Goal: Task Accomplishment & Management: Use online tool/utility

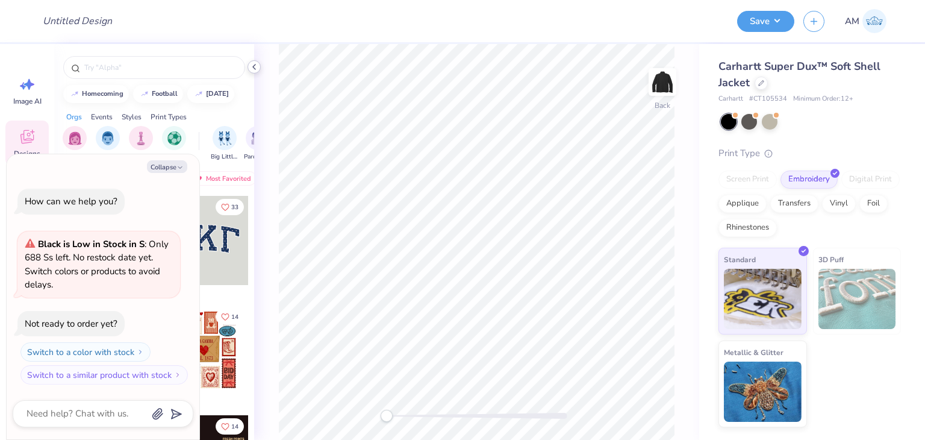
click at [252, 65] on icon at bounding box center [254, 67] width 10 height 10
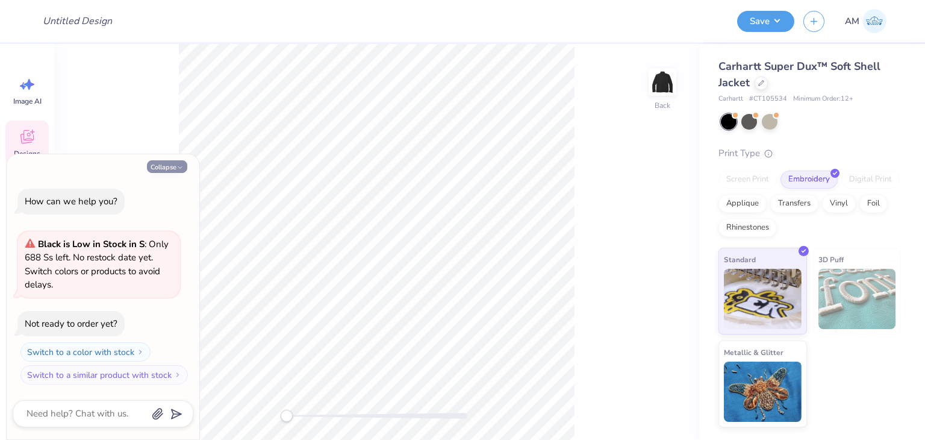
click at [169, 170] on button "Collapse" at bounding box center [167, 166] width 40 height 13
type textarea "x"
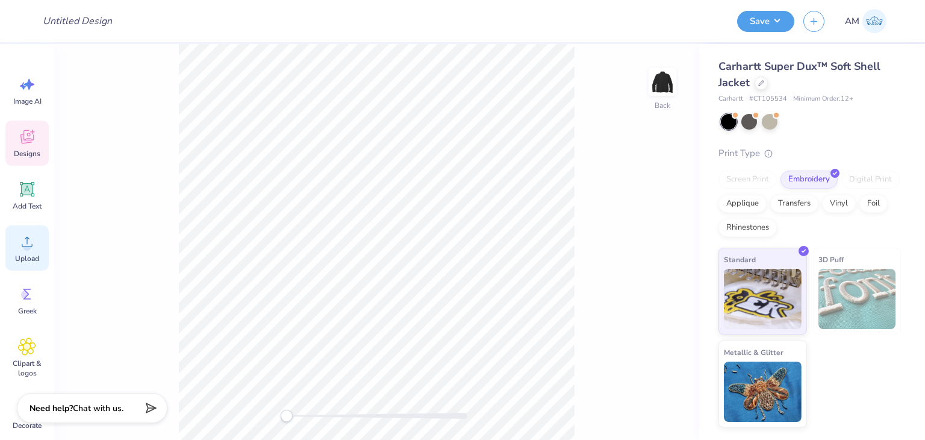
click at [35, 237] on icon at bounding box center [27, 242] width 18 height 18
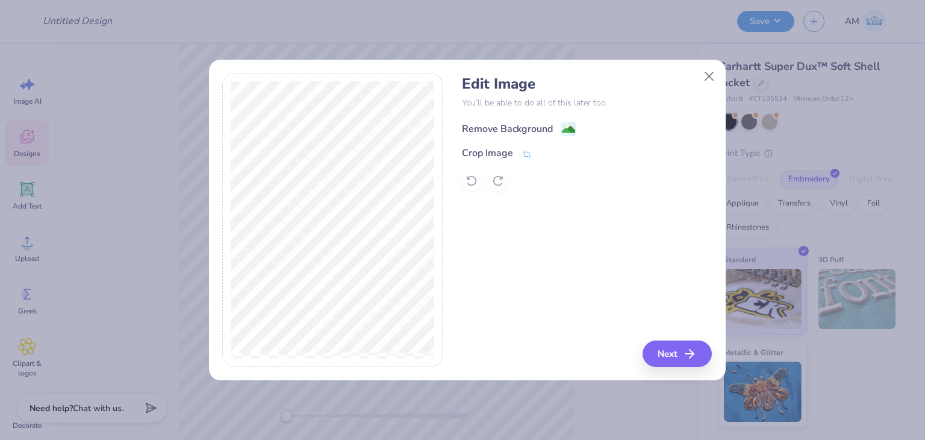
click at [511, 125] on div "Remove Background" at bounding box center [507, 129] width 91 height 14
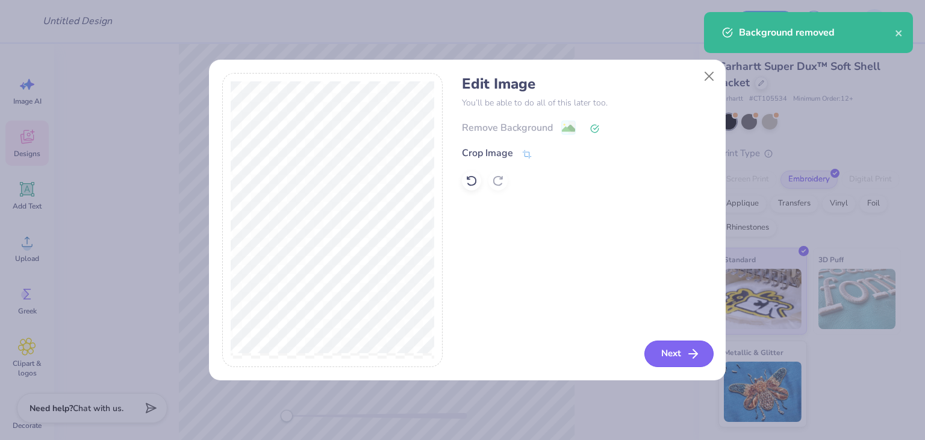
click at [668, 345] on button "Next" at bounding box center [679, 353] width 69 height 27
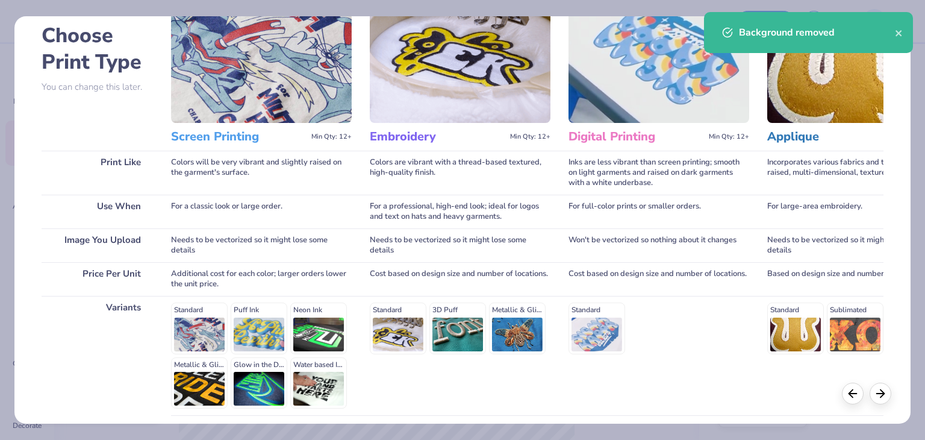
scroll to position [161, 0]
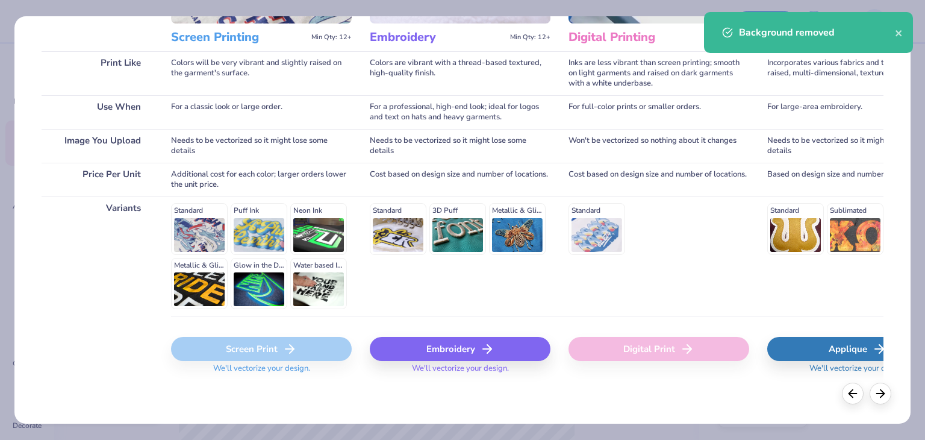
click at [408, 340] on div "Embroidery" at bounding box center [460, 349] width 181 height 24
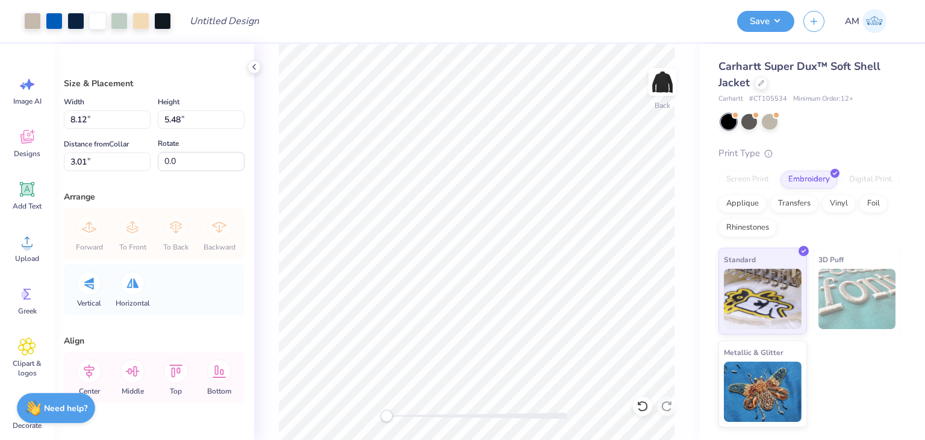
type input "4.21"
type input "2.85"
type input "3.32"
type input "2.25"
type input "3.00"
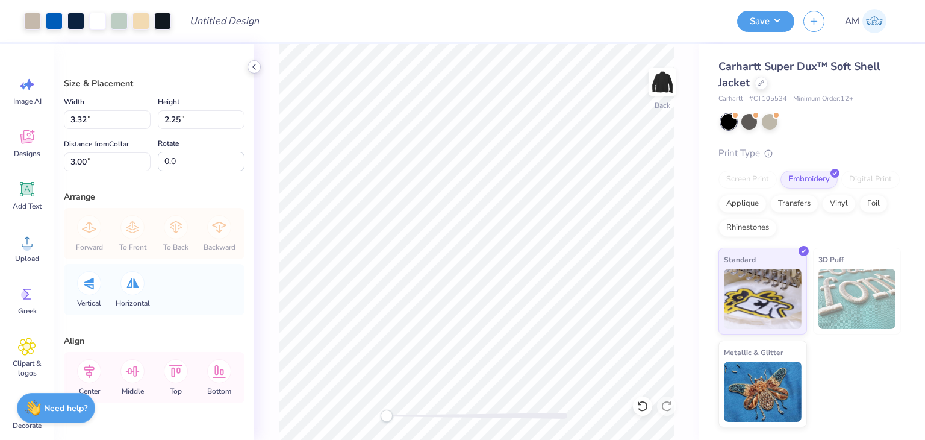
click at [258, 66] on icon at bounding box center [254, 67] width 10 height 10
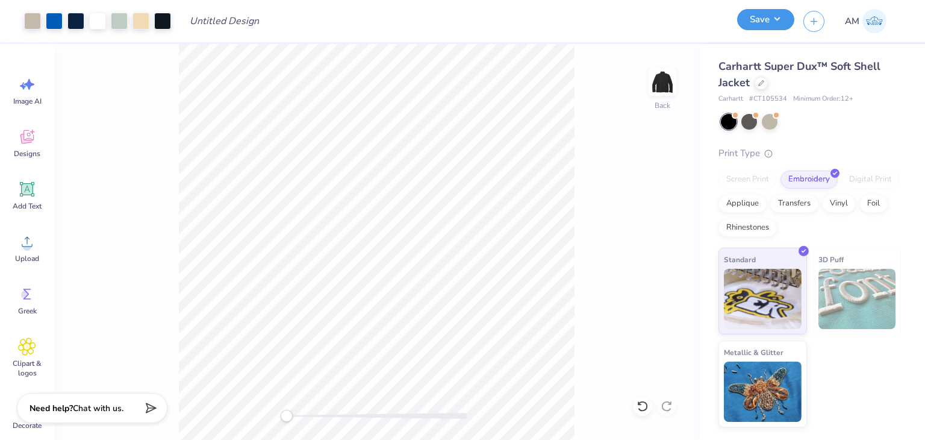
click at [778, 20] on button "Save" at bounding box center [765, 19] width 57 height 21
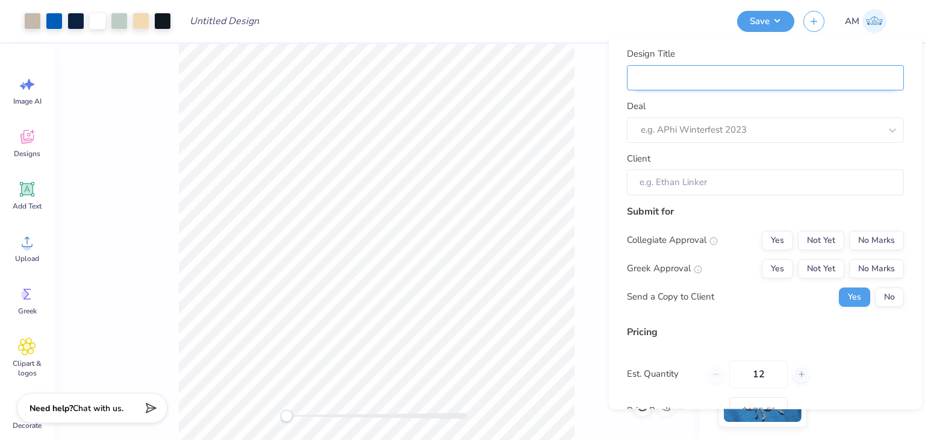
click at [732, 80] on input "Design Title" at bounding box center [765, 77] width 277 height 26
type input "C"
type input "Ca"
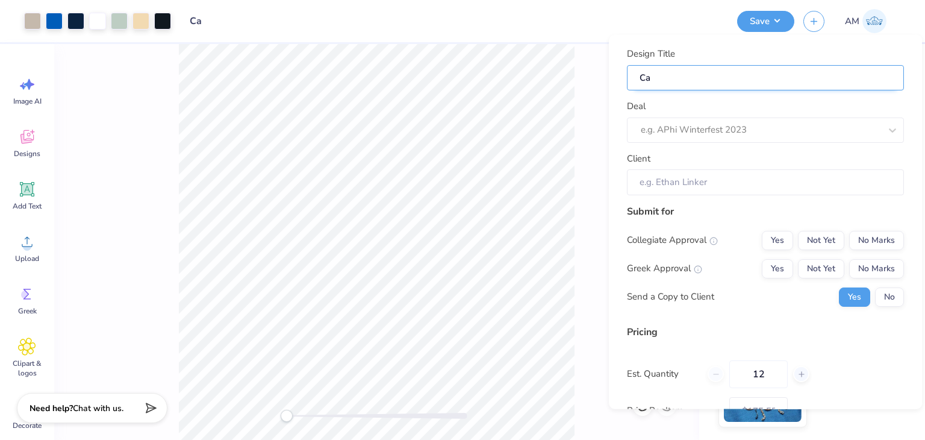
type input "Cam"
type input "Camp"
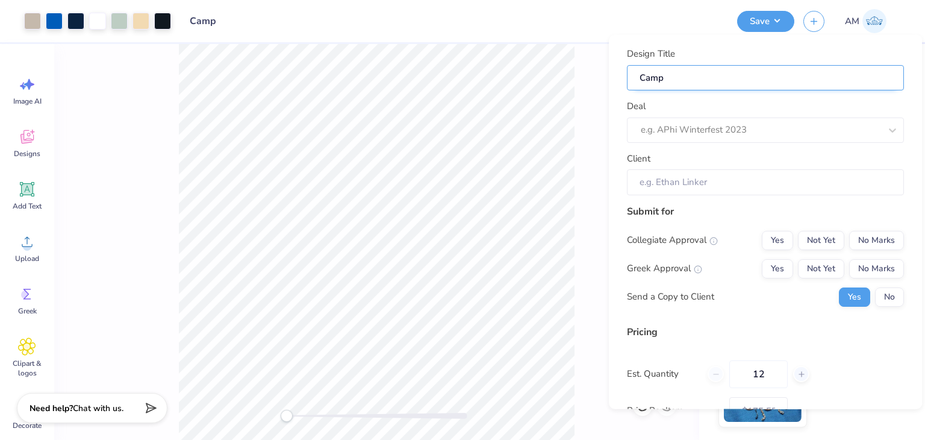
type input "Camp"
type input "Camp J"
type input "Camp Ja"
type input "Camp Jac"
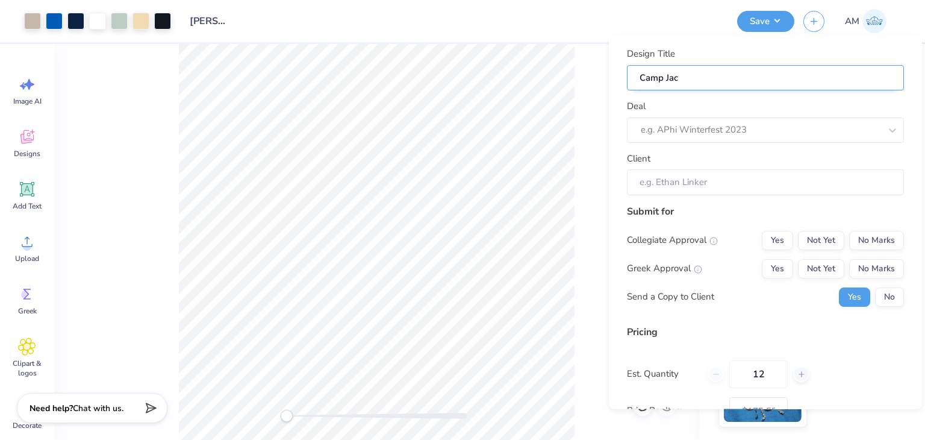
type input "Camp Jack"
type input "Camp Jacke"
type input "Camp Jacket"
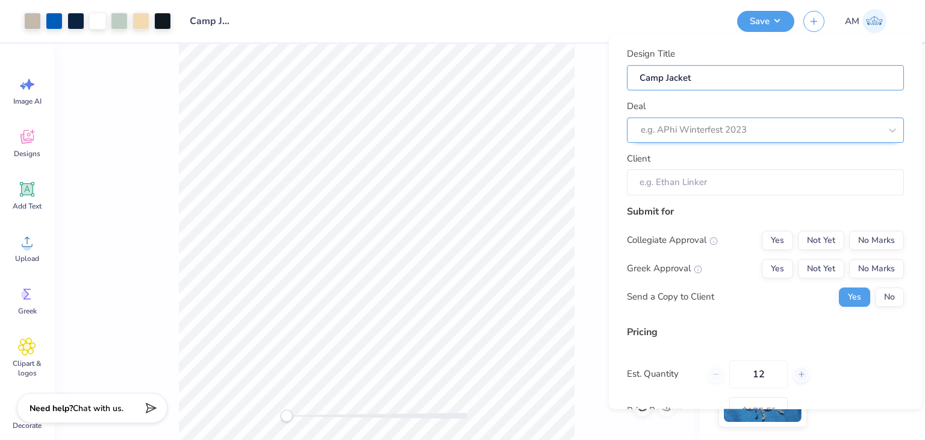
type input "Camp Jacket"
click at [736, 119] on div "e.g. APhi Winterfest 2023" at bounding box center [765, 129] width 277 height 25
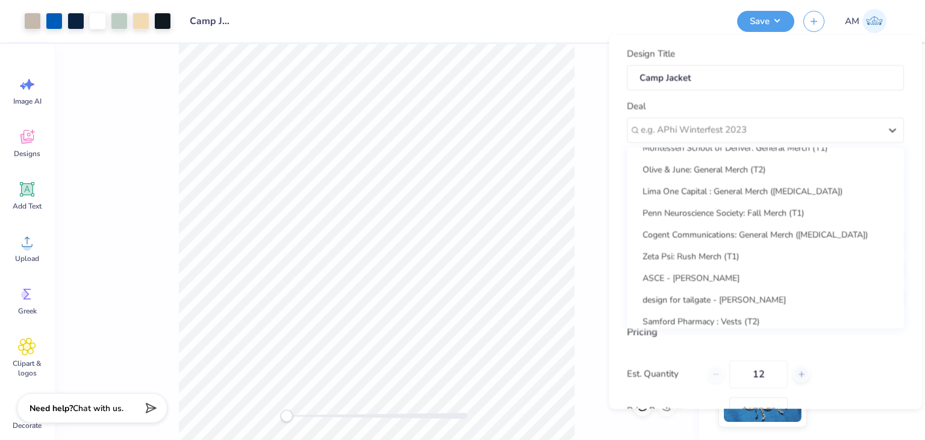
scroll to position [1092, 0]
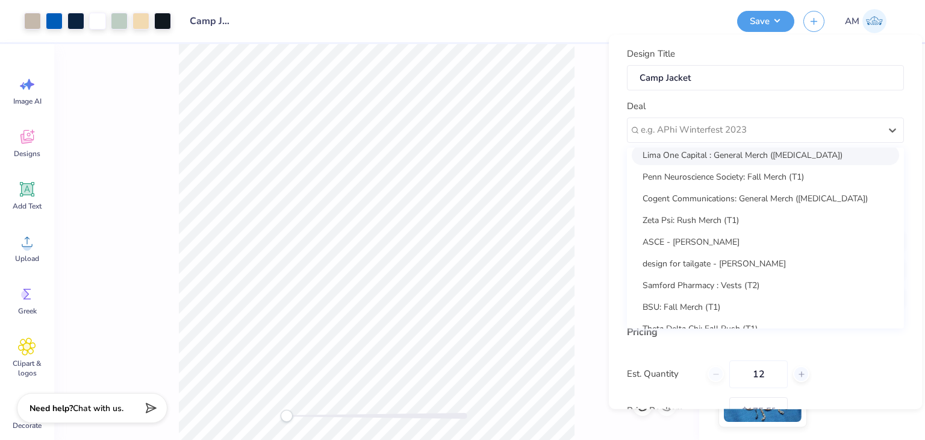
click at [754, 157] on div "Lima One Capital : General Merch ([MEDICAL_DATA])" at bounding box center [765, 155] width 267 height 20
type input "[PERSON_NAME]"
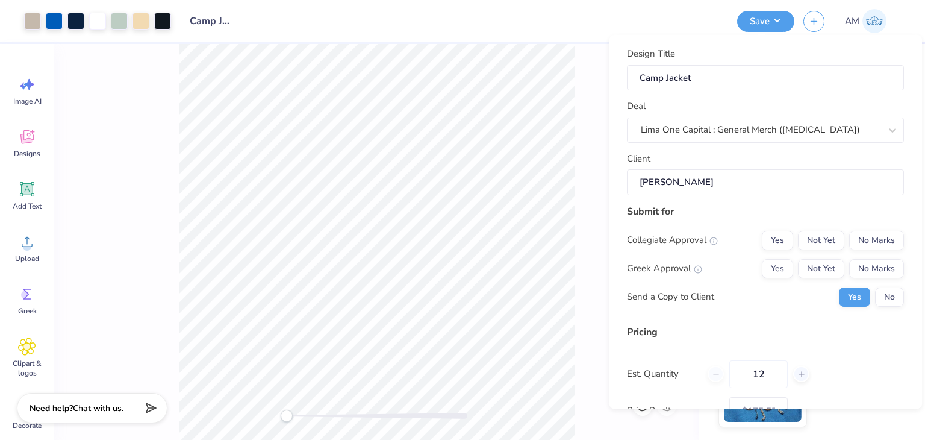
click at [877, 281] on div "Collegiate Approval Yes Not Yet No Marks Greek Approval Yes Not Yet No Marks Se…" at bounding box center [765, 268] width 277 height 76
click at [880, 287] on button "No" at bounding box center [889, 296] width 29 height 19
click at [875, 263] on button "No Marks" at bounding box center [876, 267] width 55 height 19
click at [866, 230] on button "No Marks" at bounding box center [876, 239] width 55 height 19
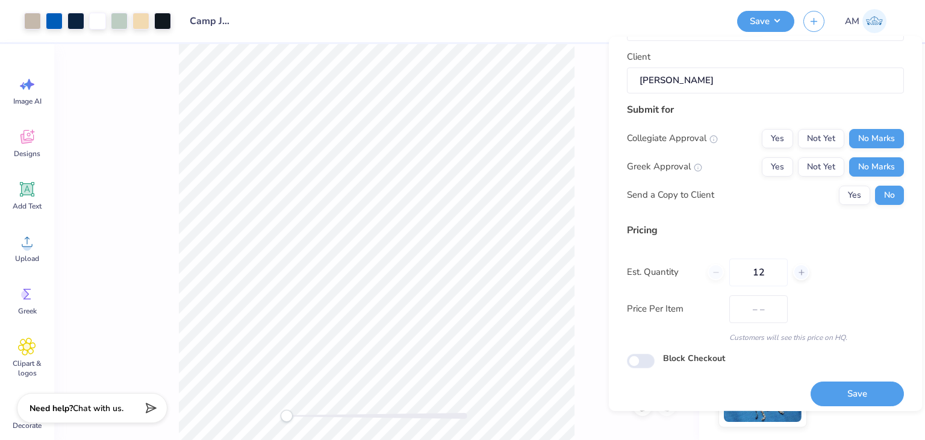
scroll to position [110, 0]
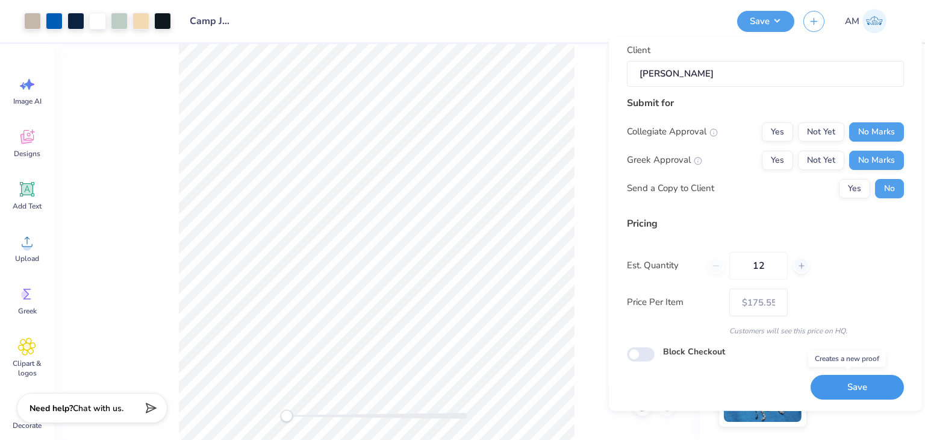
click at [872, 381] on button "Save" at bounding box center [857, 387] width 93 height 25
type input "$175.55"
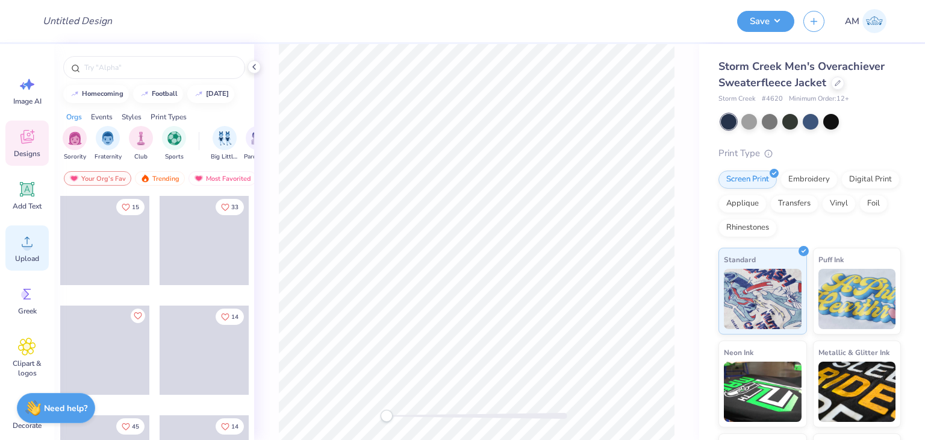
click at [36, 248] on div "Upload" at bounding box center [26, 247] width 43 height 45
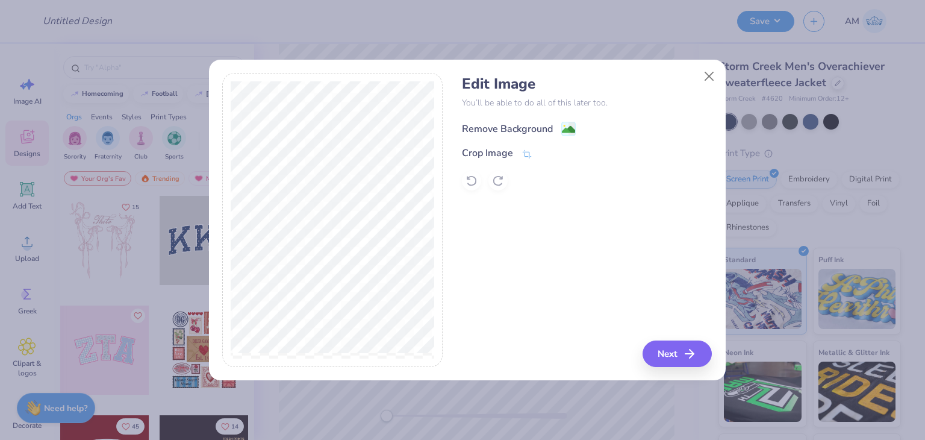
click at [536, 125] on div "Remove Background" at bounding box center [507, 129] width 91 height 14
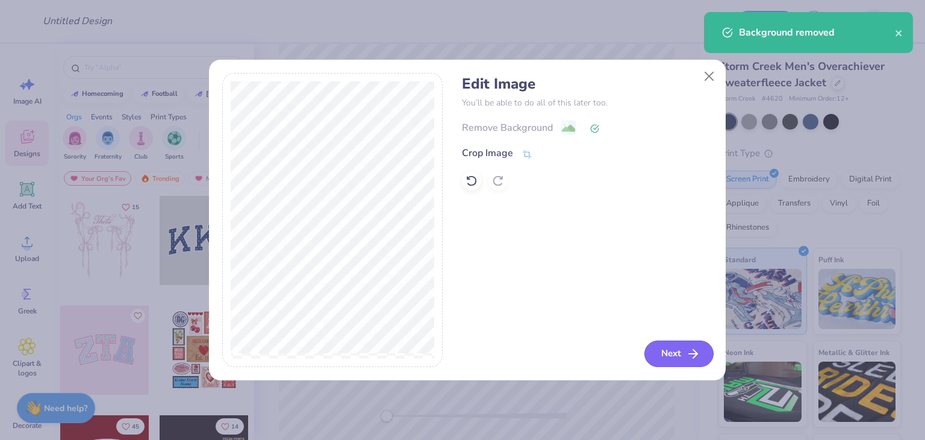
click at [666, 343] on button "Next" at bounding box center [679, 353] width 69 height 27
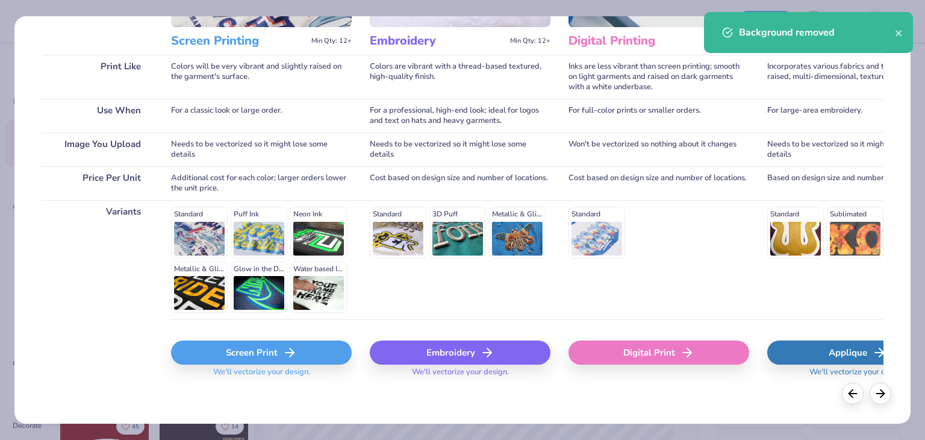
scroll to position [161, 0]
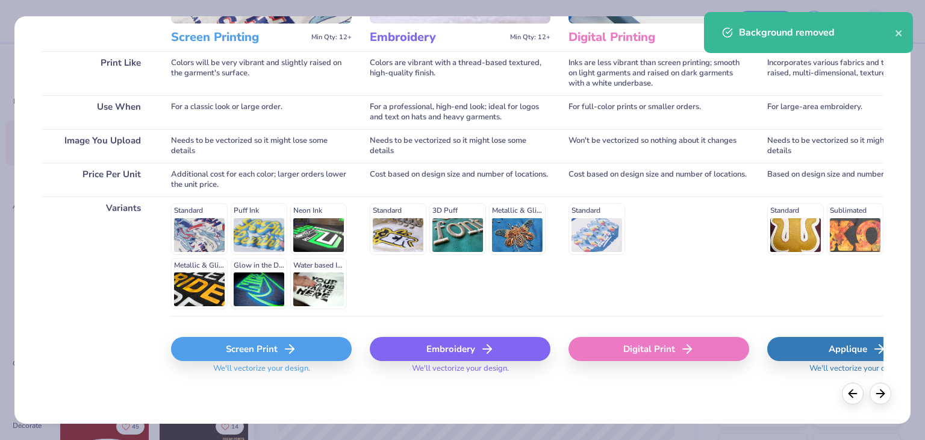
click at [434, 337] on div "Embroidery" at bounding box center [460, 349] width 181 height 24
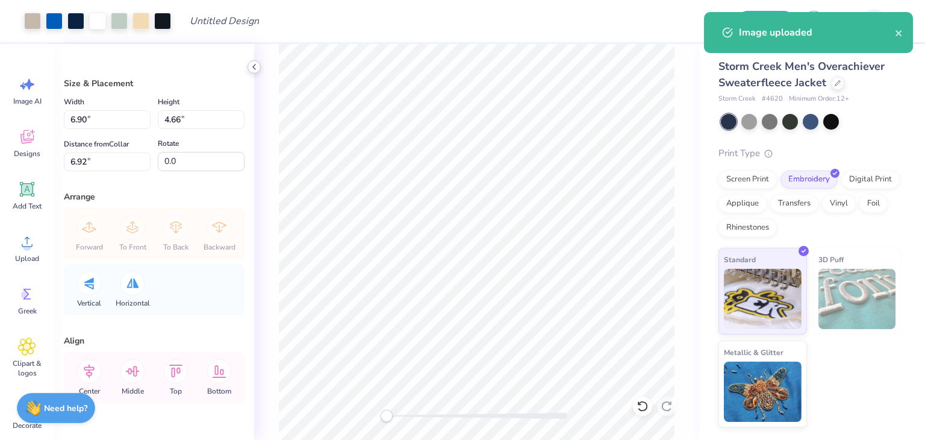
click at [253, 70] on icon at bounding box center [254, 67] width 10 height 10
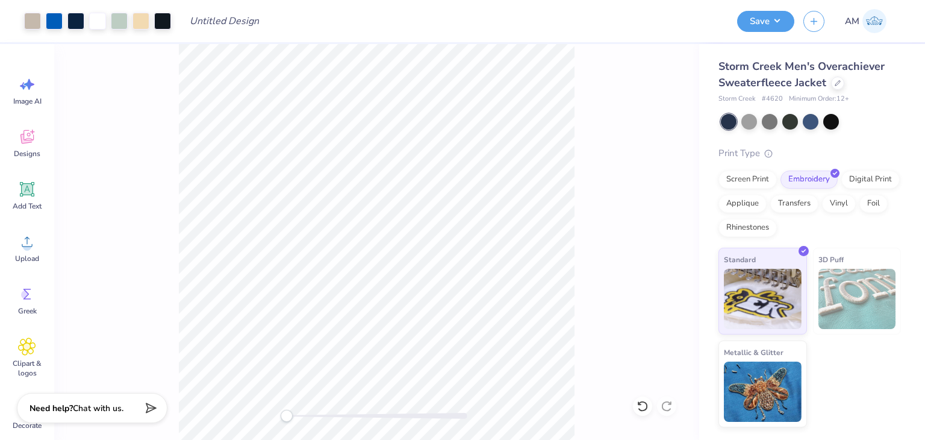
type input "3.37"
type input "2.28"
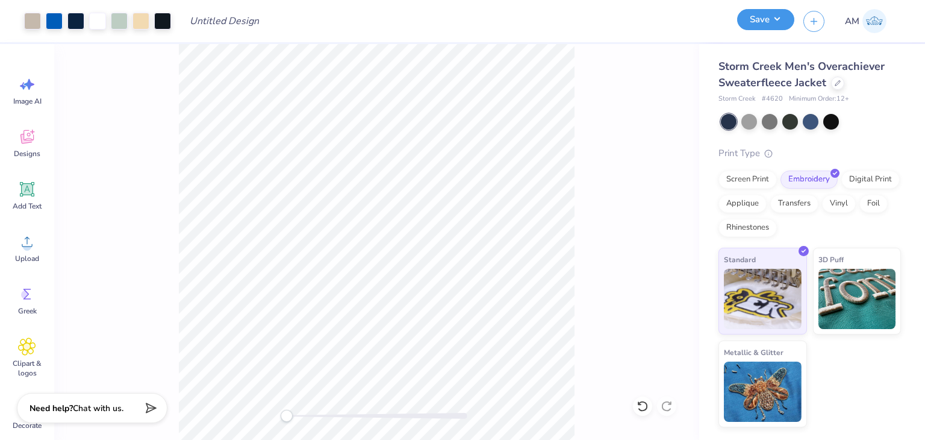
click at [752, 27] on button "Save" at bounding box center [765, 19] width 57 height 21
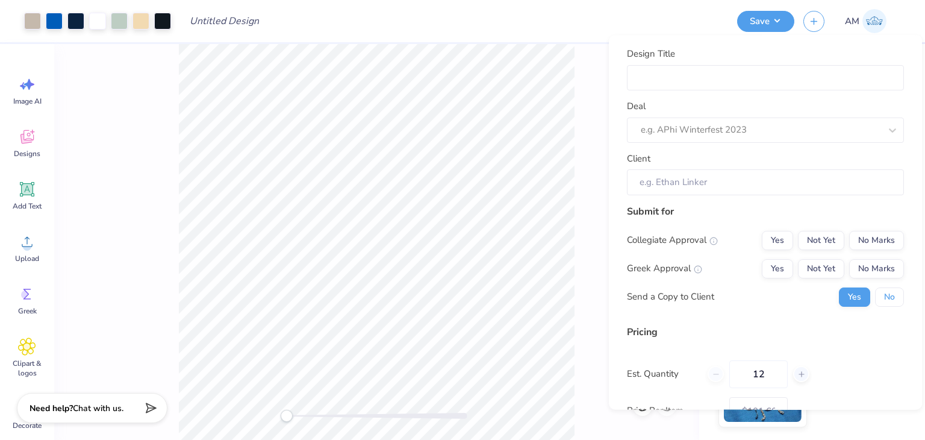
drag, startPoint x: 882, startPoint y: 290, endPoint x: 879, endPoint y: 278, distance: 11.8
click at [880, 287] on button "No" at bounding box center [889, 296] width 29 height 19
drag, startPoint x: 879, startPoint y: 269, endPoint x: 875, endPoint y: 249, distance: 20.2
click at [878, 269] on button "No Marks" at bounding box center [876, 268] width 55 height 19
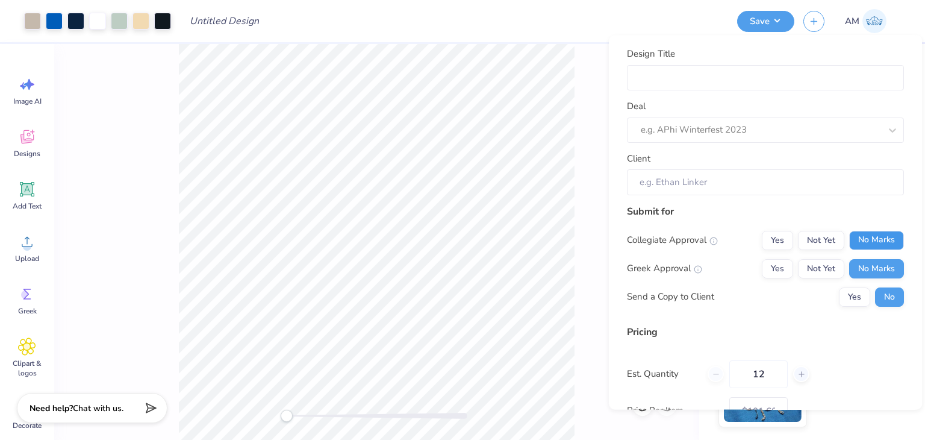
click at [872, 244] on button "No Marks" at bounding box center [876, 240] width 55 height 19
click at [684, 71] on input "Design Title" at bounding box center [765, 77] width 277 height 25
type input "$101.60"
type input "C"
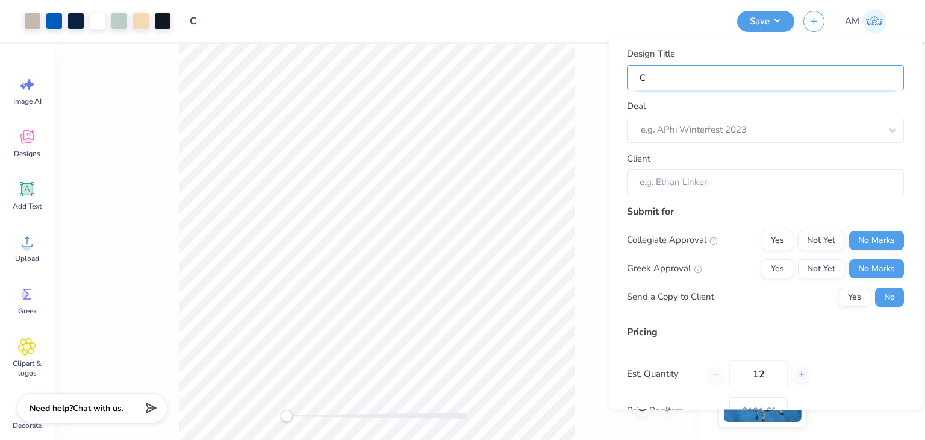
type input "Ca"
type input "Cam"
type input "Camp"
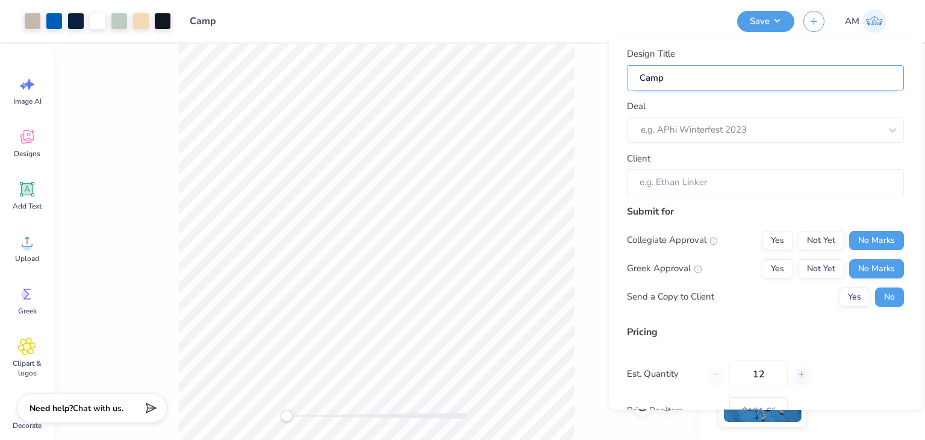
type input "Camp Jacket"
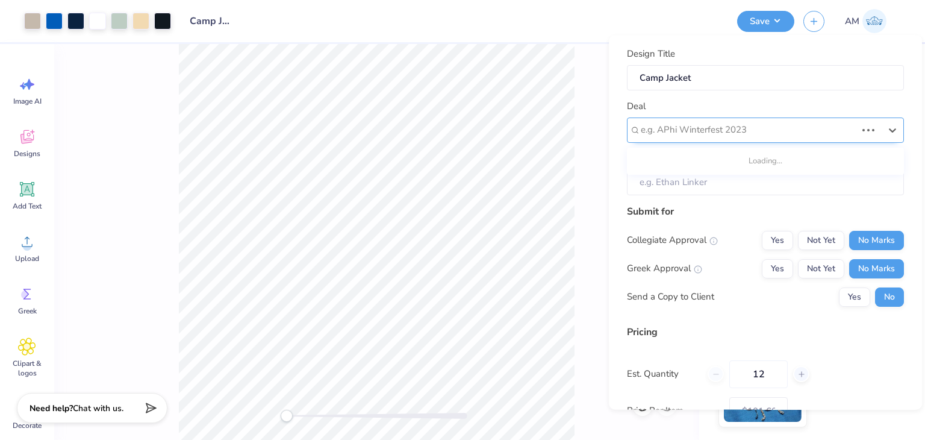
click at [718, 131] on div at bounding box center [749, 130] width 216 height 16
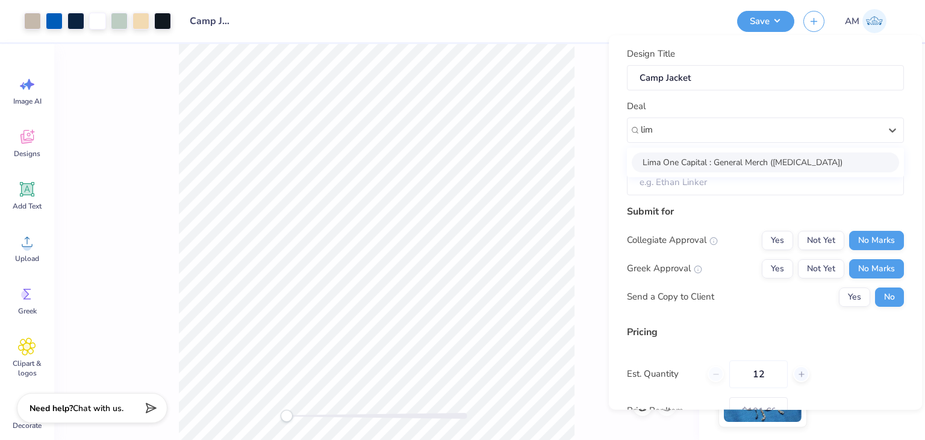
click at [726, 168] on div "Lima One Capital : General Merch ([MEDICAL_DATA])" at bounding box center [765, 162] width 267 height 20
type input "lim"
type input "[PERSON_NAME]"
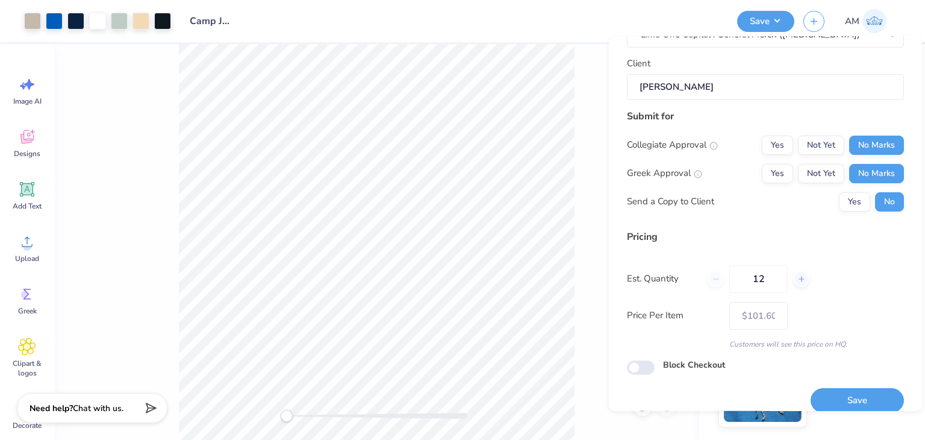
scroll to position [110, 0]
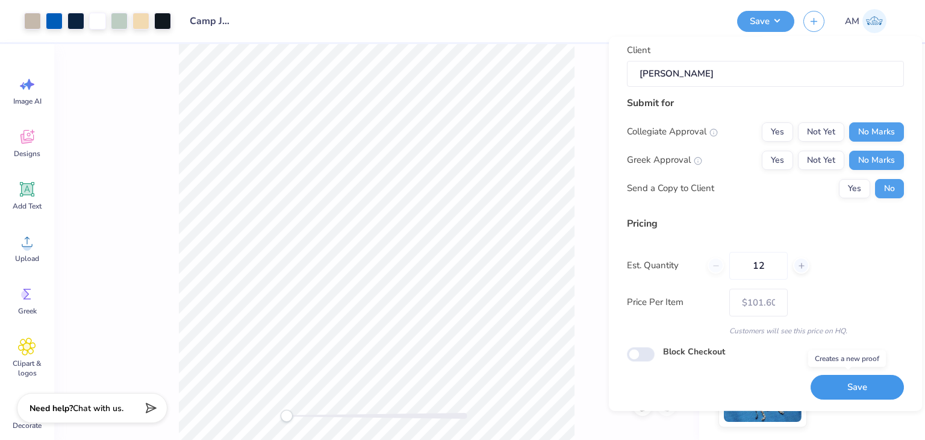
click at [848, 375] on button "Save" at bounding box center [857, 387] width 93 height 25
type input "$101.60"
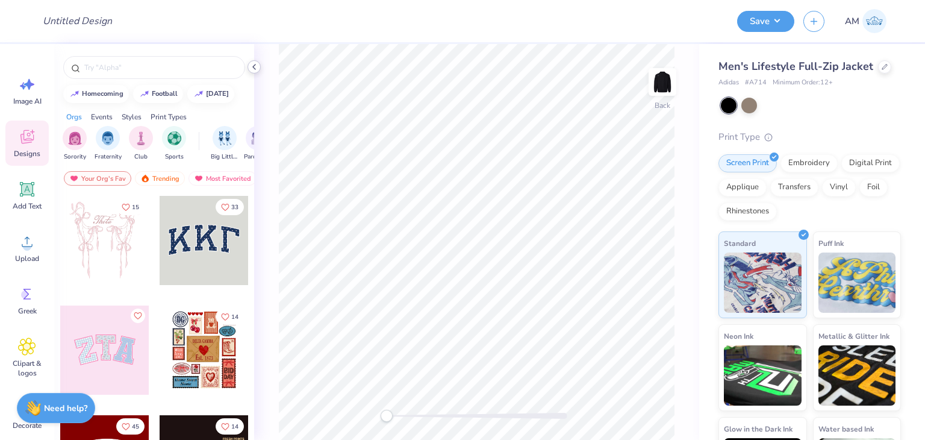
click at [255, 67] on icon at bounding box center [254, 67] width 10 height 10
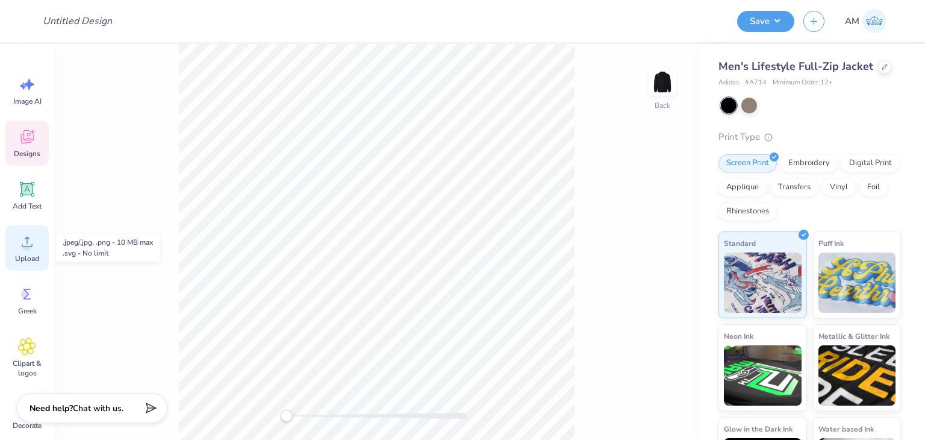
click at [35, 237] on icon at bounding box center [27, 242] width 18 height 18
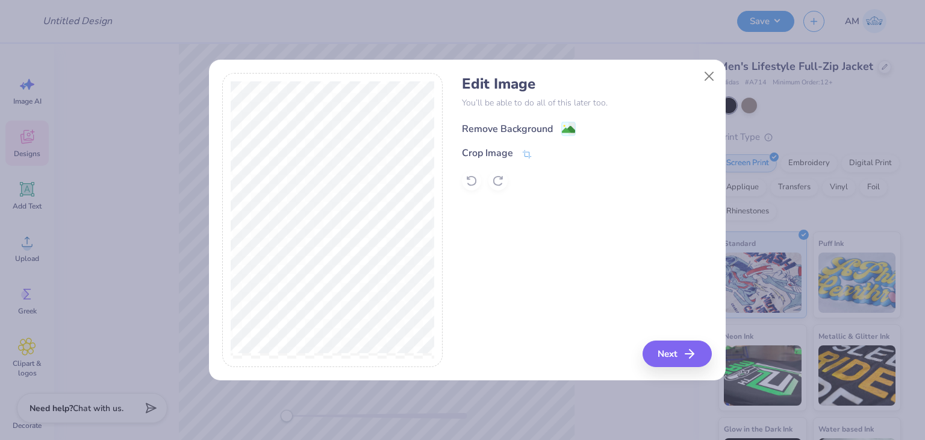
click at [501, 131] on div "Remove Background" at bounding box center [507, 129] width 91 height 14
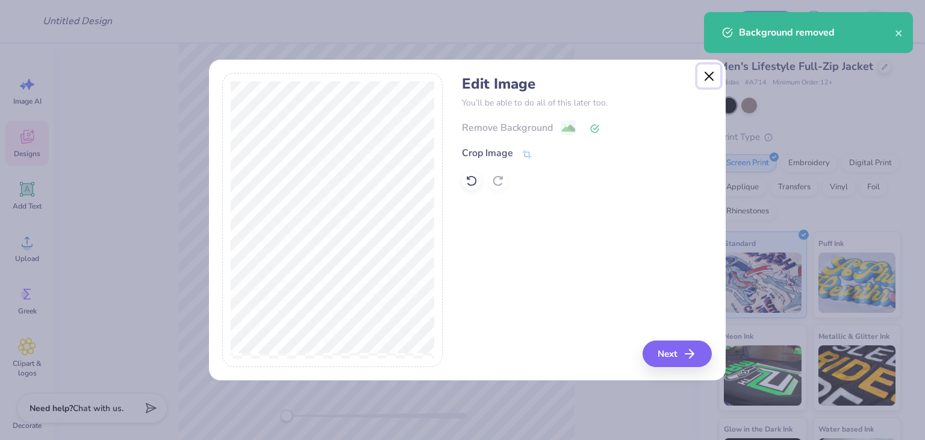
click at [708, 74] on button "Close" at bounding box center [709, 75] width 23 height 23
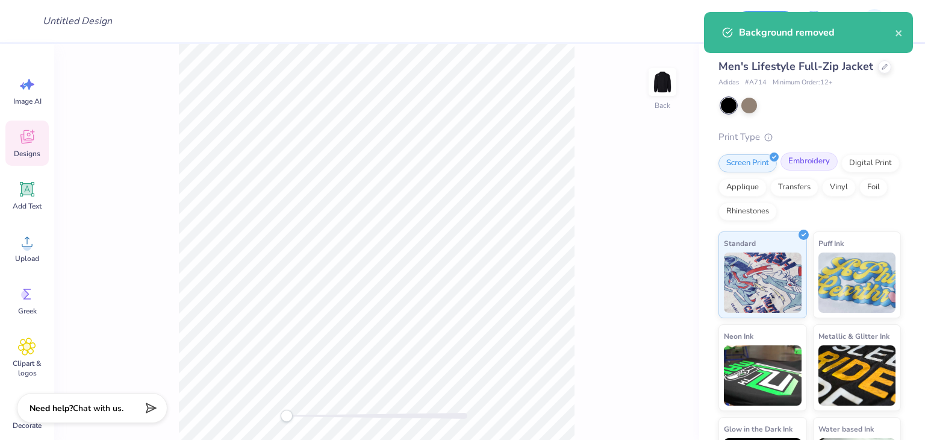
click at [808, 162] on div "Embroidery" at bounding box center [809, 161] width 57 height 18
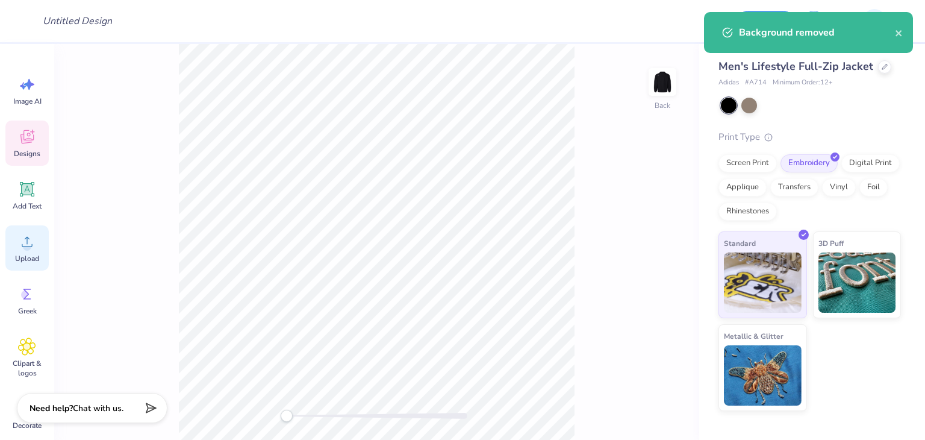
click at [37, 240] on div "Upload" at bounding box center [26, 247] width 43 height 45
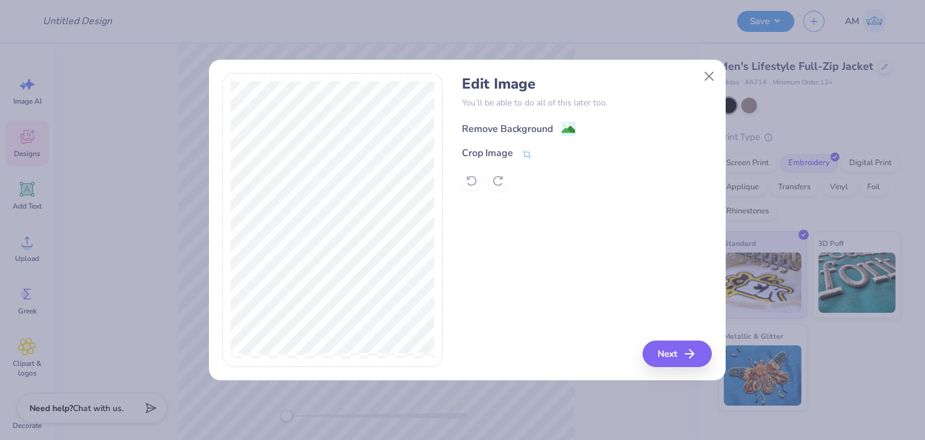
click at [472, 129] on div "Remove Background" at bounding box center [507, 129] width 91 height 14
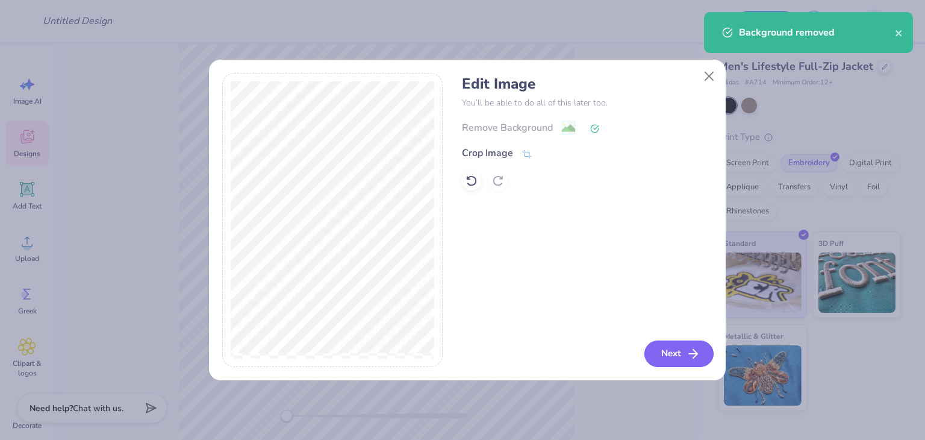
click at [665, 348] on button "Next" at bounding box center [679, 353] width 69 height 27
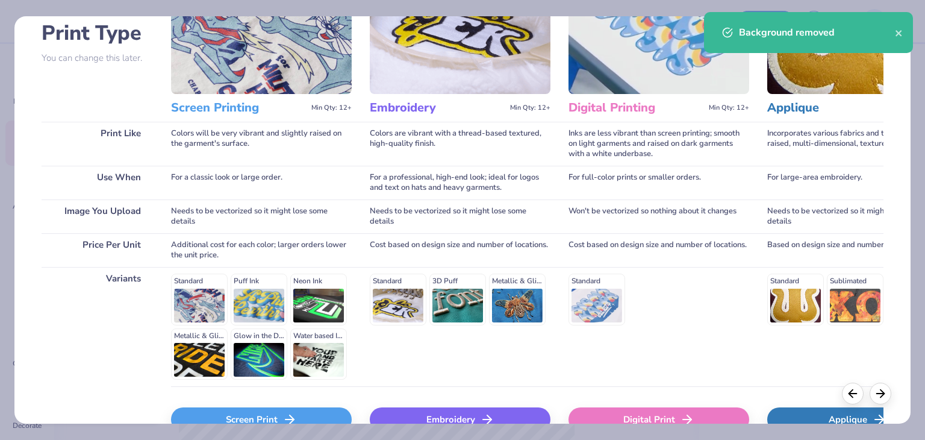
scroll to position [161, 0]
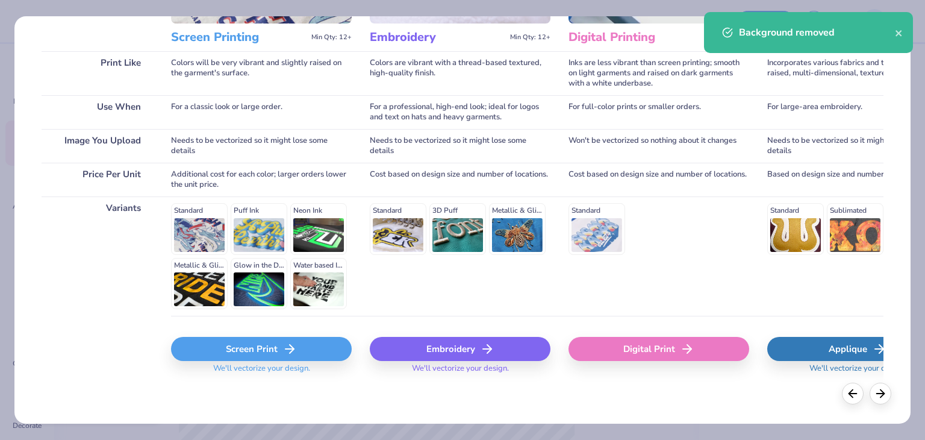
click at [469, 340] on div "Embroidery" at bounding box center [460, 349] width 181 height 24
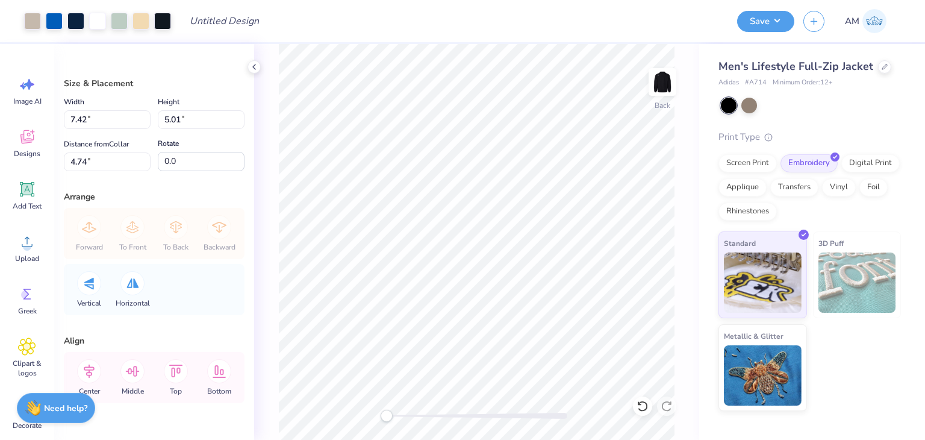
type input "3.42"
type input "2.31"
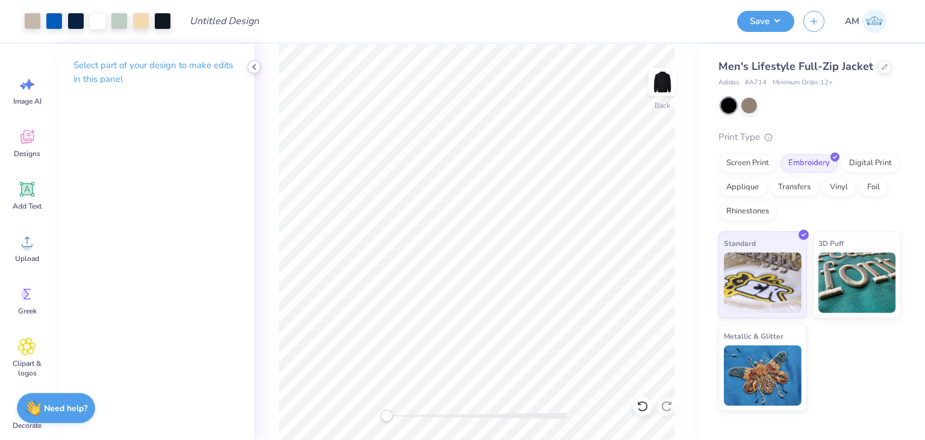
click at [257, 67] on icon at bounding box center [254, 67] width 10 height 10
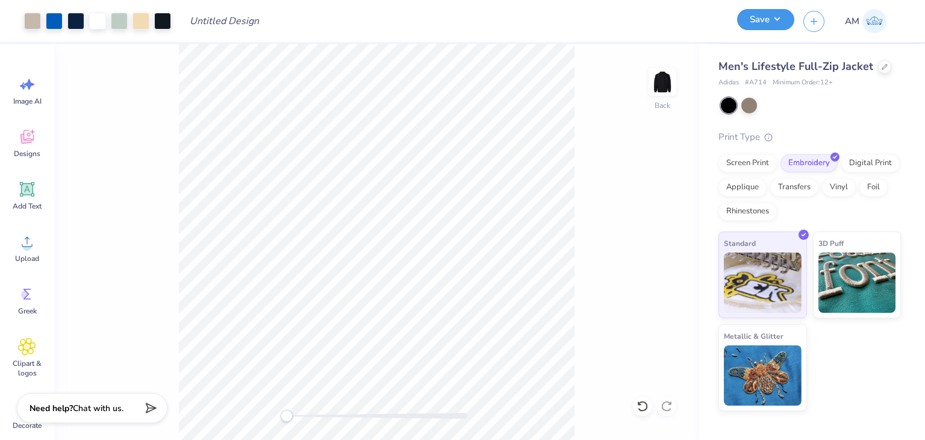
click at [757, 23] on button "Save" at bounding box center [765, 19] width 57 height 21
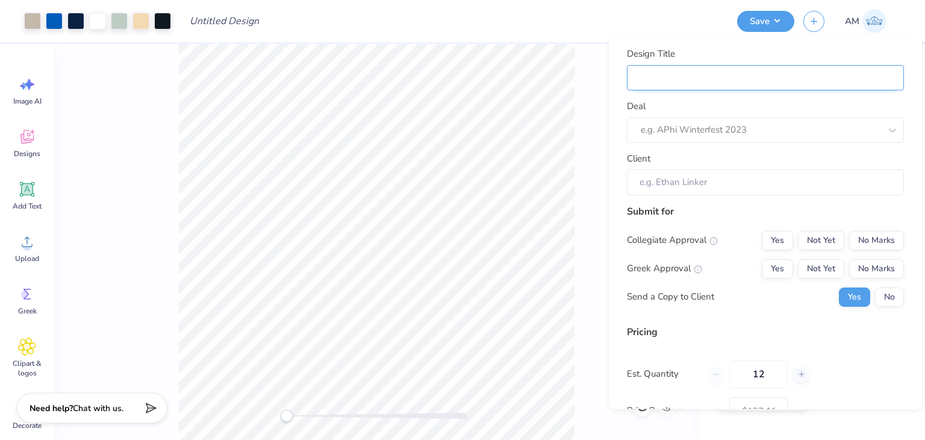
click at [778, 78] on input "Design Title" at bounding box center [765, 77] width 277 height 26
type input "C"
type input "Ca"
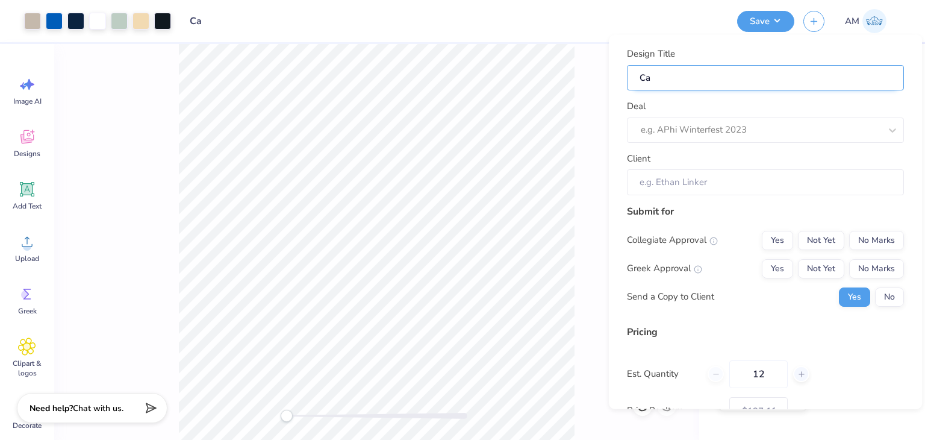
type input "Cam"
type input "Camp Jacket"
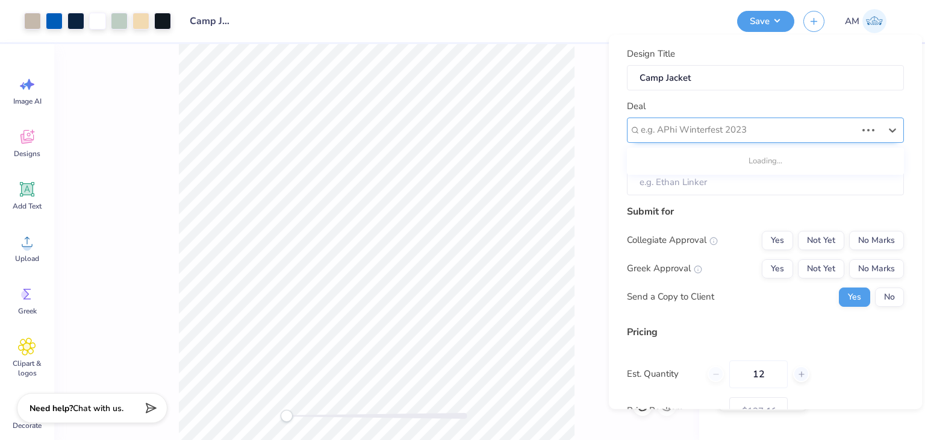
click at [724, 139] on div "e.g. APhi Winterfest 2023" at bounding box center [765, 129] width 277 height 25
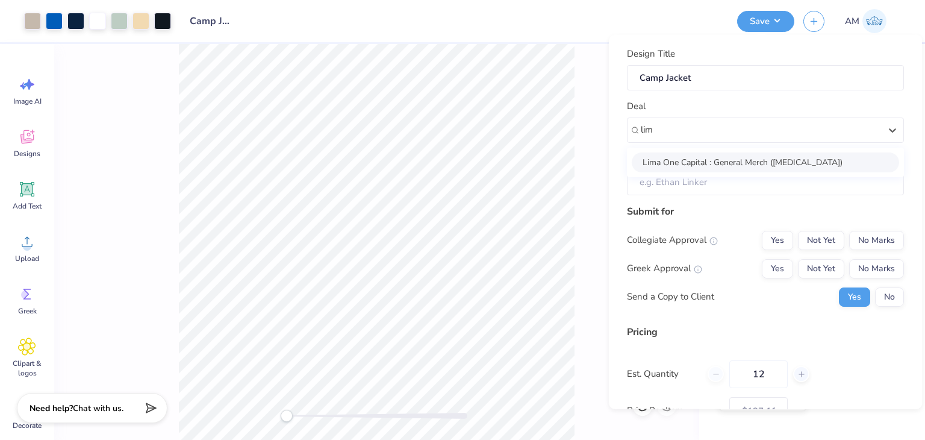
click at [707, 158] on div "Lima One Capital : General Merch ([MEDICAL_DATA])" at bounding box center [765, 162] width 267 height 20
type input "lim"
type input "[PERSON_NAME]"
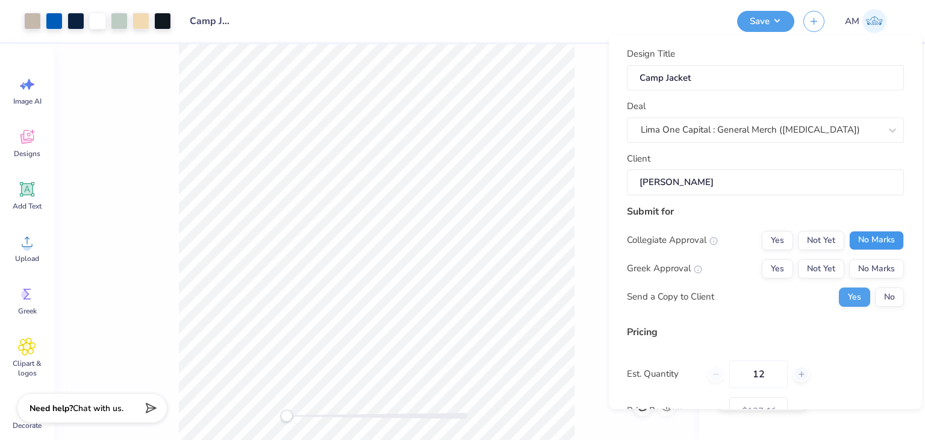
click at [876, 236] on button "No Marks" at bounding box center [876, 239] width 55 height 19
click at [887, 266] on button "No Marks" at bounding box center [876, 267] width 55 height 19
click at [892, 304] on button "No" at bounding box center [889, 296] width 29 height 19
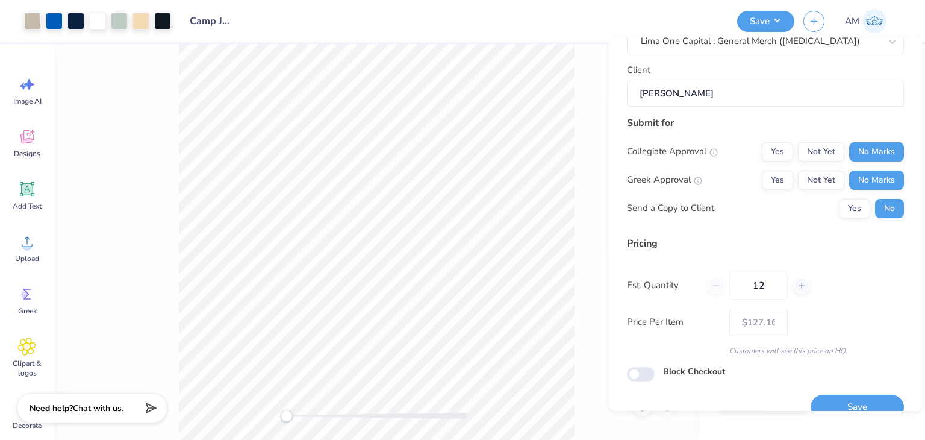
scroll to position [110, 0]
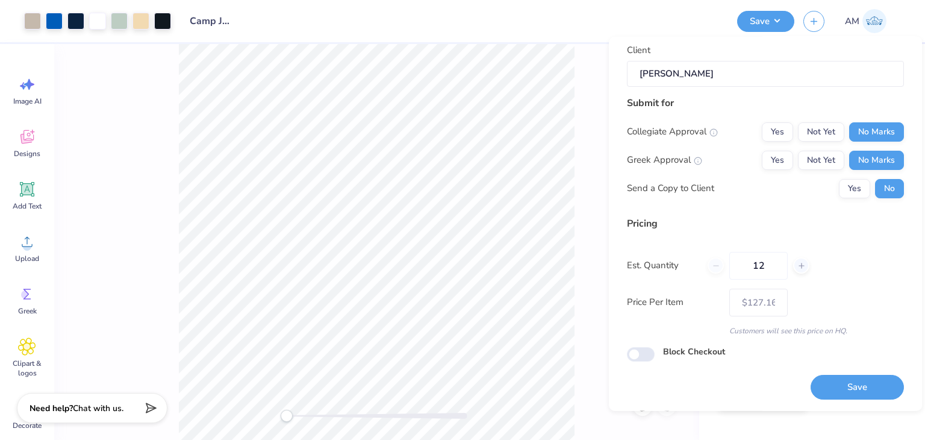
click at [865, 363] on div "Design Title Camp Jacket Deal Lima One Capital : General Merch (T3) Client Chri…" at bounding box center [765, 169] width 277 height 461
click at [866, 387] on button "Save" at bounding box center [857, 387] width 93 height 25
type input "$127.16"
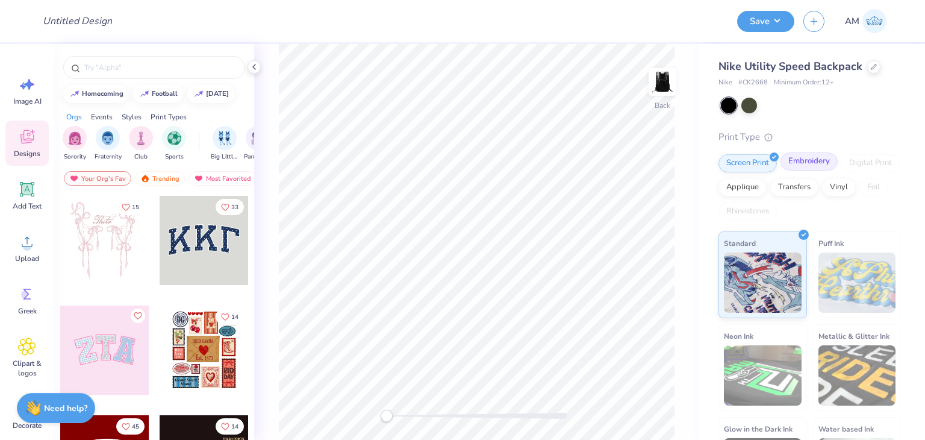
click at [807, 156] on div "Embroidery" at bounding box center [809, 161] width 57 height 18
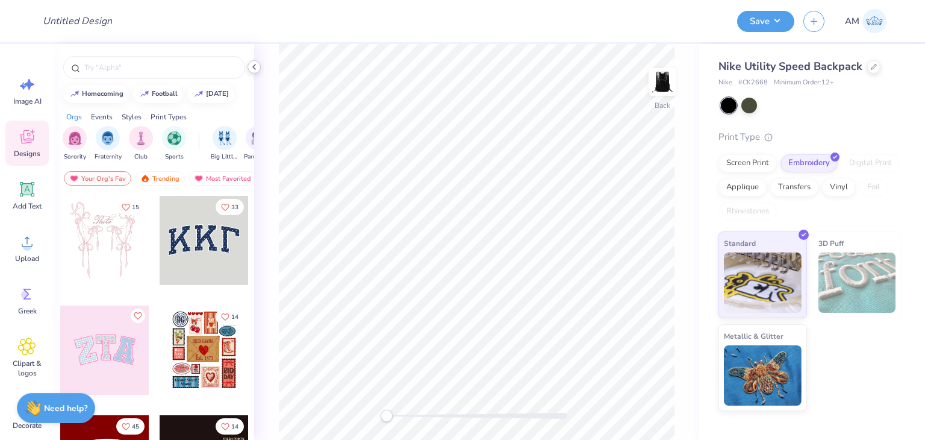
click at [253, 69] on icon at bounding box center [254, 67] width 10 height 10
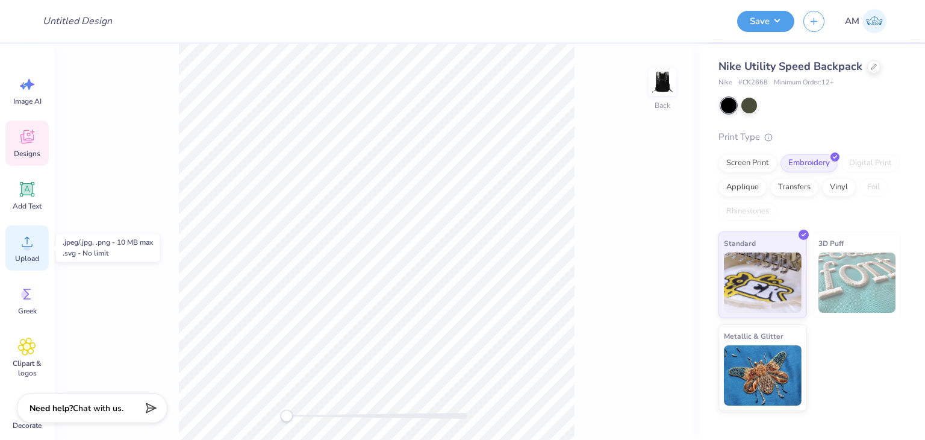
click at [27, 238] on icon at bounding box center [27, 242] width 18 height 18
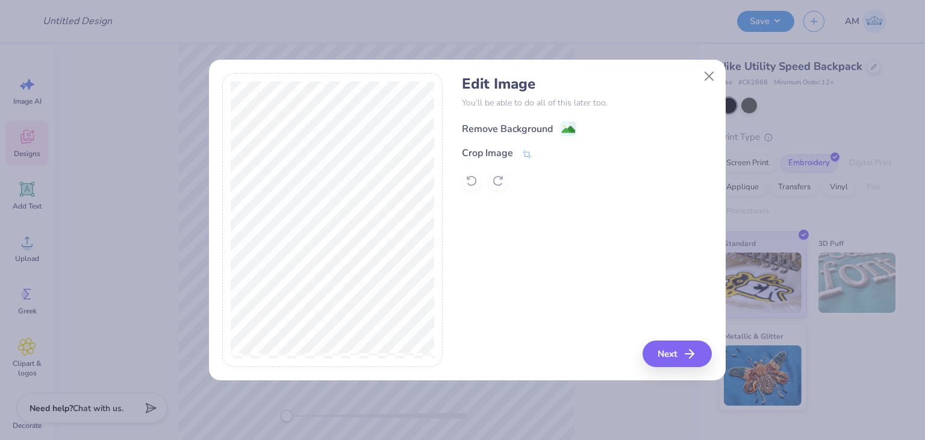
click at [525, 129] on div "Remove Background" at bounding box center [507, 129] width 91 height 14
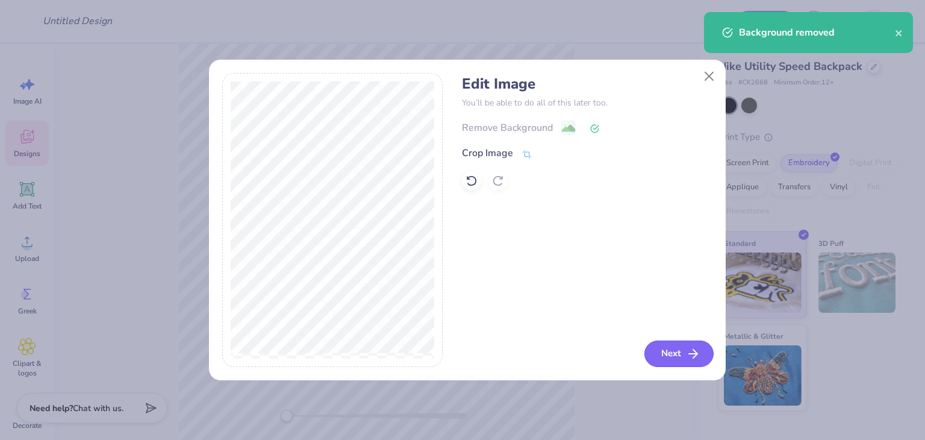
click at [693, 365] on button "Next" at bounding box center [679, 353] width 69 height 27
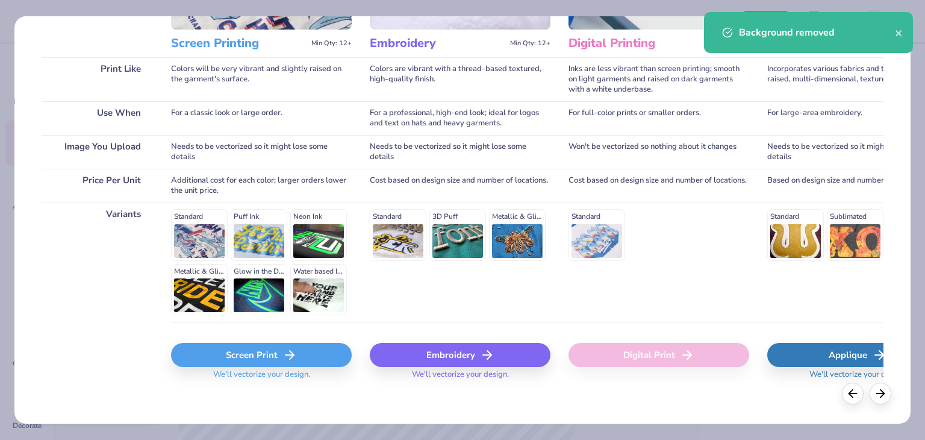
scroll to position [161, 0]
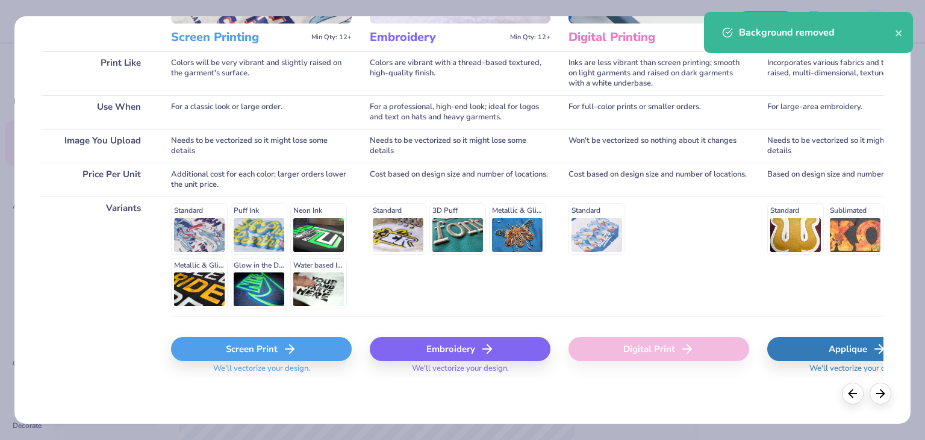
click at [478, 351] on div "Embroidery" at bounding box center [460, 349] width 181 height 24
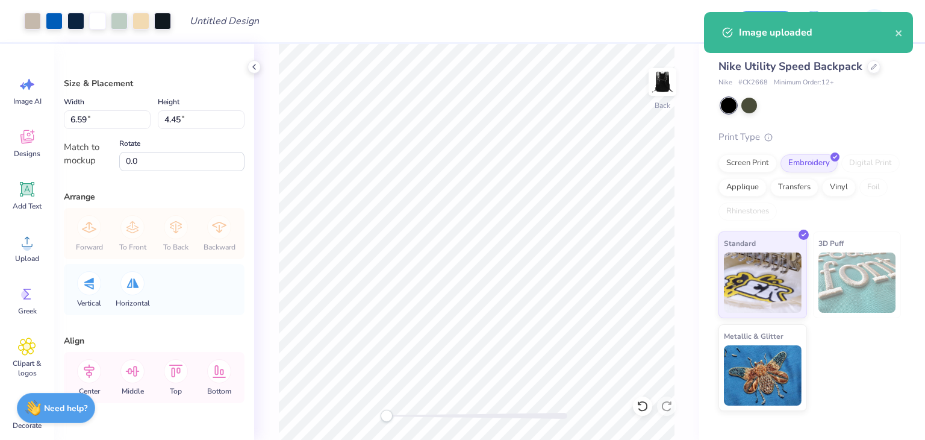
type input "3.93"
type input "2.65"
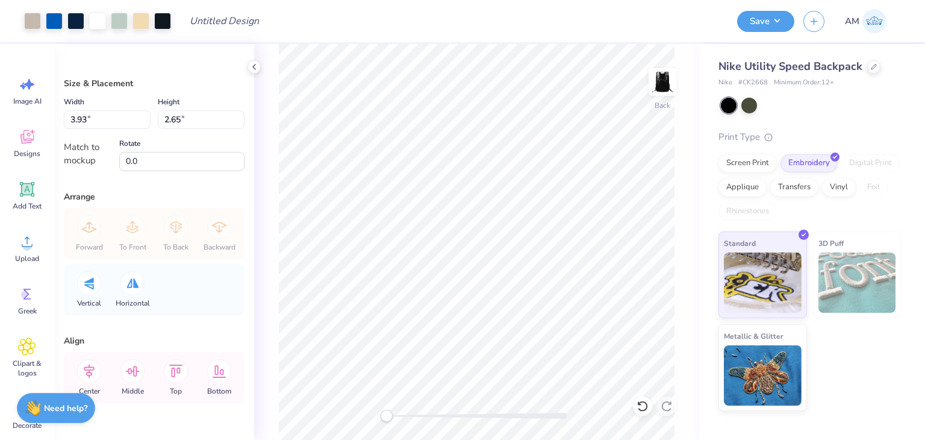
type input "3.13"
type input "2.12"
type input "3.45"
type input "2.33"
click at [231, 174] on div "Size & Placement Width 3.48 3.48 " Height 2.35 2.35 " Match to mockup Rotate 0.…" at bounding box center [154, 242] width 200 height 396
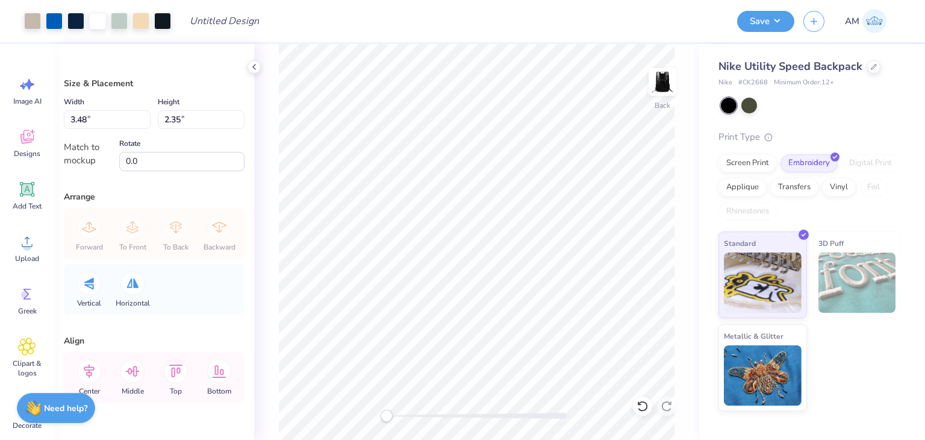
click at [278, 171] on div "Back" at bounding box center [476, 242] width 445 height 396
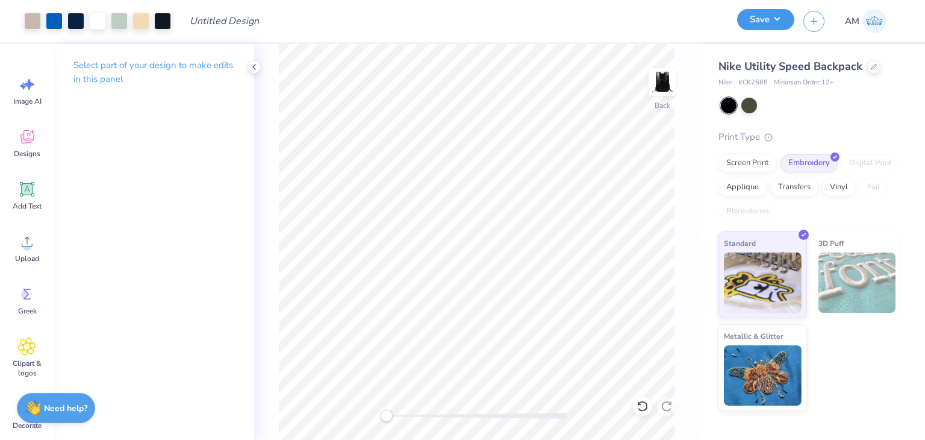
click at [779, 13] on button "Save" at bounding box center [765, 19] width 57 height 21
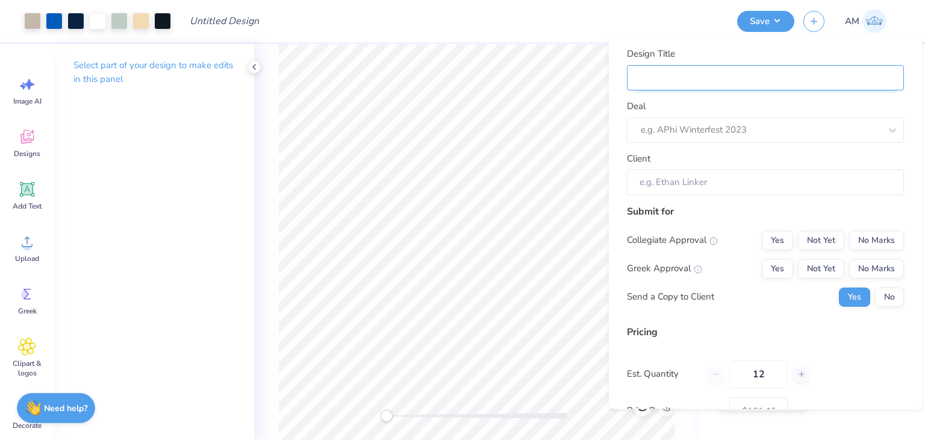
click at [814, 72] on input "Design Title" at bounding box center [765, 77] width 277 height 26
type input "C"
type input "Ca"
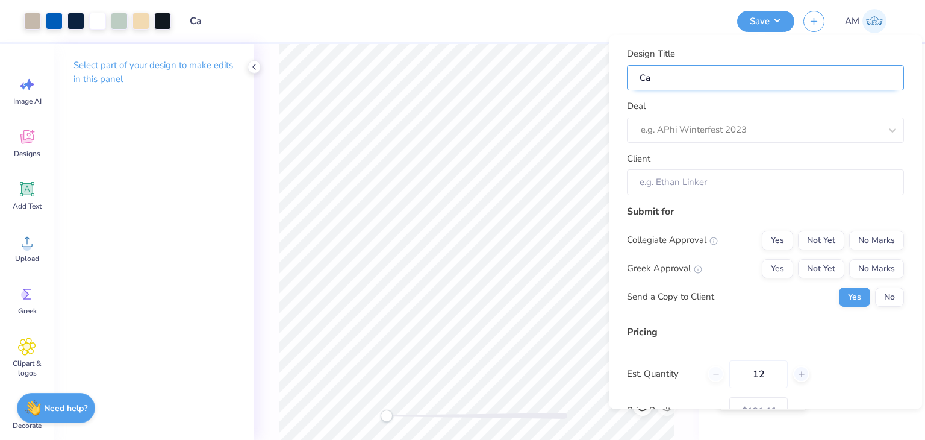
type input "Cam"
type input "Camp Jacket"
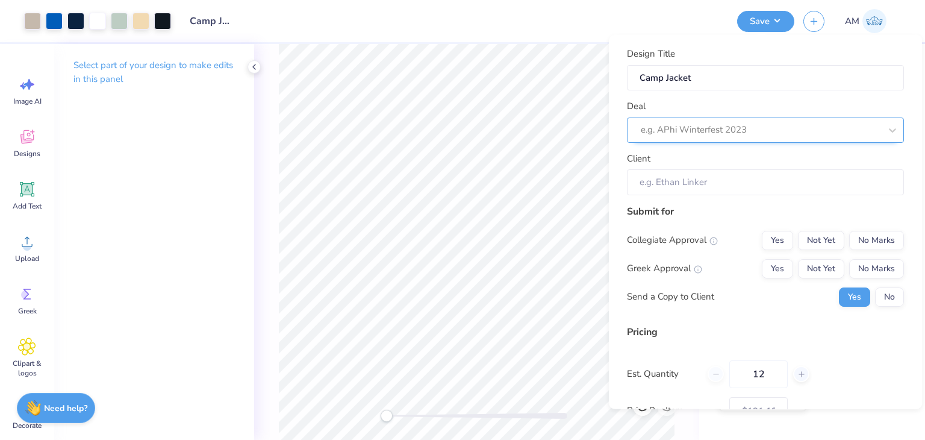
click at [739, 134] on div at bounding box center [761, 130] width 240 height 16
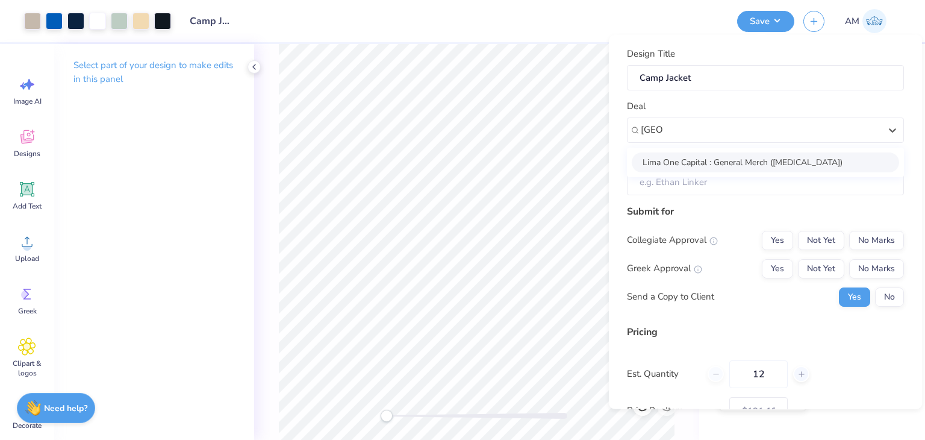
click at [712, 164] on div "Lima One Capital : General Merch ([MEDICAL_DATA])" at bounding box center [765, 162] width 267 height 20
type input "Lima"
type input "[PERSON_NAME]"
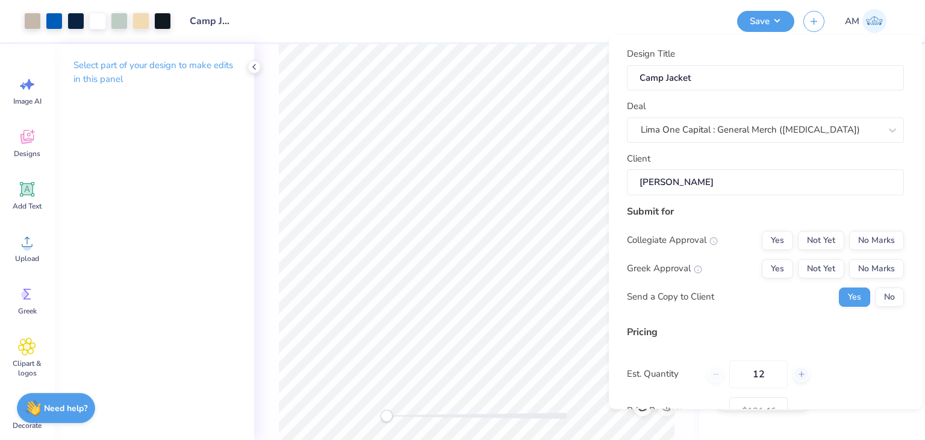
click at [907, 240] on div "Design Title Camp Jacket Deal Lima One Capital : General Merch (T3) Client Chri…" at bounding box center [765, 222] width 313 height 374
click at [883, 234] on button "No Marks" at bounding box center [876, 239] width 55 height 19
click at [871, 273] on button "No Marks" at bounding box center [876, 267] width 55 height 19
click at [882, 295] on button "No" at bounding box center [889, 296] width 29 height 19
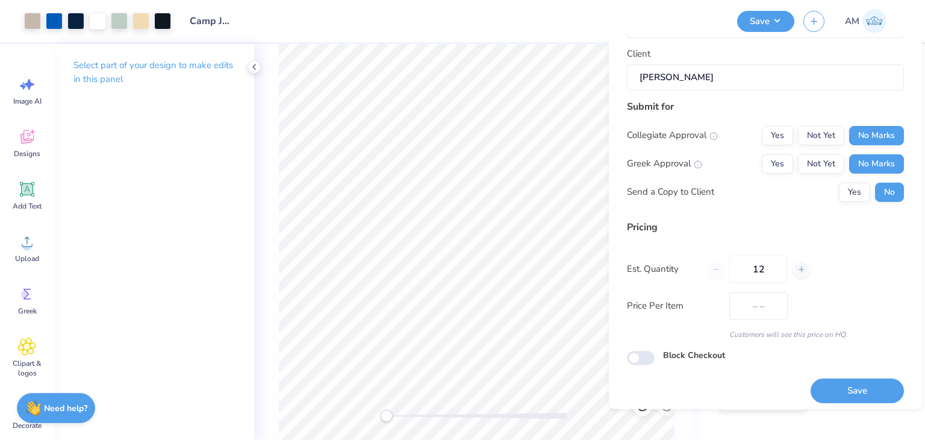
scroll to position [110, 0]
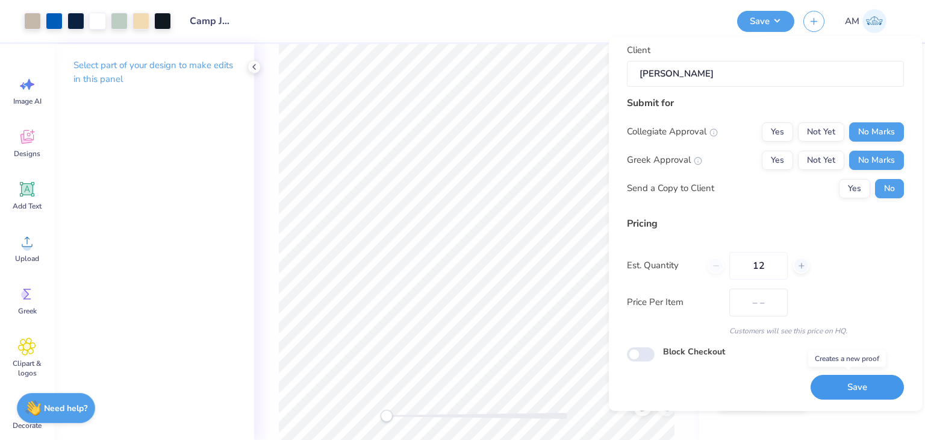
click at [866, 381] on button "Save" at bounding box center [857, 387] width 93 height 25
type input "– –"
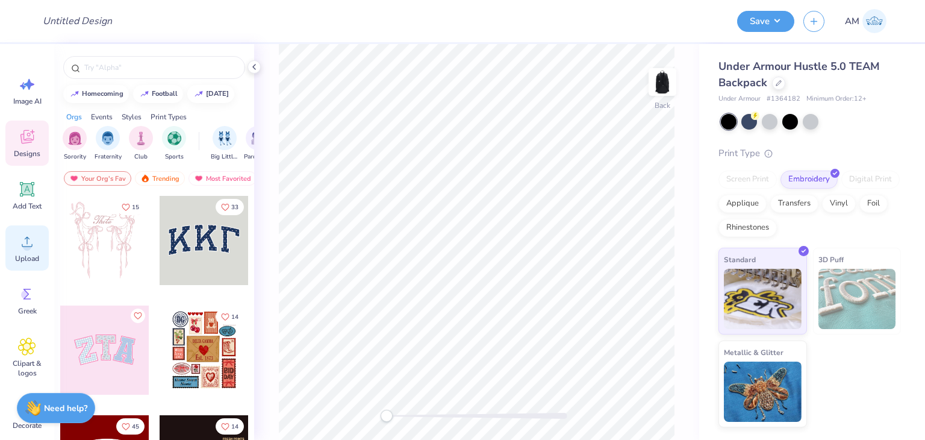
click at [30, 231] on div "Upload" at bounding box center [26, 247] width 43 height 45
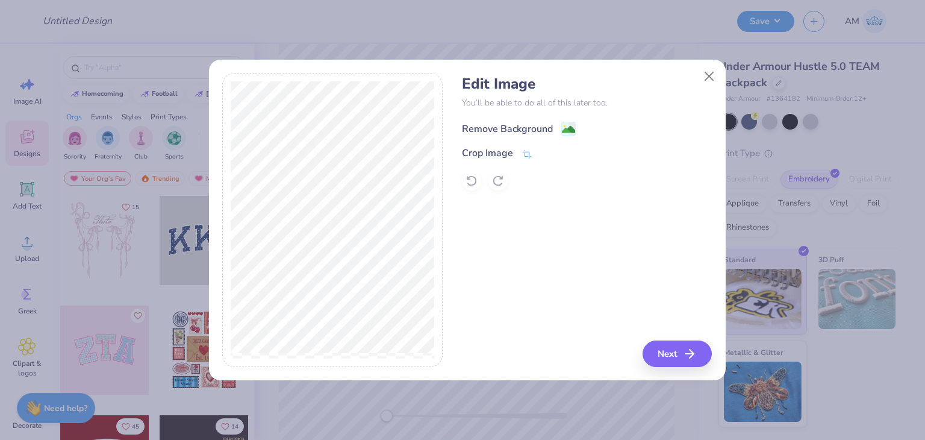
click at [521, 128] on div "Remove Background" at bounding box center [507, 129] width 91 height 14
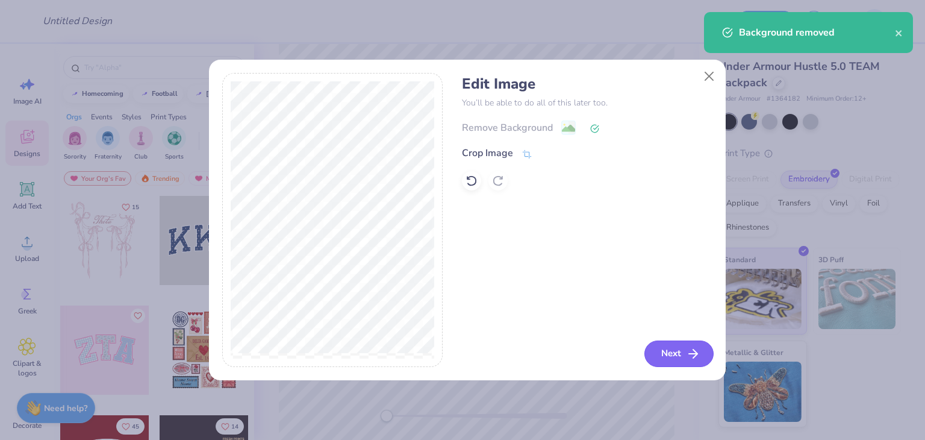
click at [666, 344] on button "Next" at bounding box center [679, 353] width 69 height 27
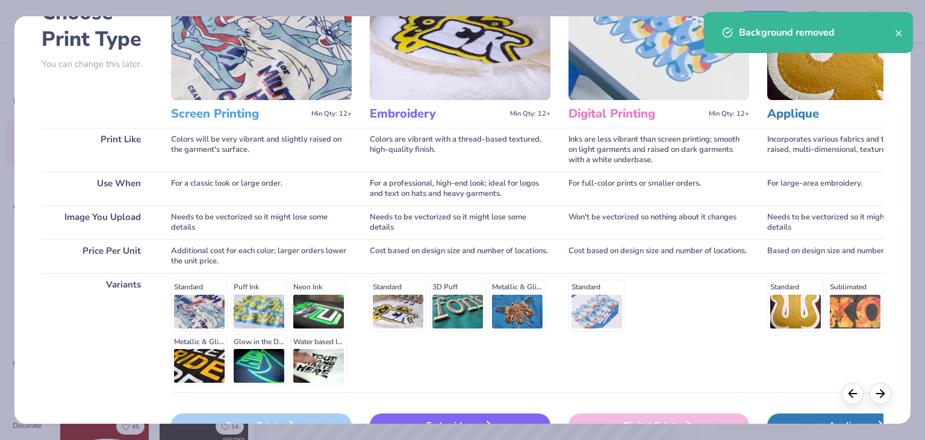
scroll to position [161, 0]
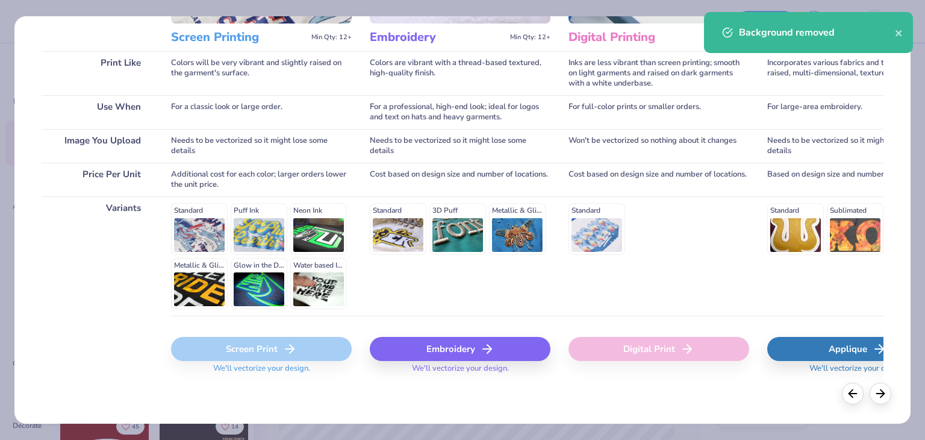
click at [414, 351] on div "Embroidery" at bounding box center [460, 349] width 181 height 24
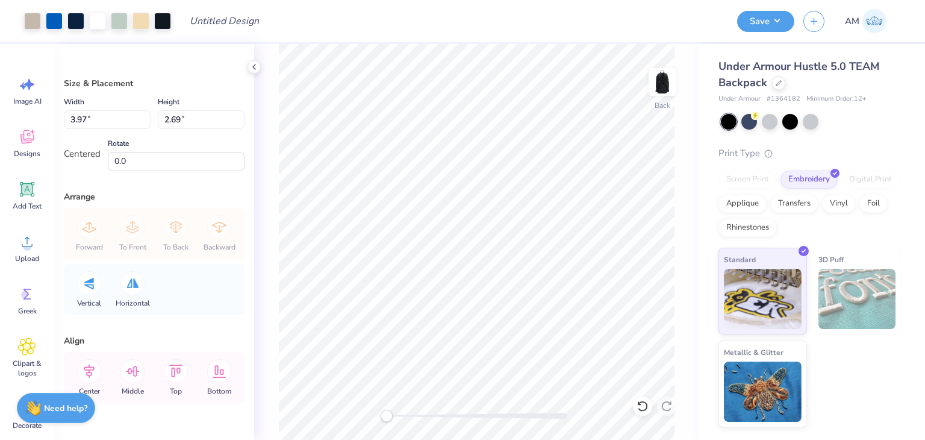
type input "3.38"
type input "2.29"
type input "2.02"
type input "1.37"
type input "2.13"
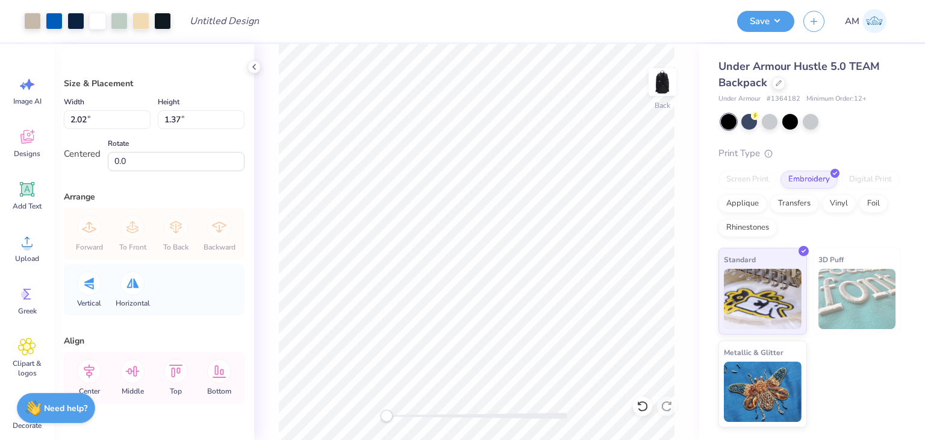
type input "1.44"
type input "2.76"
type input "1.87"
type input "3.35"
type input "2.27"
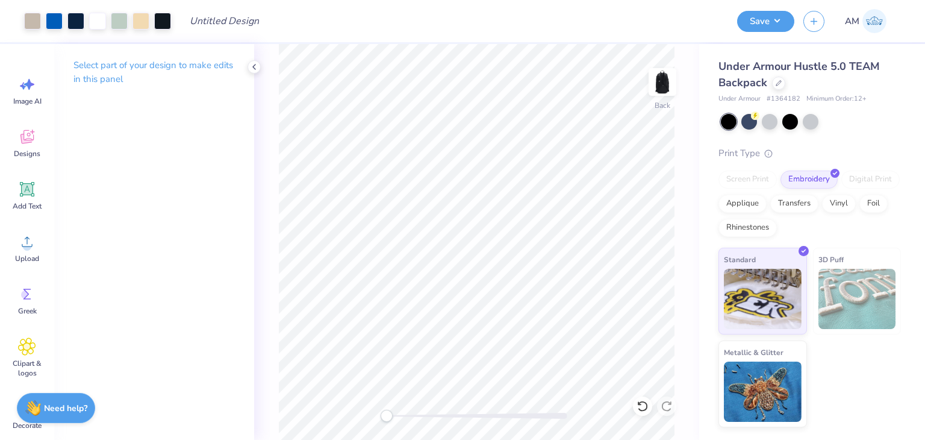
click at [760, 6] on div "Save AM" at bounding box center [826, 21] width 179 height 42
click at [763, 10] on div "Save AM" at bounding box center [826, 21] width 179 height 42
click at [765, 17] on button "Save" at bounding box center [765, 19] width 57 height 21
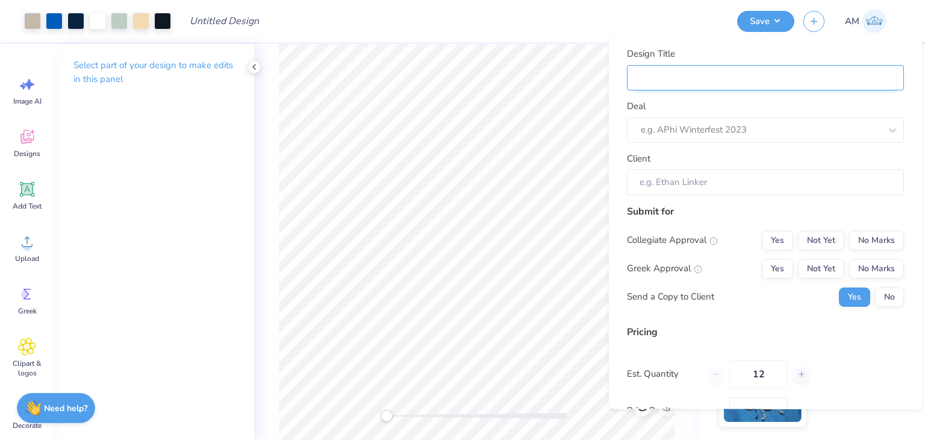
click at [776, 78] on input "Design Title" at bounding box center [765, 77] width 277 height 26
type input "Camp Jacket"
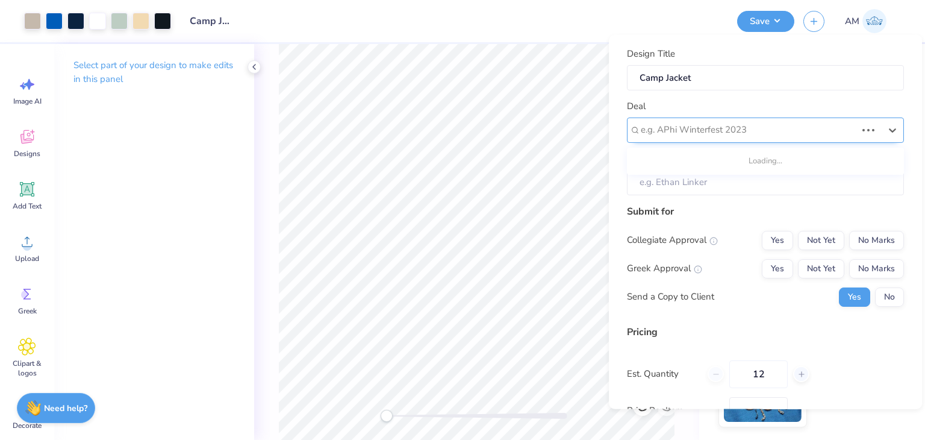
click at [757, 127] on div at bounding box center [749, 130] width 216 height 16
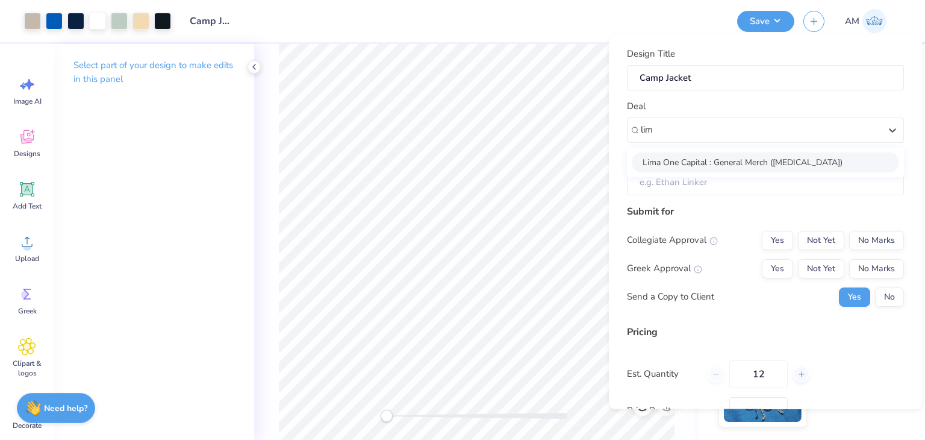
click at [762, 164] on div "Lima One Capital : General Merch ([MEDICAL_DATA])" at bounding box center [765, 162] width 267 height 20
type input "lim"
type input "[PERSON_NAME]"
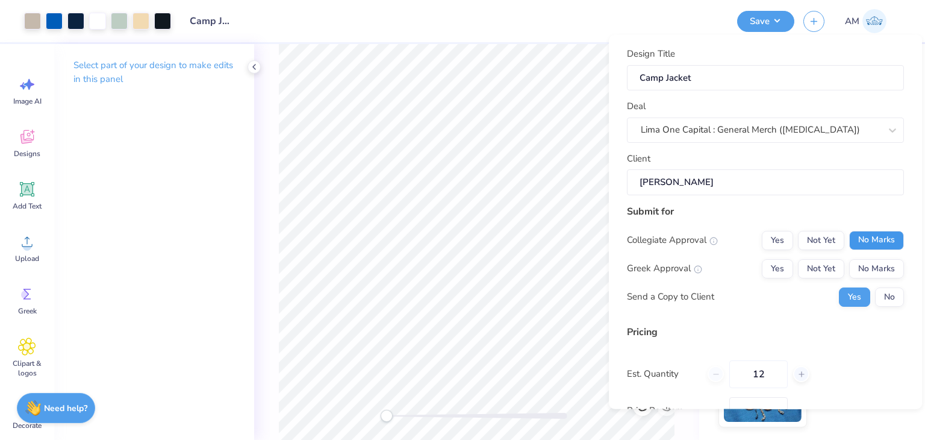
click at [863, 236] on button "No Marks" at bounding box center [876, 239] width 55 height 19
click at [869, 257] on div "Collegiate Approval Yes Not Yet No Marks Greek Approval Yes Not Yet No Marks Se…" at bounding box center [765, 268] width 277 height 76
click at [878, 293] on button "No" at bounding box center [889, 296] width 29 height 19
click at [874, 273] on button "No Marks" at bounding box center [876, 267] width 55 height 19
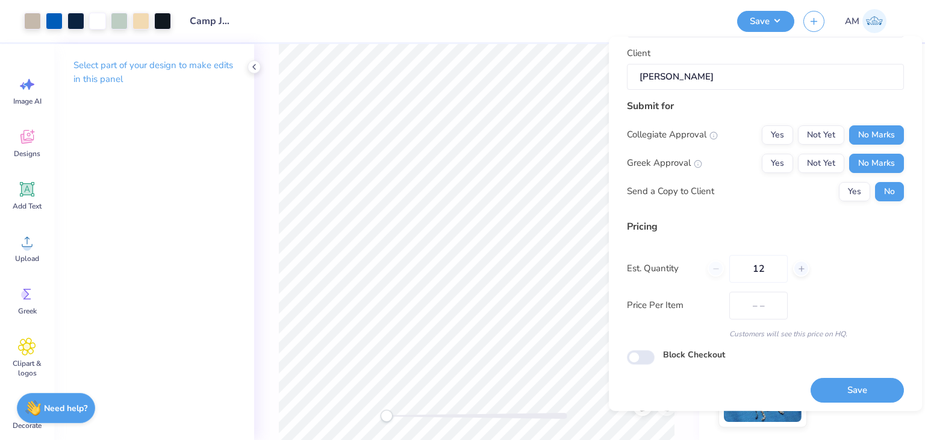
scroll to position [110, 0]
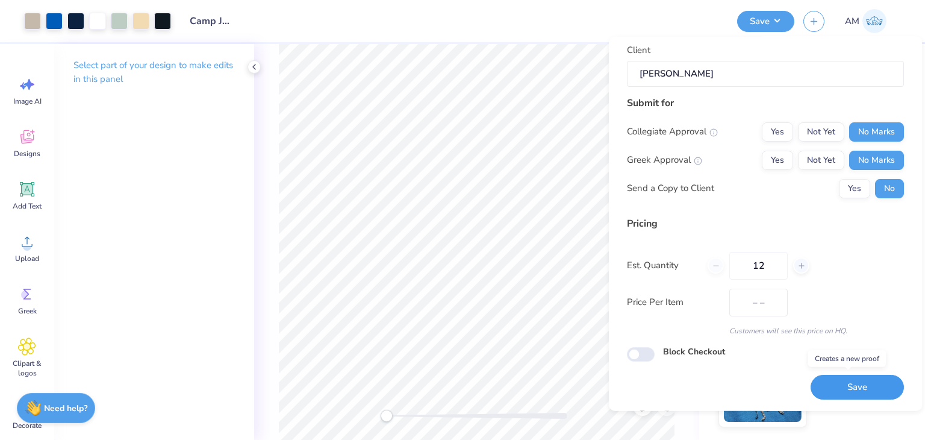
click at [834, 389] on button "Save" at bounding box center [857, 387] width 93 height 25
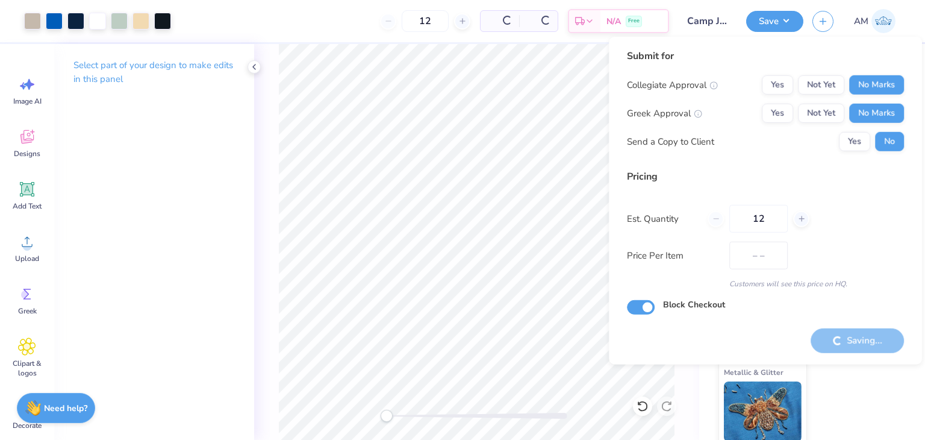
checkbox input "true"
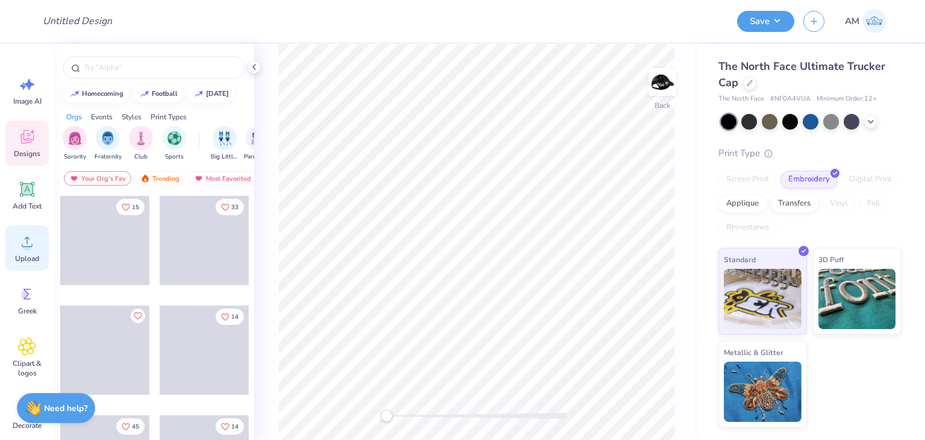
click at [20, 242] on icon at bounding box center [27, 242] width 18 height 18
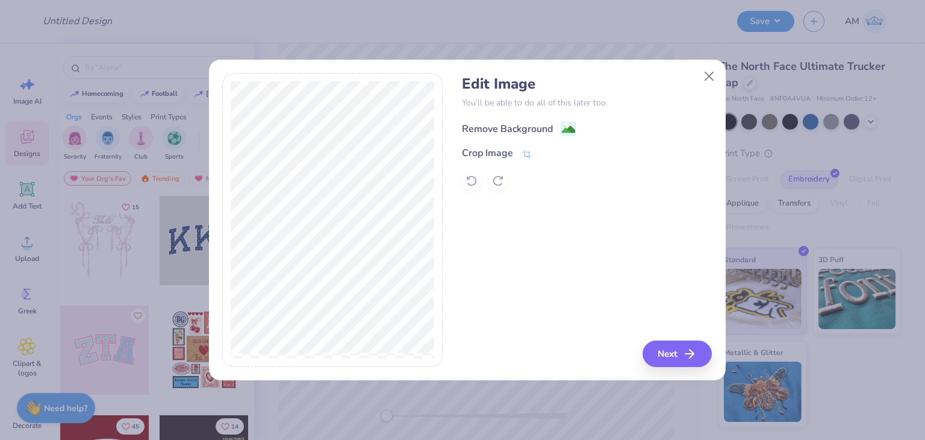
click at [477, 126] on div "Remove Background" at bounding box center [507, 129] width 91 height 14
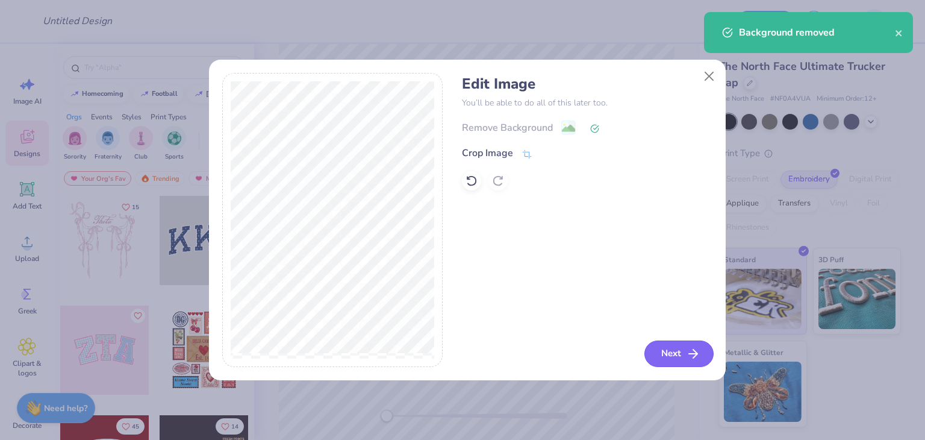
click at [650, 343] on button "Next" at bounding box center [679, 353] width 69 height 27
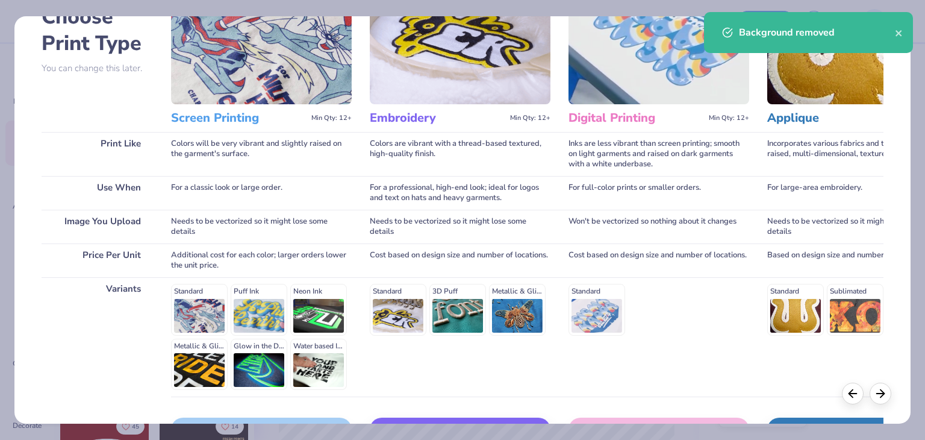
scroll to position [161, 0]
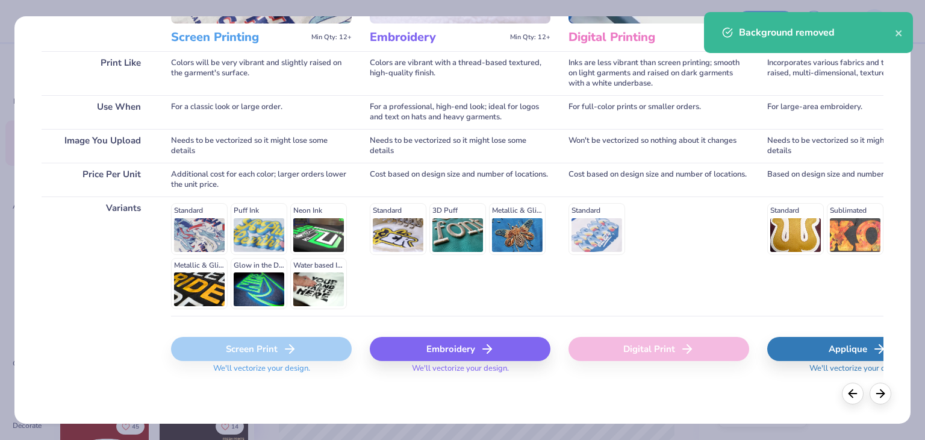
click at [448, 339] on div "Embroidery" at bounding box center [460, 349] width 181 height 24
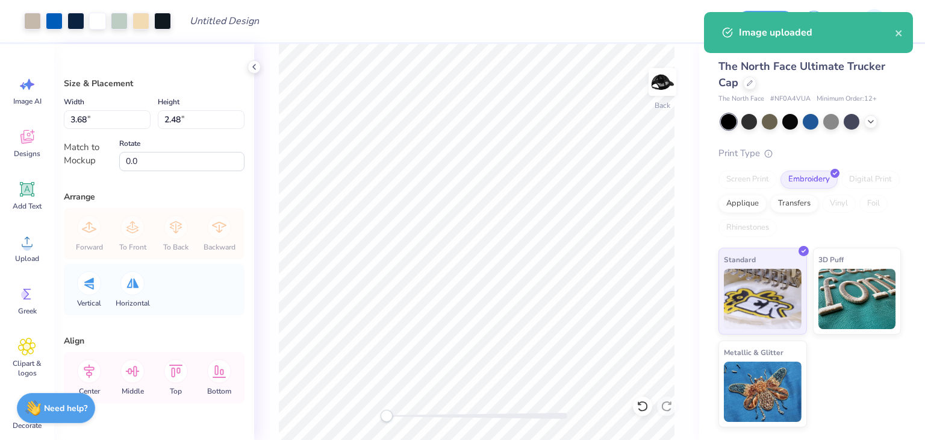
type input "2.66"
type input "1.80"
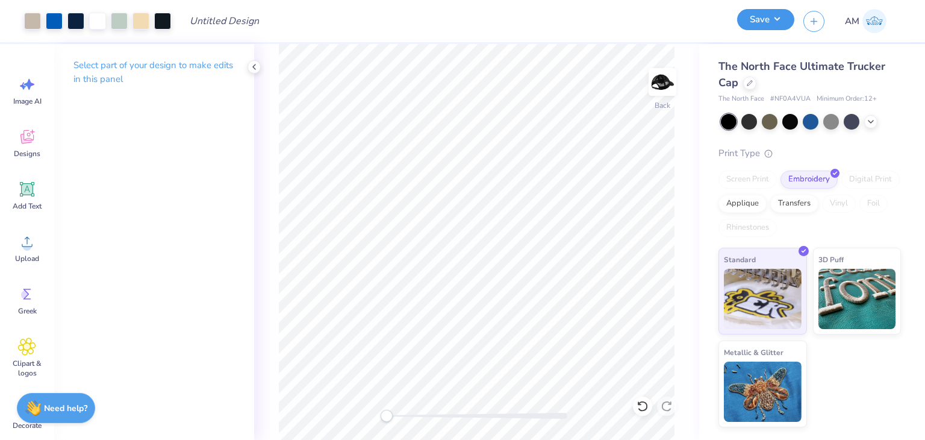
click at [768, 27] on button "Save" at bounding box center [765, 19] width 57 height 21
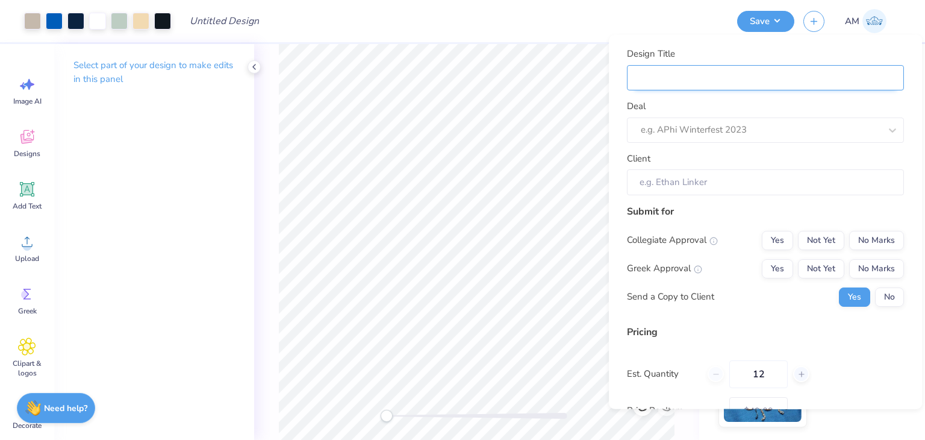
click at [780, 83] on input "Design Title" at bounding box center [765, 77] width 277 height 26
type input "Camp Jacket"
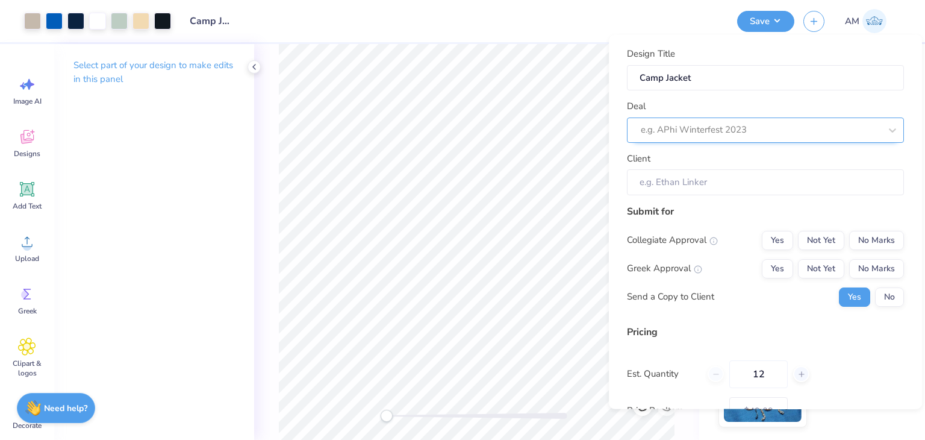
click at [724, 128] on div at bounding box center [761, 130] width 240 height 16
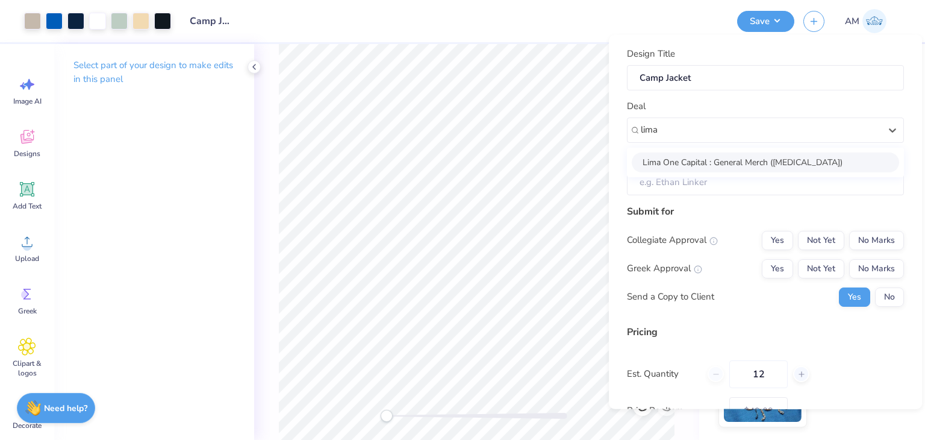
click at [733, 155] on div "Lima One Capital : General Merch ([MEDICAL_DATA])" at bounding box center [765, 162] width 267 height 20
type input "lima"
type input "[PERSON_NAME]"
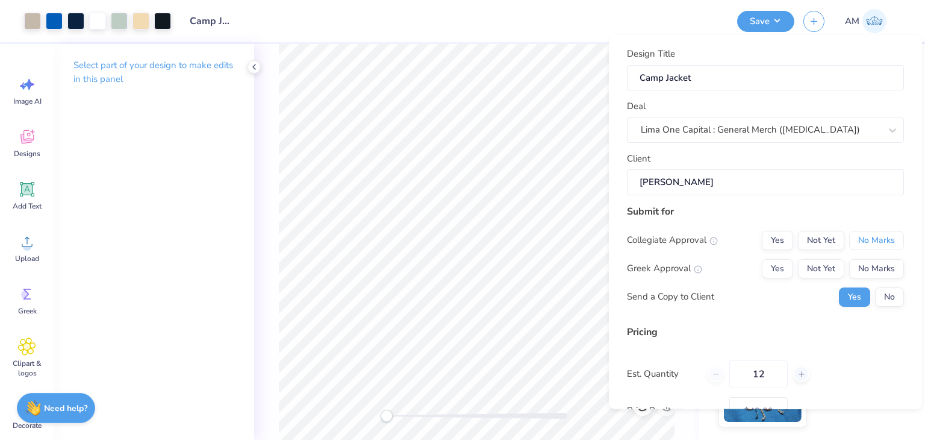
click at [868, 246] on button "No Marks" at bounding box center [876, 239] width 55 height 19
click at [873, 269] on button "No Marks" at bounding box center [876, 267] width 55 height 19
click at [880, 297] on button "No" at bounding box center [889, 296] width 29 height 19
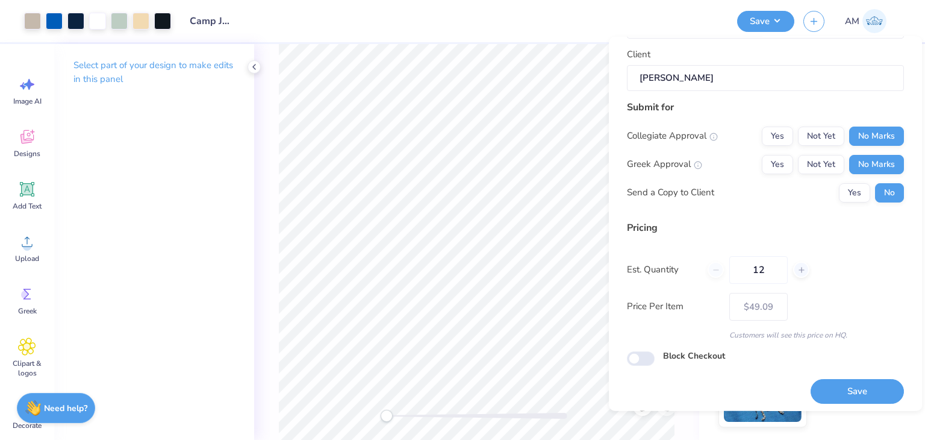
scroll to position [110, 0]
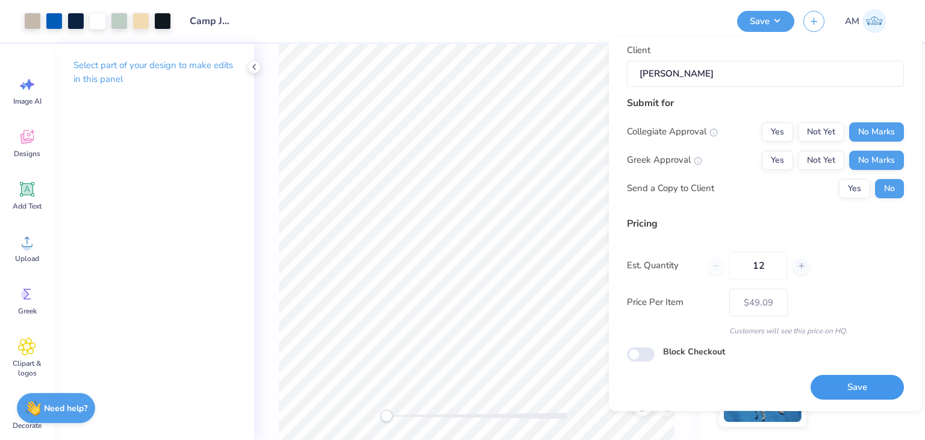
click at [872, 381] on button "Save" at bounding box center [857, 387] width 93 height 25
type input "$49.09"
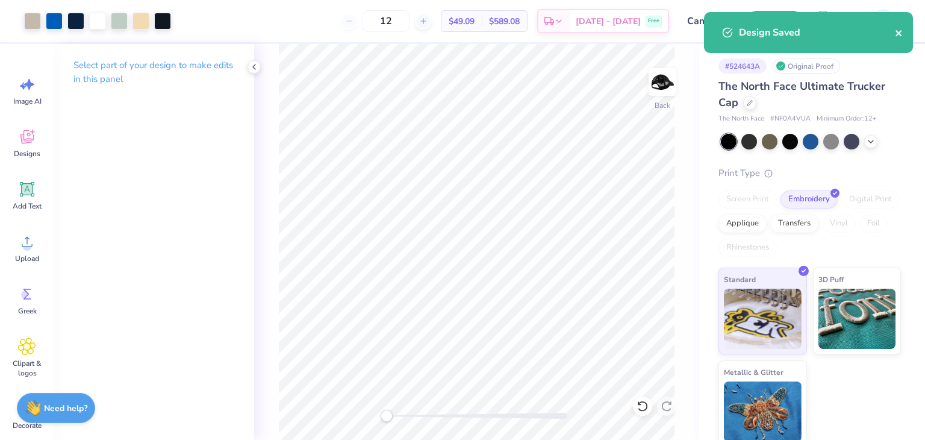
click at [899, 36] on icon "close" at bounding box center [899, 33] width 8 height 10
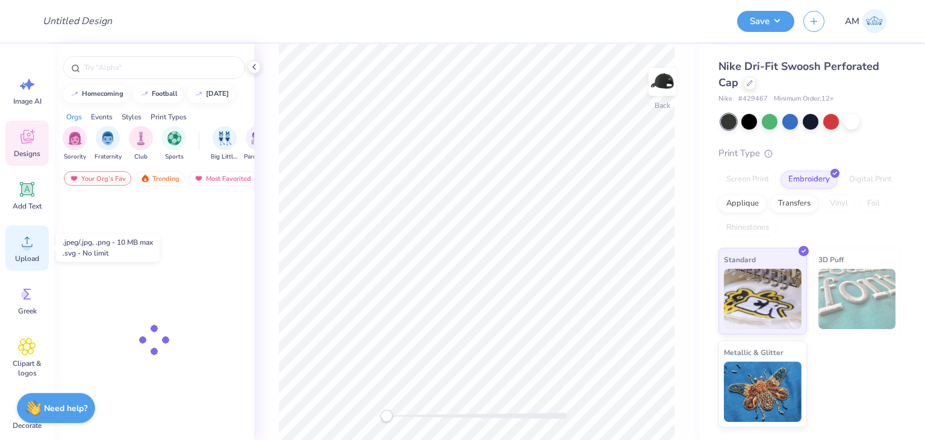
click at [31, 239] on icon at bounding box center [27, 242] width 18 height 18
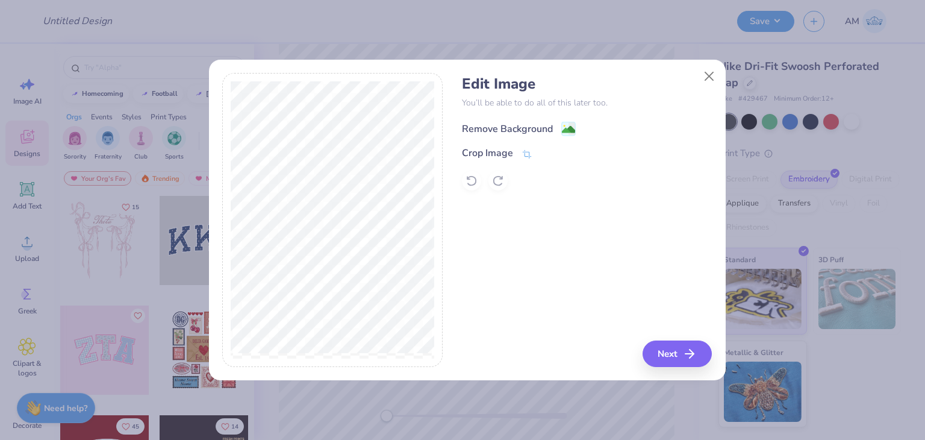
click at [552, 133] on div "Remove Background" at bounding box center [507, 129] width 91 height 14
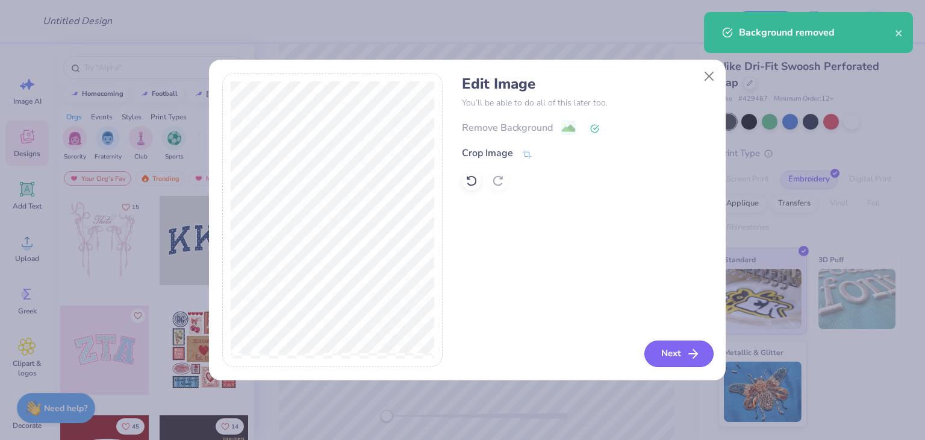
click at [663, 354] on button "Next" at bounding box center [679, 353] width 69 height 27
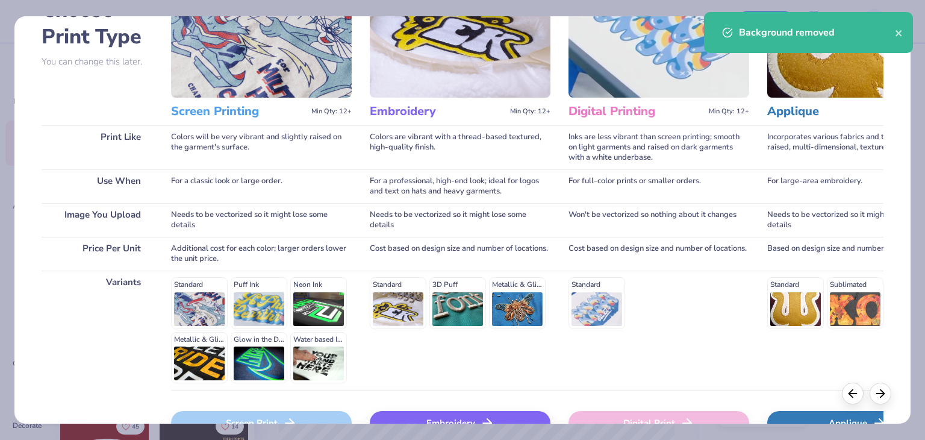
scroll to position [161, 0]
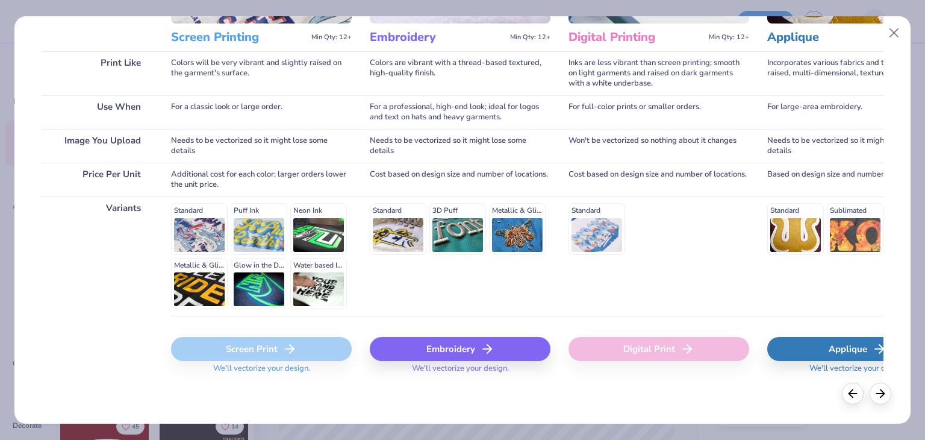
click at [525, 348] on div "Embroidery" at bounding box center [460, 349] width 181 height 24
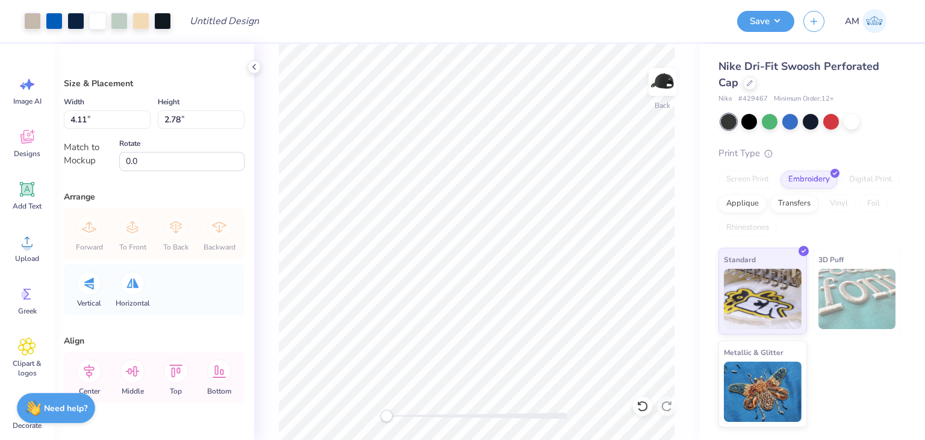
type input "3.26"
type input "2.20"
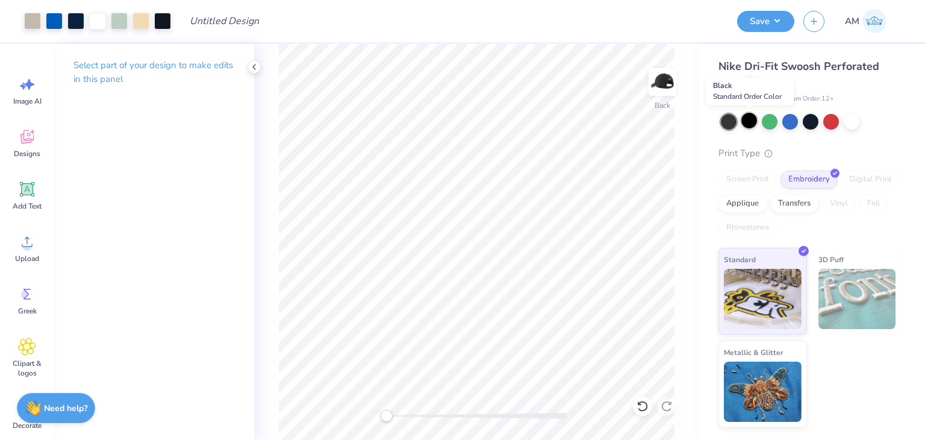
click at [754, 119] on div at bounding box center [750, 121] width 16 height 16
click at [760, 22] on button "Save" at bounding box center [765, 19] width 57 height 21
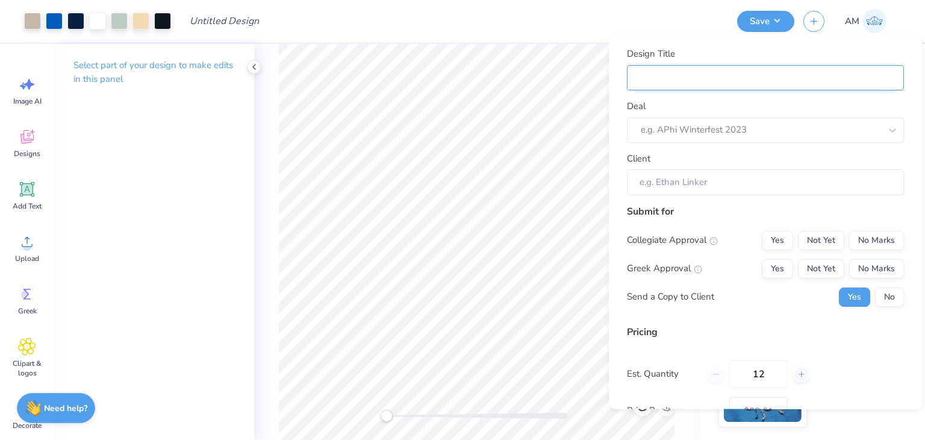
click at [810, 79] on input "Design Title" at bounding box center [765, 77] width 277 height 26
type input "Camp Jacket"
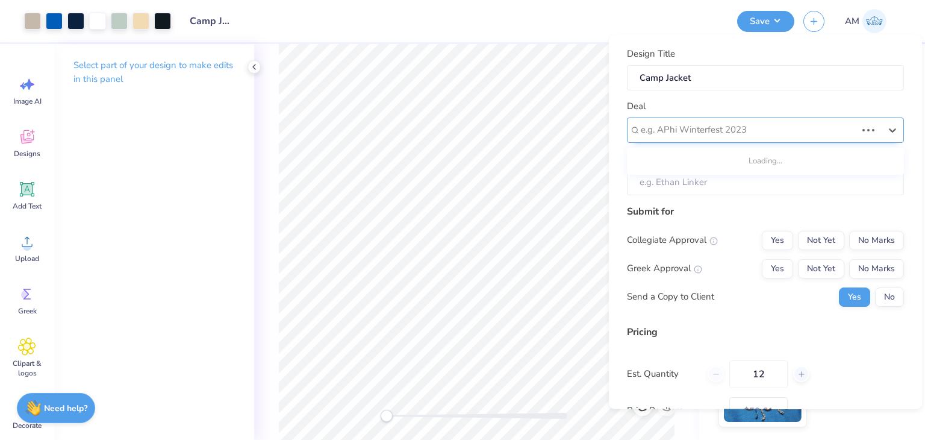
click at [745, 123] on div at bounding box center [749, 130] width 216 height 16
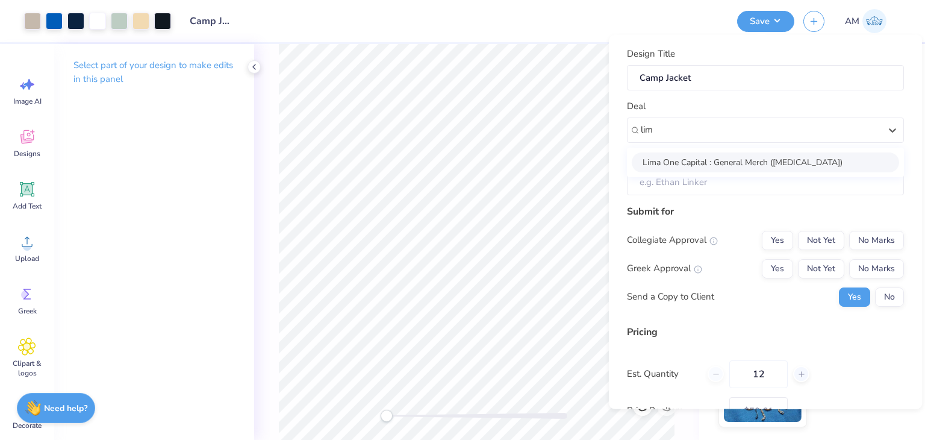
click at [751, 166] on div "Lima One Capital : General Merch ([MEDICAL_DATA])" at bounding box center [765, 162] width 267 height 20
type input "lim"
type input "[PERSON_NAME]"
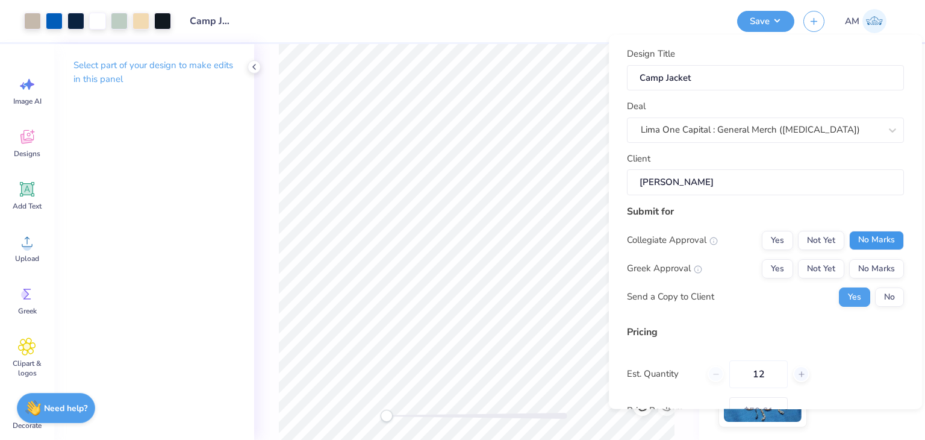
click at [860, 236] on button "No Marks" at bounding box center [876, 239] width 55 height 19
click at [867, 266] on button "No Marks" at bounding box center [876, 267] width 55 height 19
click at [880, 299] on button "No" at bounding box center [889, 296] width 29 height 19
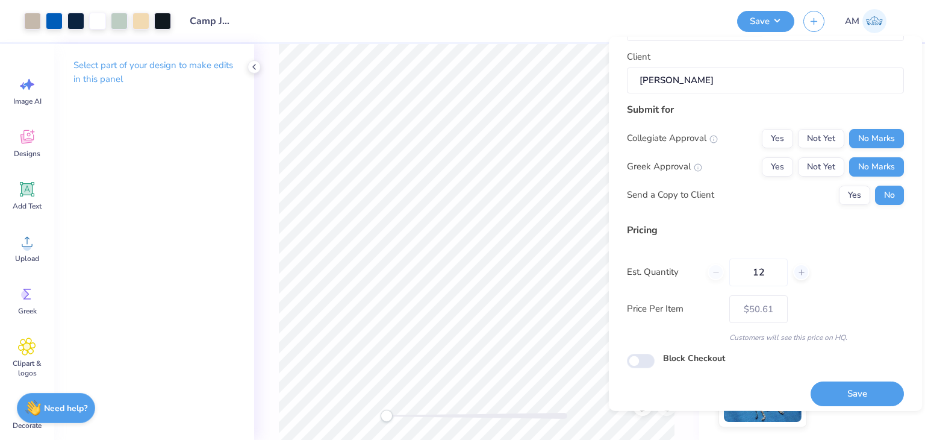
scroll to position [110, 0]
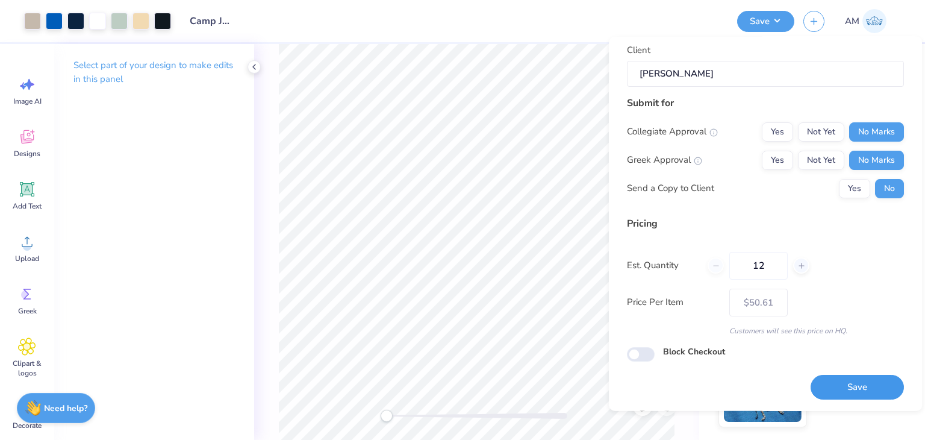
click at [864, 392] on button "Save" at bounding box center [857, 387] width 93 height 25
type input "$50.61"
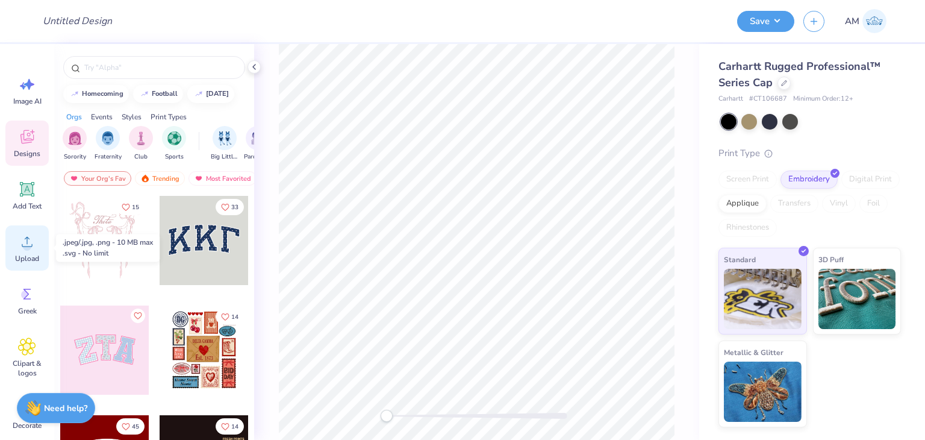
click at [20, 246] on icon at bounding box center [27, 242] width 18 height 18
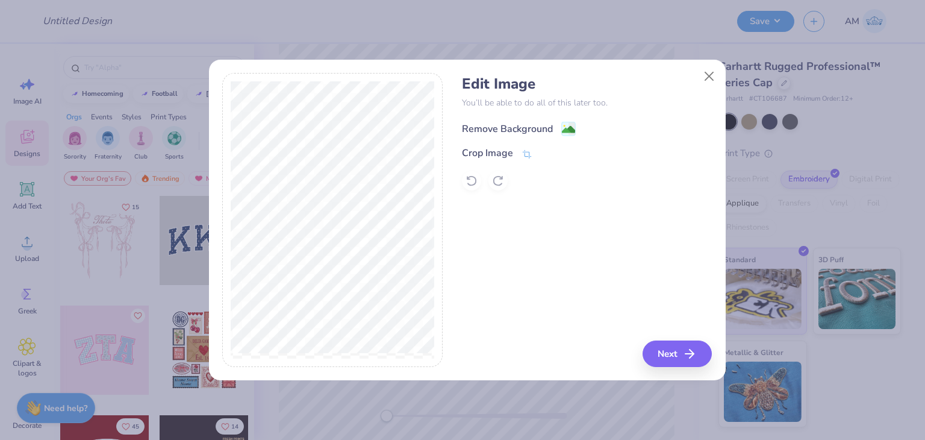
click at [533, 120] on div "Remove Background" at bounding box center [587, 127] width 250 height 15
click at [530, 126] on div "Remove Background" at bounding box center [507, 129] width 91 height 14
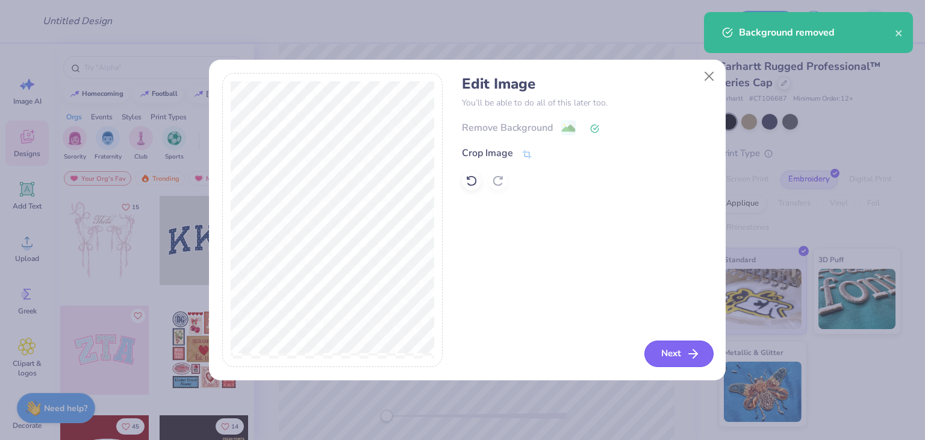
click at [710, 360] on button "Next" at bounding box center [679, 353] width 69 height 27
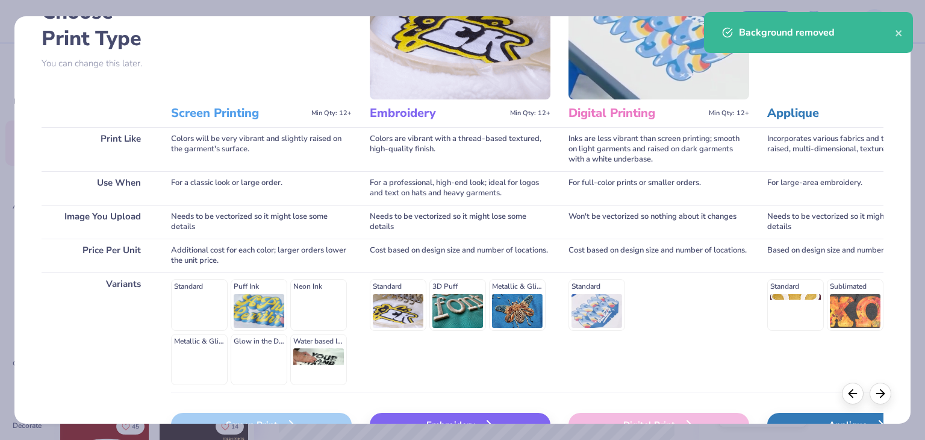
scroll to position [161, 0]
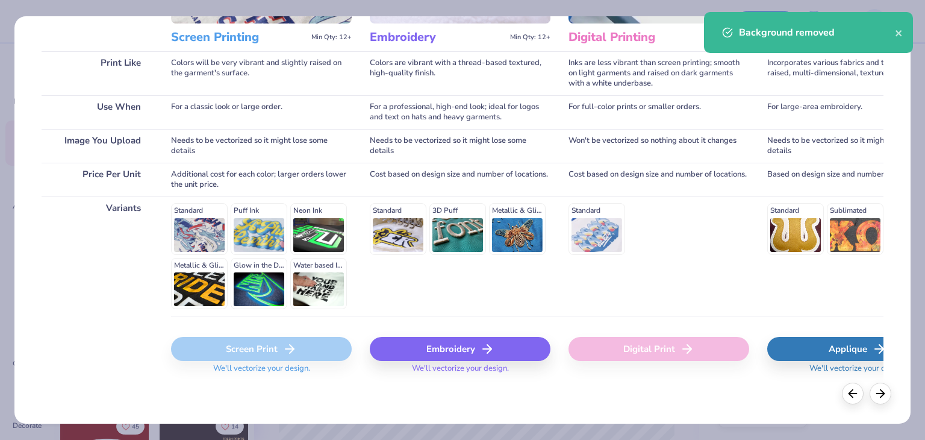
click at [446, 346] on div "Embroidery" at bounding box center [460, 349] width 181 height 24
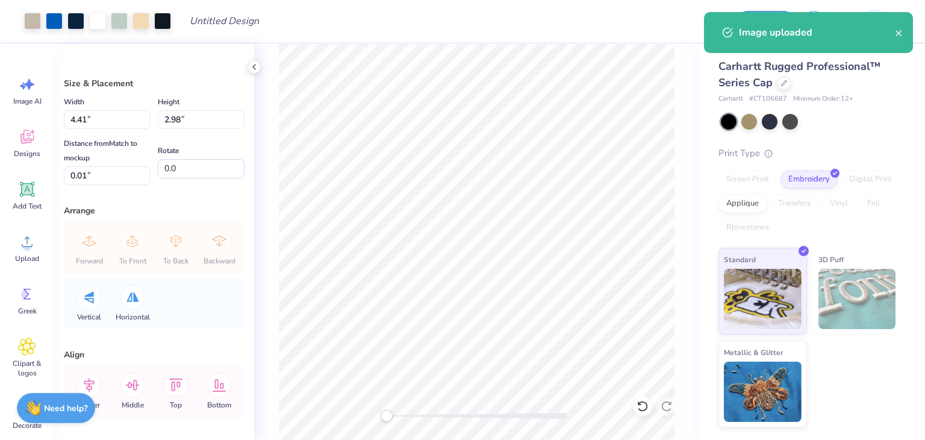
type input "3.39"
type input "2.29"
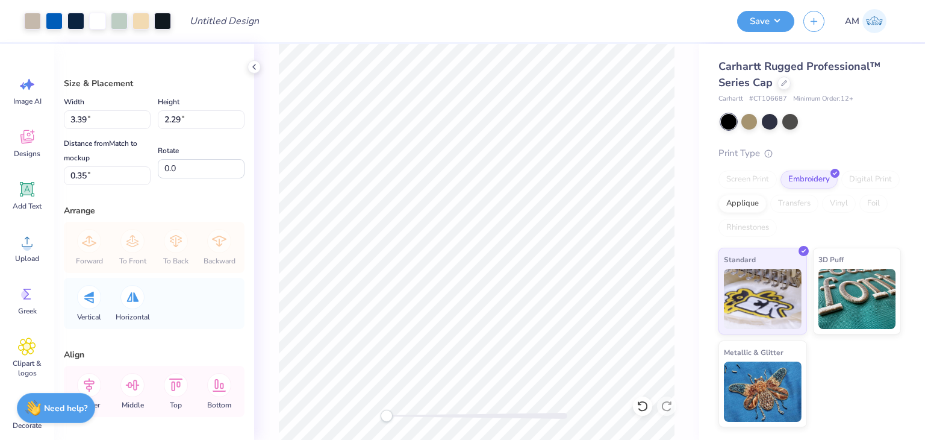
type input "2.99"
type input "2.02"
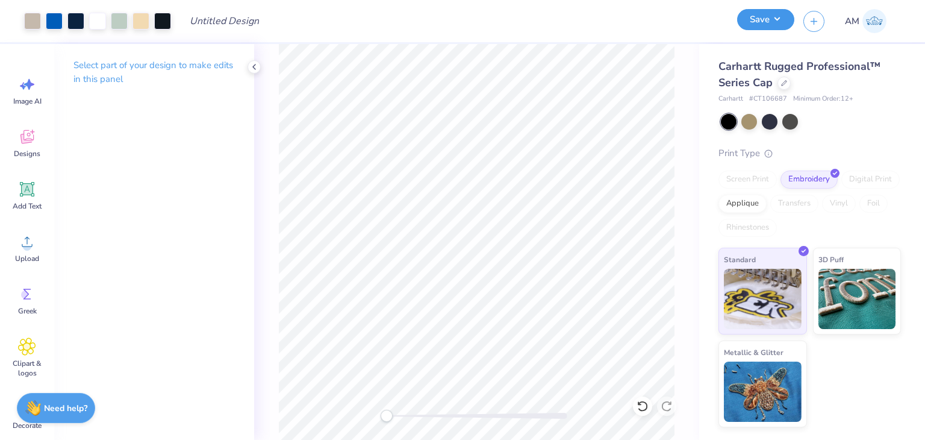
click at [740, 22] on button "Save" at bounding box center [765, 19] width 57 height 21
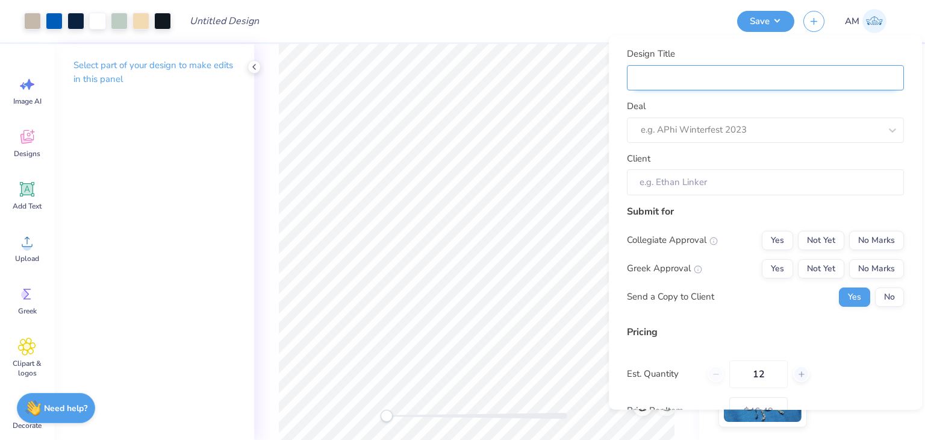
click at [760, 80] on input "Design Title" at bounding box center [765, 77] width 277 height 25
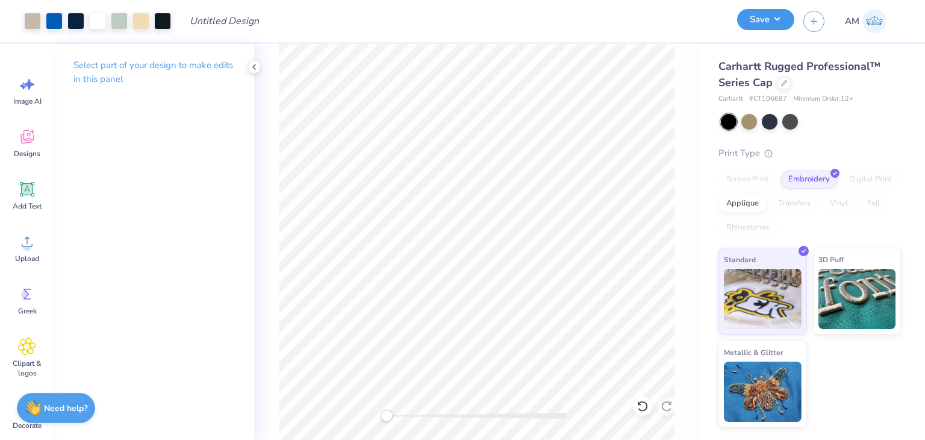
click at [769, 17] on button "Save" at bounding box center [765, 19] width 57 height 21
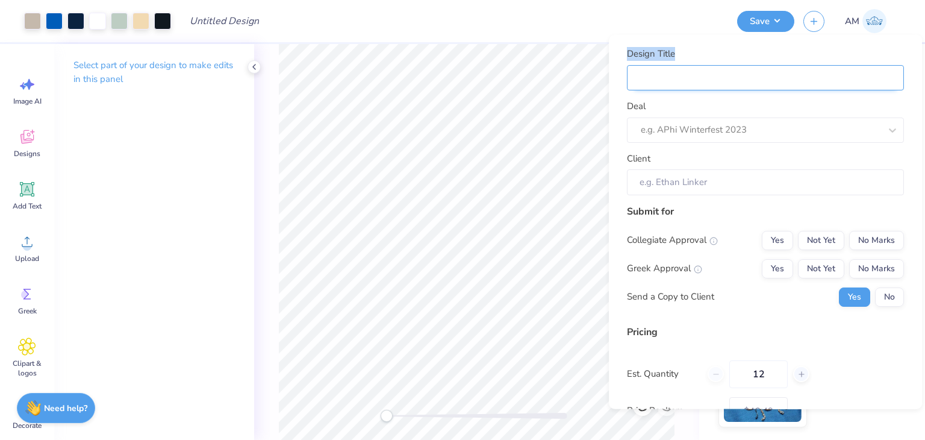
click at [758, 68] on div "Design Title" at bounding box center [765, 68] width 277 height 43
click at [758, 74] on input "Design Title" at bounding box center [765, 77] width 277 height 26
type input "Camp Jacket"
click at [734, 113] on div "Deal e.g. APhi Winterfest 2023" at bounding box center [765, 120] width 277 height 43
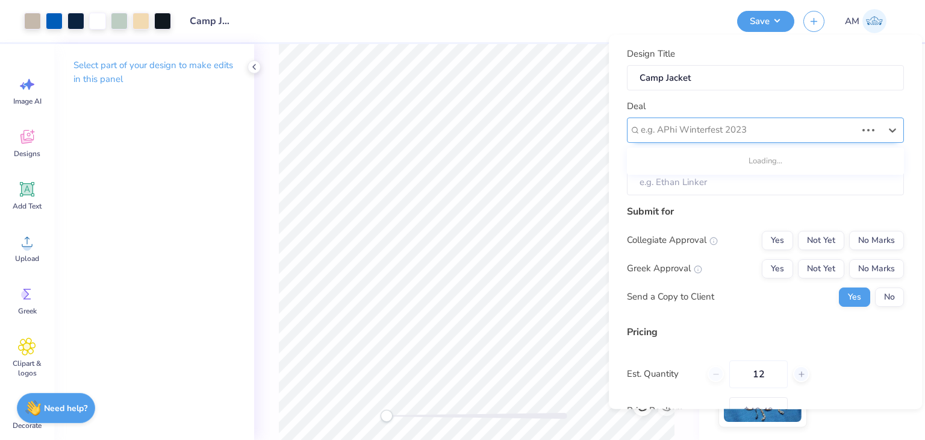
click at [734, 117] on div "e.g. APhi Winterfest 2023" at bounding box center [765, 129] width 277 height 25
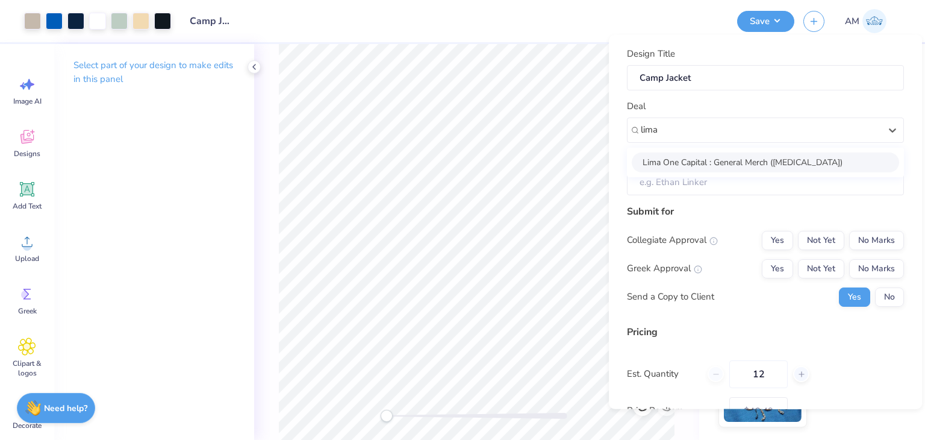
click at [733, 164] on div "Lima One Capital : General Merch ([MEDICAL_DATA])" at bounding box center [765, 162] width 267 height 20
type input "lima"
type input "[PERSON_NAME]"
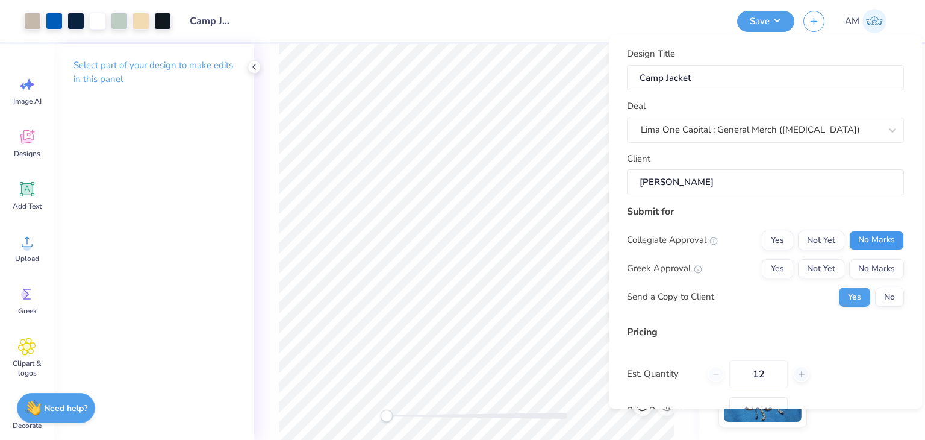
click at [879, 243] on button "No Marks" at bounding box center [876, 239] width 55 height 19
click at [879, 262] on button "No Marks" at bounding box center [876, 267] width 55 height 19
click at [879, 298] on button "No" at bounding box center [889, 296] width 29 height 19
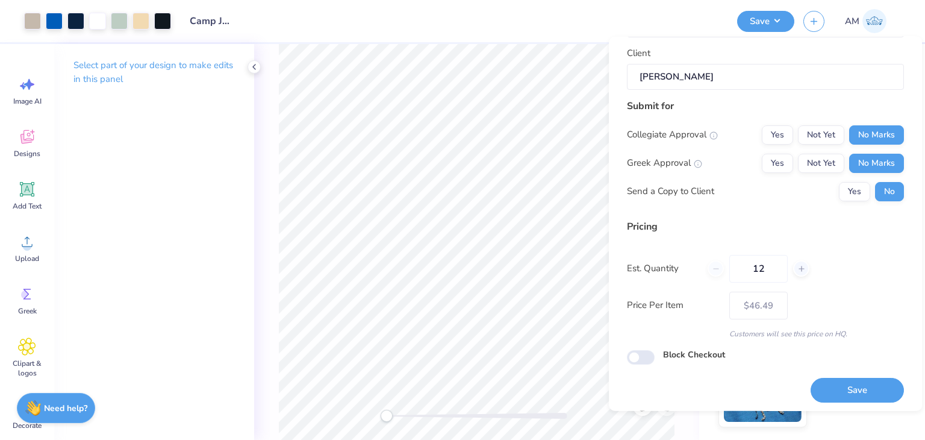
scroll to position [110, 0]
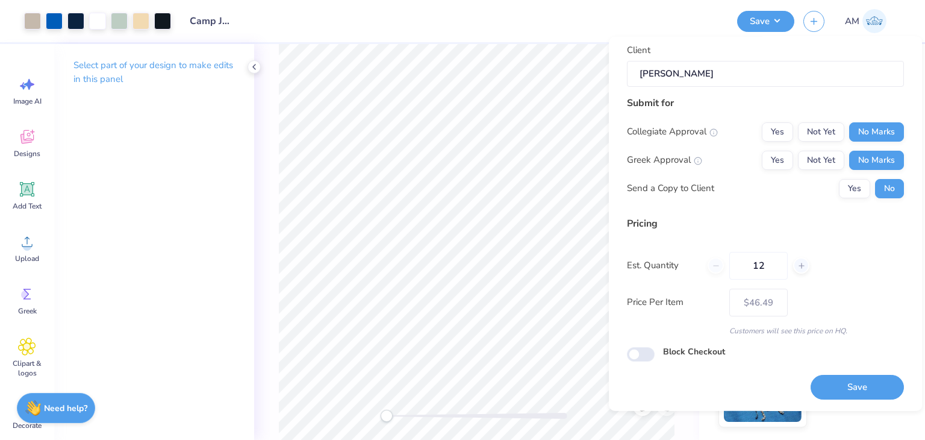
click at [878, 389] on button "Save" at bounding box center [857, 387] width 93 height 25
type input "$46.49"
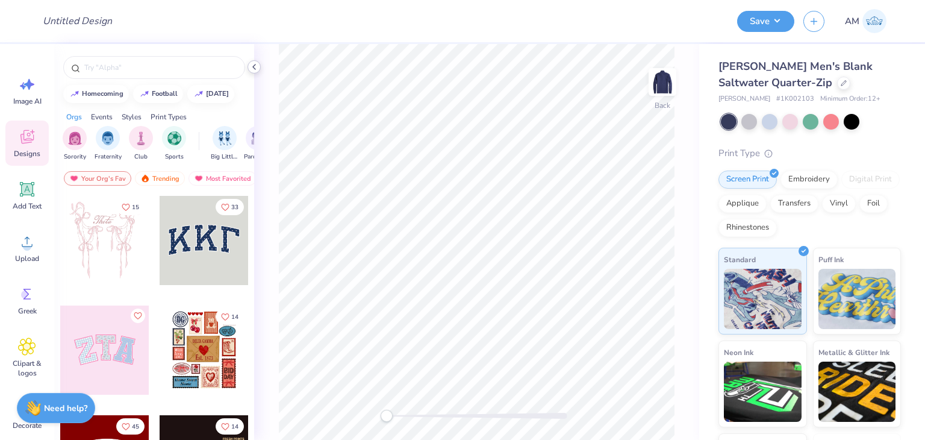
click at [257, 68] on icon at bounding box center [254, 67] width 10 height 10
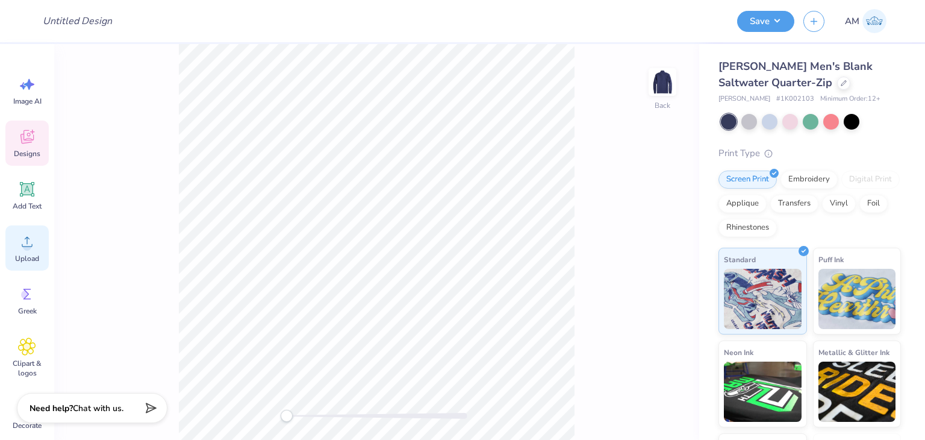
click at [35, 248] on icon at bounding box center [27, 242] width 18 height 18
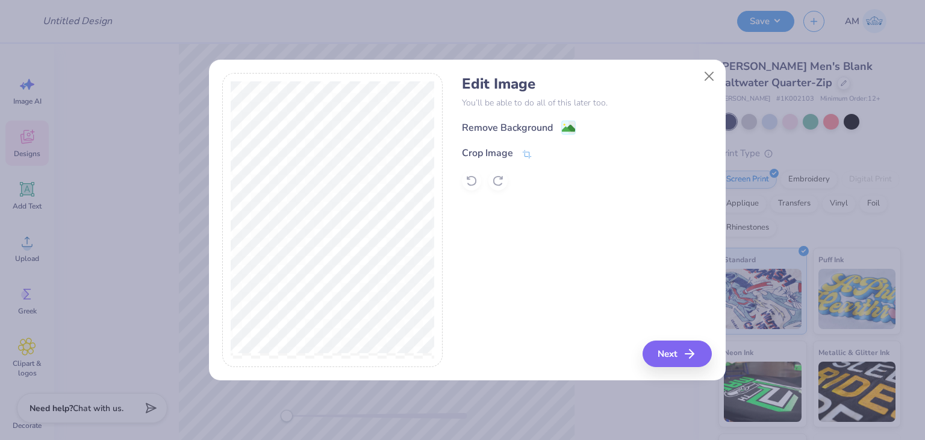
click at [526, 121] on div "Remove Background" at bounding box center [507, 127] width 91 height 14
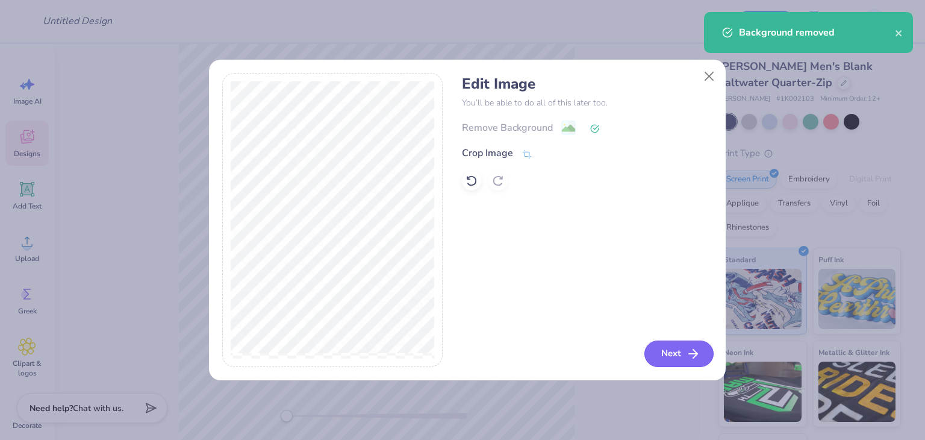
click at [681, 348] on button "Next" at bounding box center [679, 353] width 69 height 27
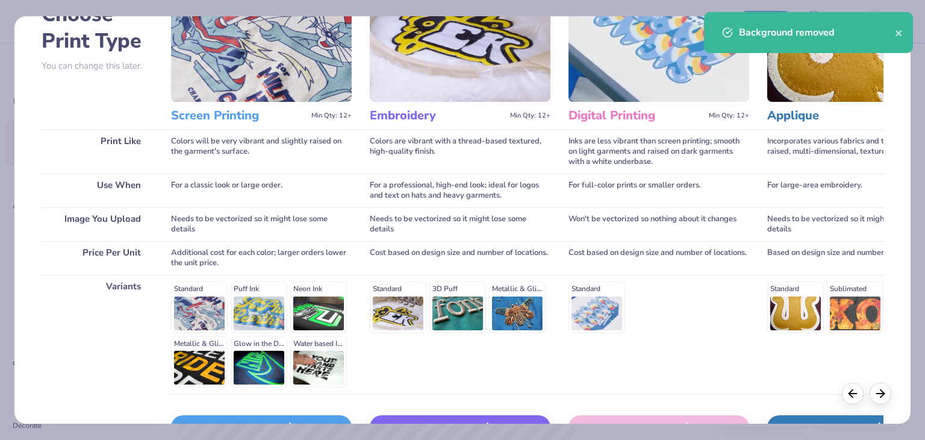
scroll to position [161, 0]
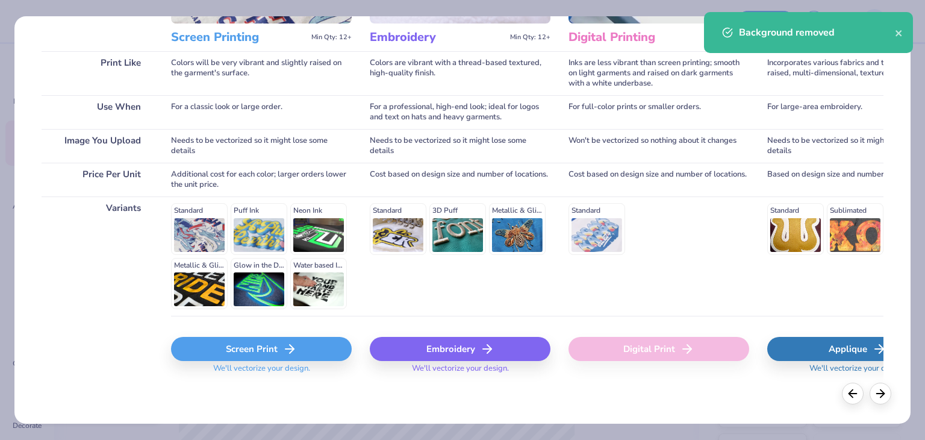
click at [420, 358] on div "Embroidery" at bounding box center [460, 349] width 181 height 24
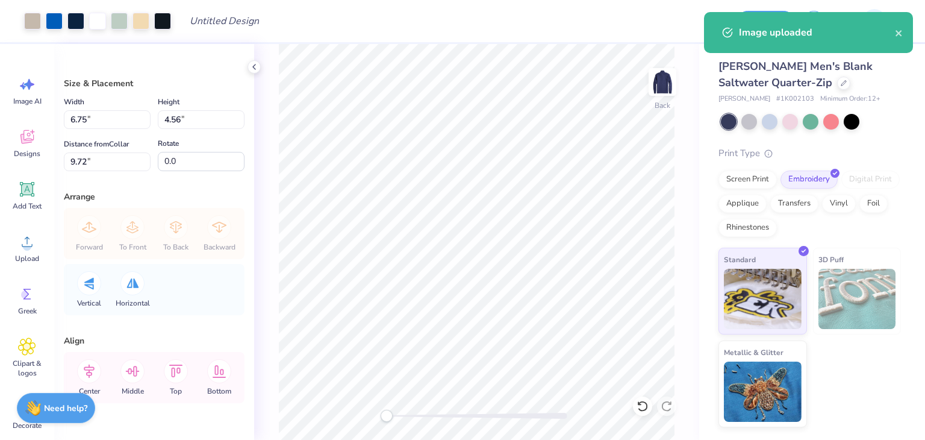
type input "3.97"
type input "2.68"
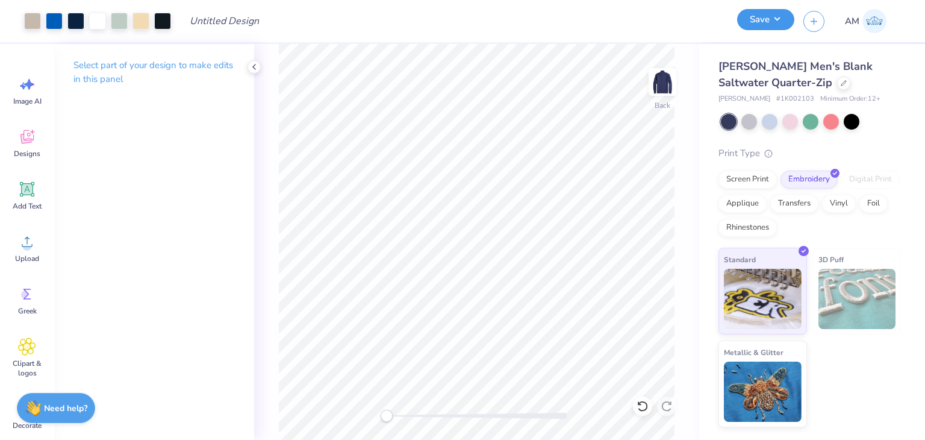
click at [746, 16] on button "Save" at bounding box center [765, 19] width 57 height 21
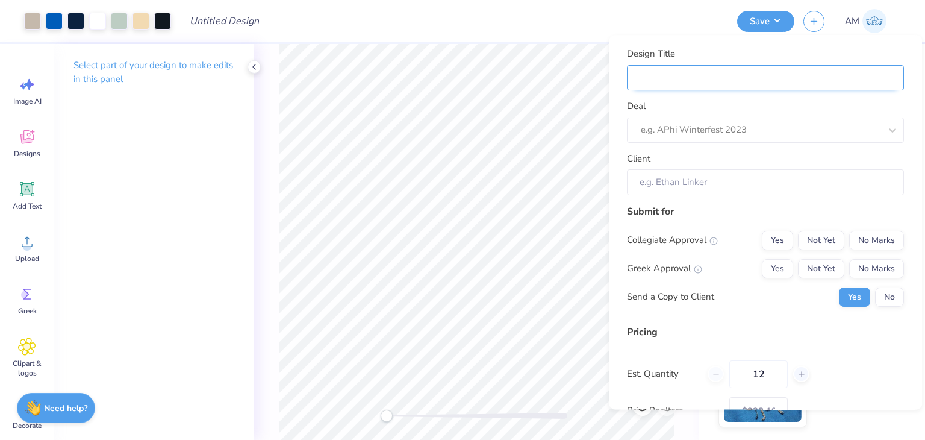
click at [786, 84] on input "Design Title" at bounding box center [765, 77] width 277 height 25
type input "Camp Jacket"
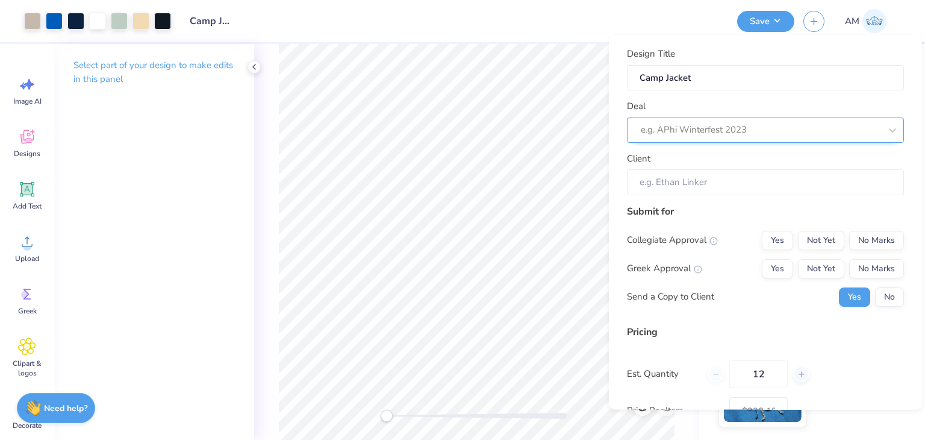
click at [730, 127] on div at bounding box center [761, 130] width 240 height 16
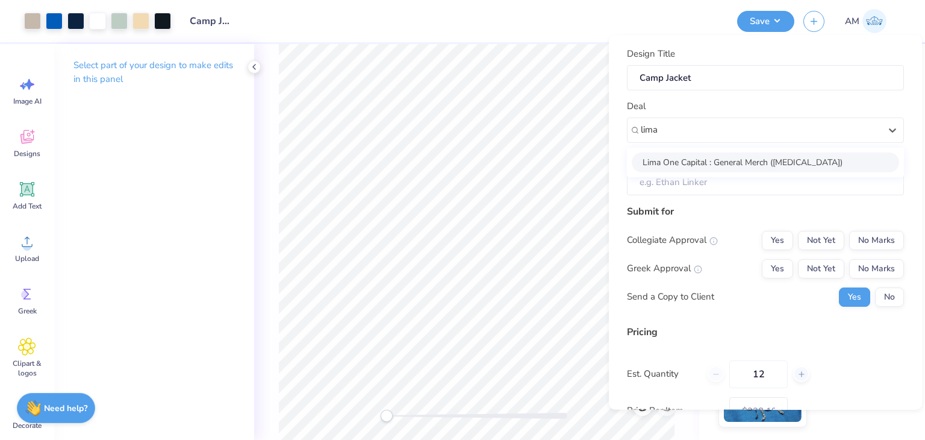
click at [733, 158] on div "Lima One Capital : General Merch ([MEDICAL_DATA])" at bounding box center [765, 162] width 267 height 20
type input "lima"
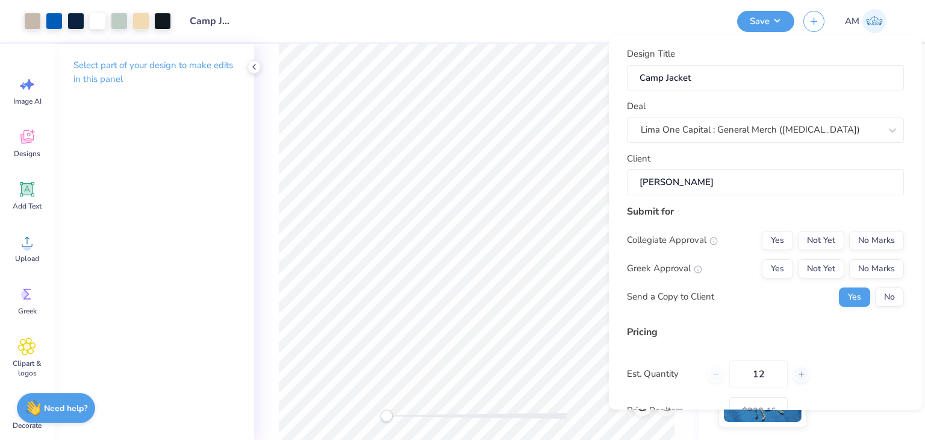
type input "[PERSON_NAME]"
drag, startPoint x: 851, startPoint y: 229, endPoint x: 857, endPoint y: 232, distance: 6.7
click at [854, 231] on div "Submit for Collegiate Approval Yes Not Yet No Marks Greek Approval Yes Not Yet …" at bounding box center [765, 259] width 277 height 111
click at [863, 242] on button "No Marks" at bounding box center [876, 240] width 55 height 19
click at [869, 267] on button "No Marks" at bounding box center [876, 268] width 55 height 19
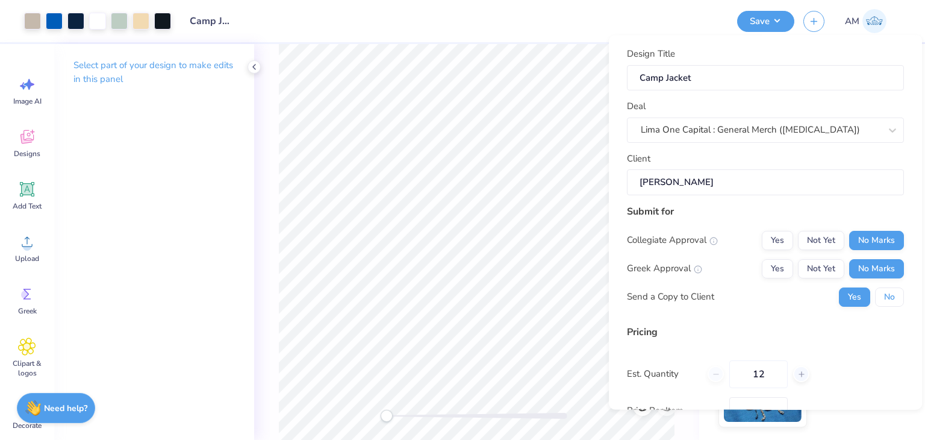
click at [877, 301] on button "No" at bounding box center [889, 296] width 29 height 19
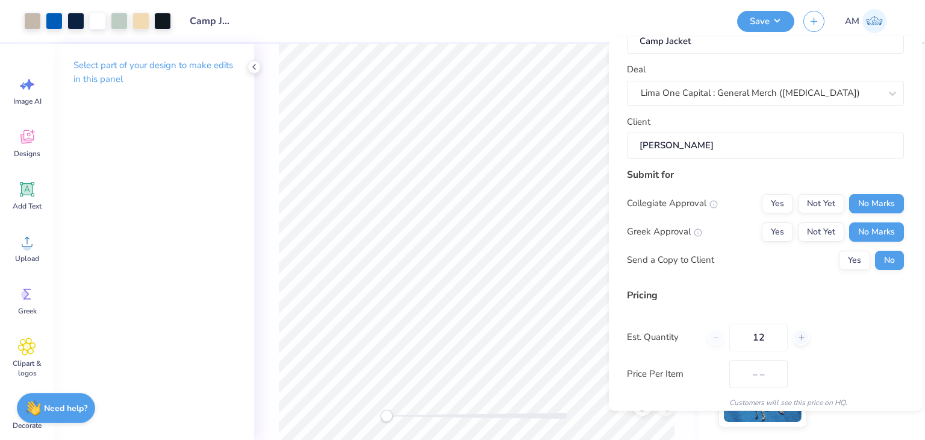
scroll to position [110, 0]
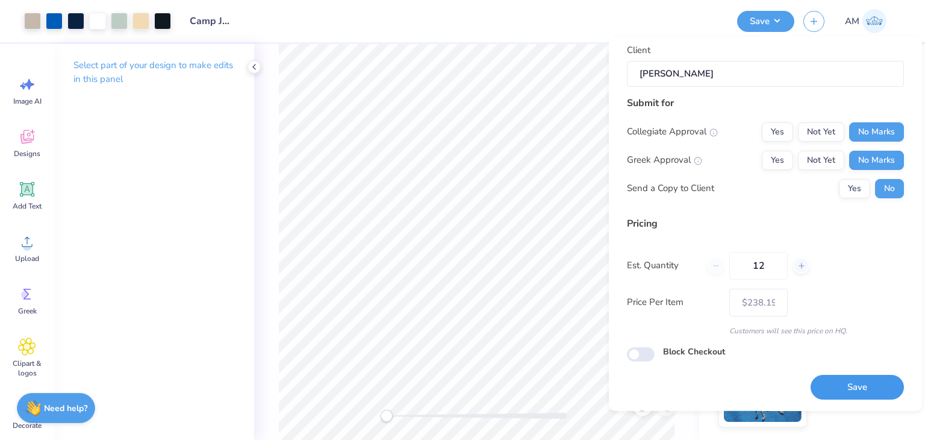
click at [875, 384] on button "Save" at bounding box center [857, 387] width 93 height 25
type input "$238.19"
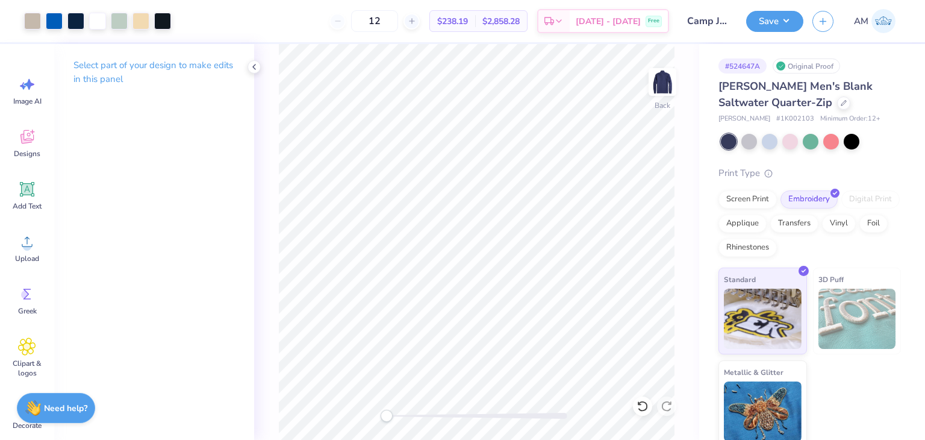
click at [850, 103] on div "[PERSON_NAME] Men's Blank Saltwater Quarter-Zip" at bounding box center [810, 94] width 183 height 33
click at [843, 102] on icon at bounding box center [844, 102] width 6 height 6
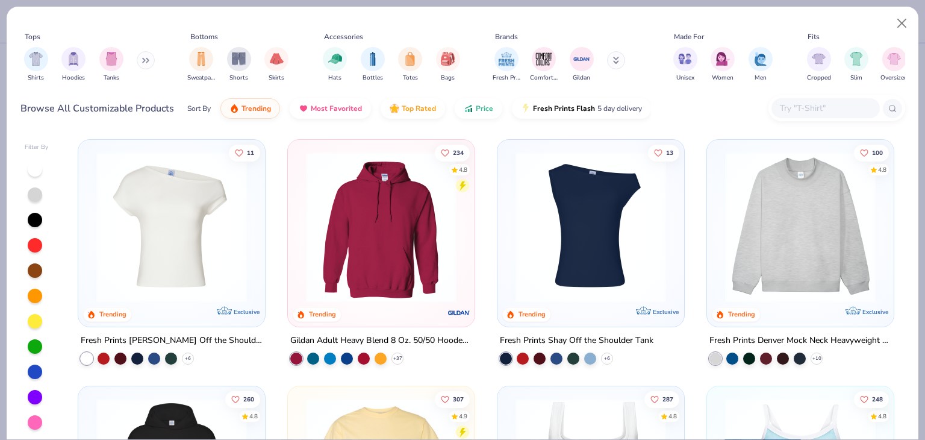
click at [886, 31] on div "Fits" at bounding box center [876, 36] width 145 height 11
click at [897, 27] on button "Close" at bounding box center [902, 23] width 23 height 23
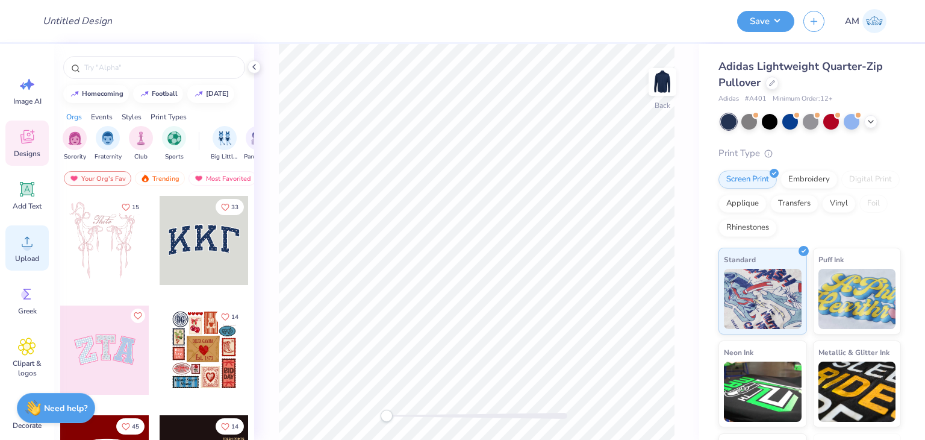
click at [27, 249] on circle at bounding box center [27, 246] width 8 height 8
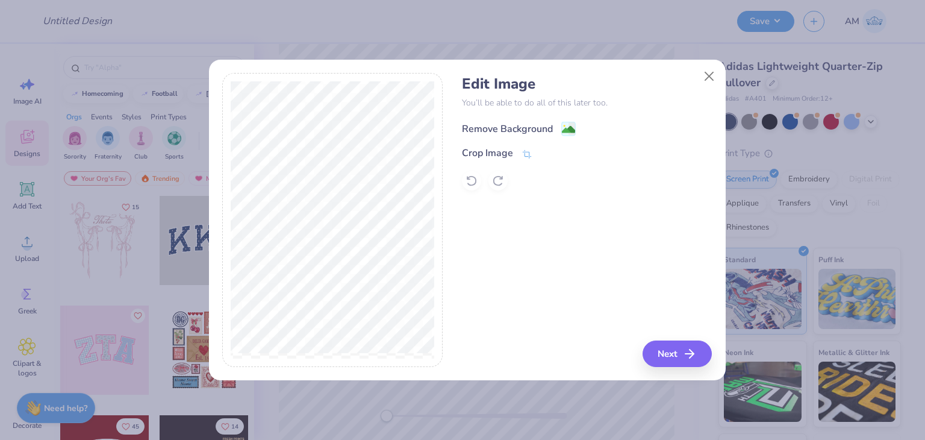
click at [518, 126] on div "Remove Background" at bounding box center [507, 129] width 91 height 14
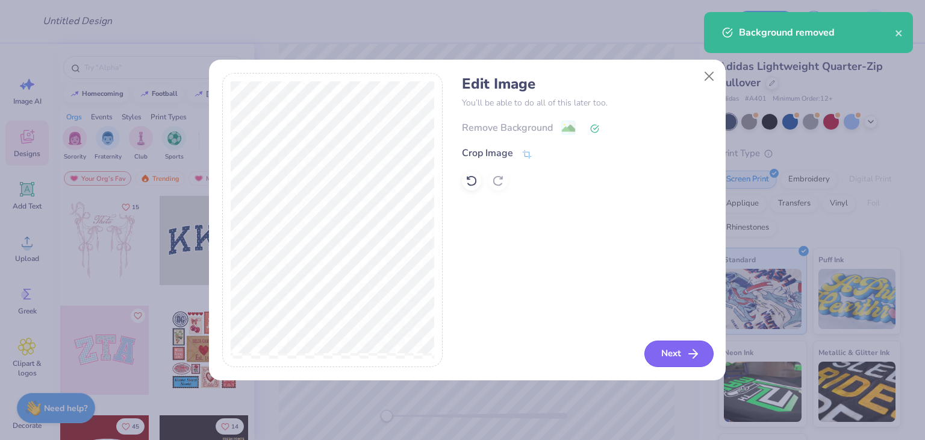
click at [658, 358] on button "Next" at bounding box center [679, 353] width 69 height 27
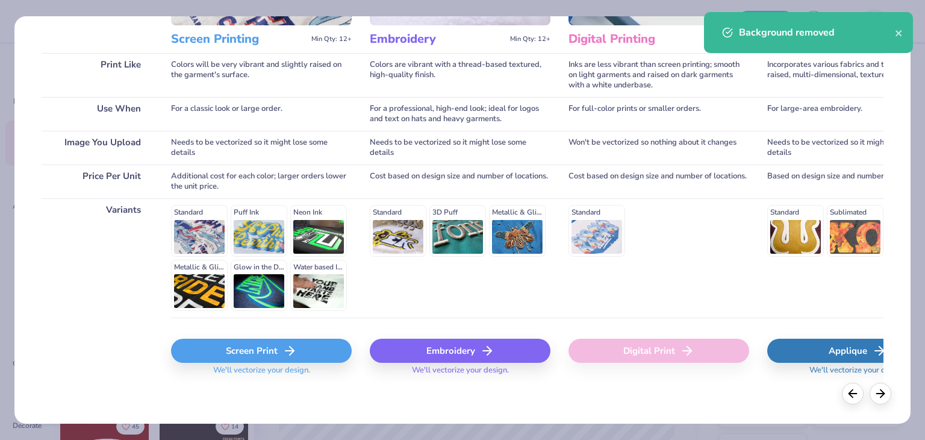
scroll to position [161, 0]
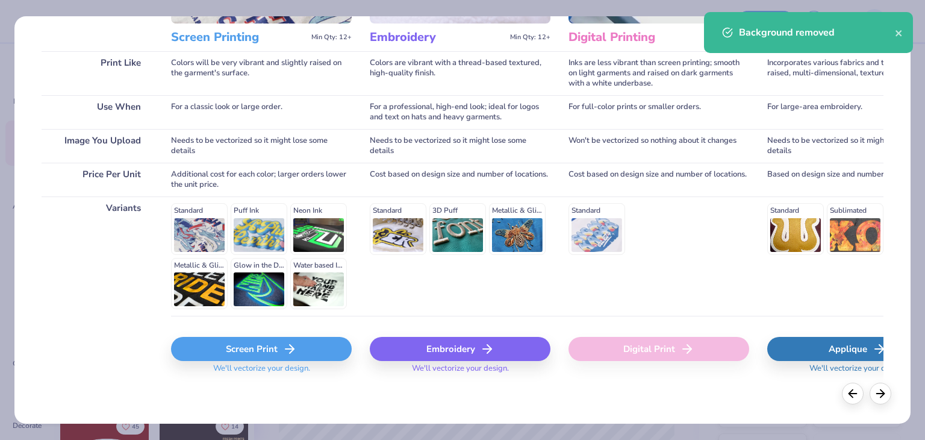
click at [455, 355] on div "Embroidery" at bounding box center [460, 349] width 181 height 24
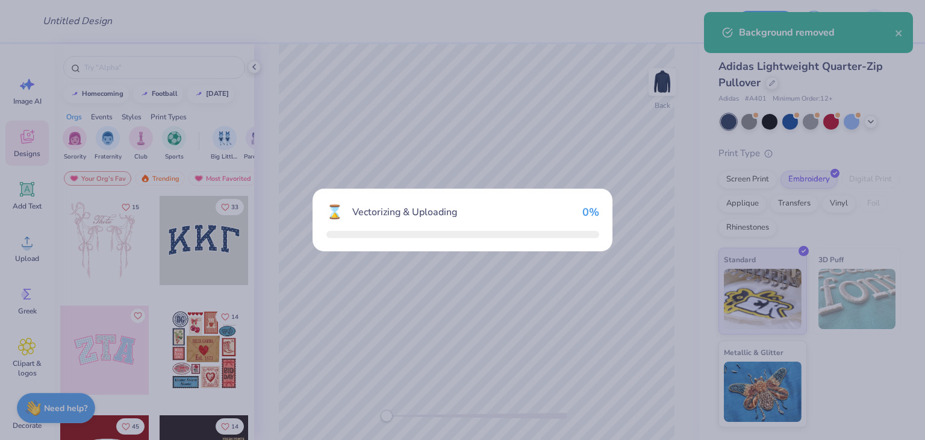
click at [456, 351] on div "⌛ Vectorizing & Uploading 0 %" at bounding box center [462, 220] width 925 height 440
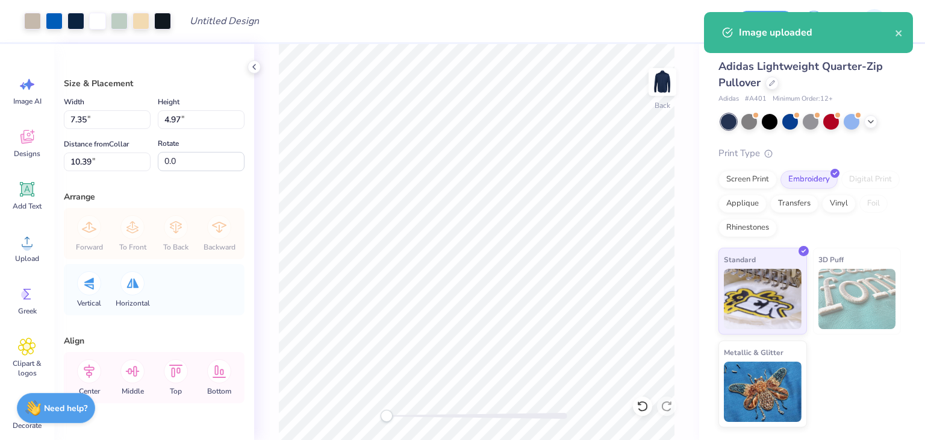
type input "4.85"
type input "3.28"
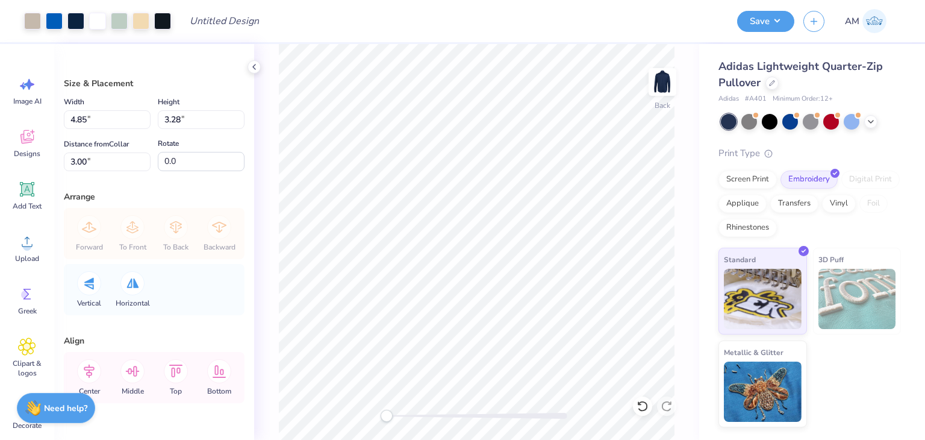
type input "3.60"
type input "2.44"
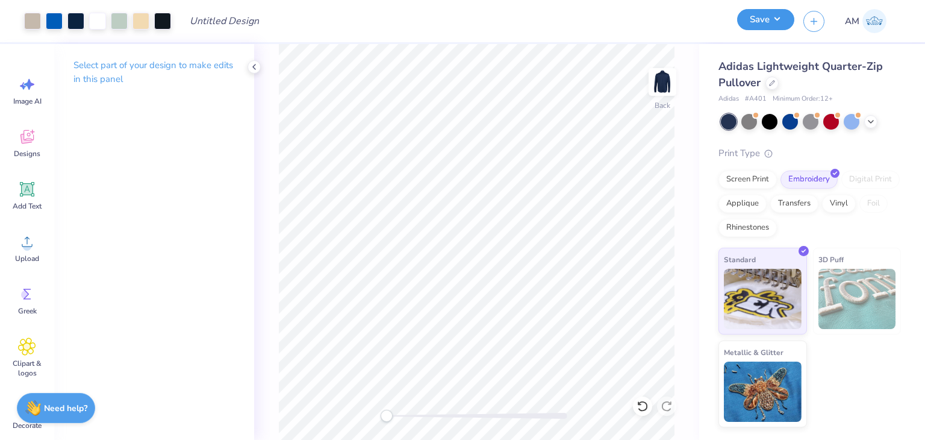
click at [755, 22] on button "Save" at bounding box center [765, 19] width 57 height 21
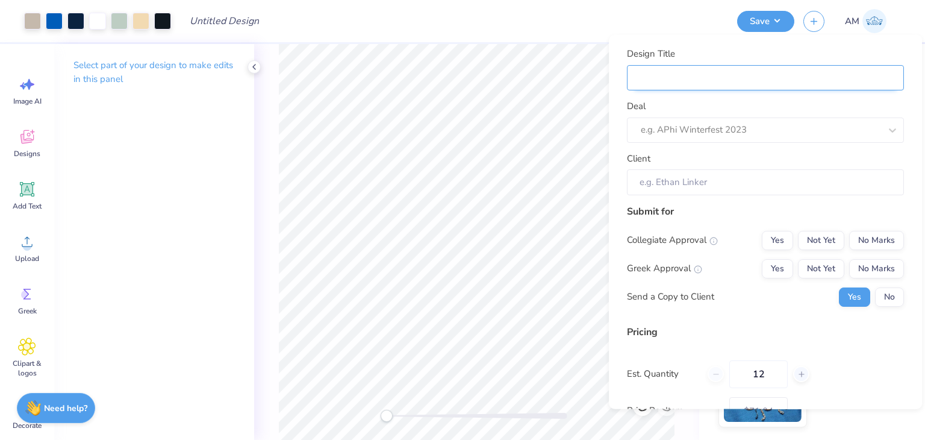
click at [767, 71] on input "Design Title" at bounding box center [765, 77] width 277 height 26
type input "Camp Jacket"
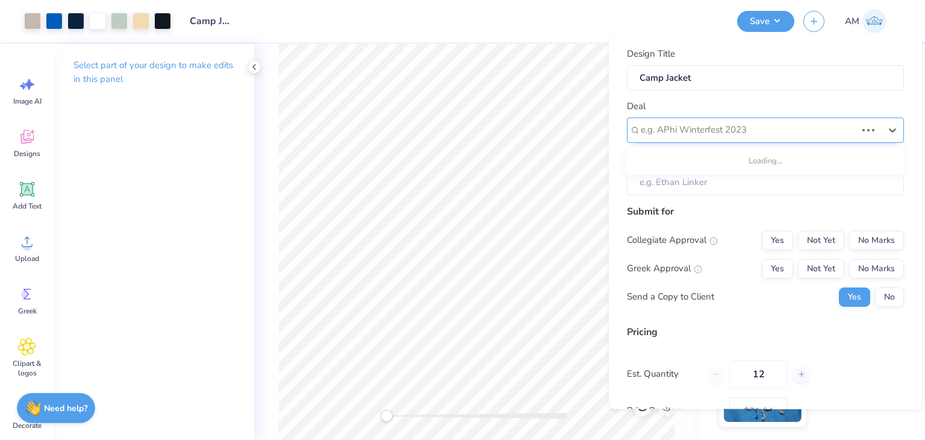
click at [740, 127] on div at bounding box center [749, 130] width 216 height 16
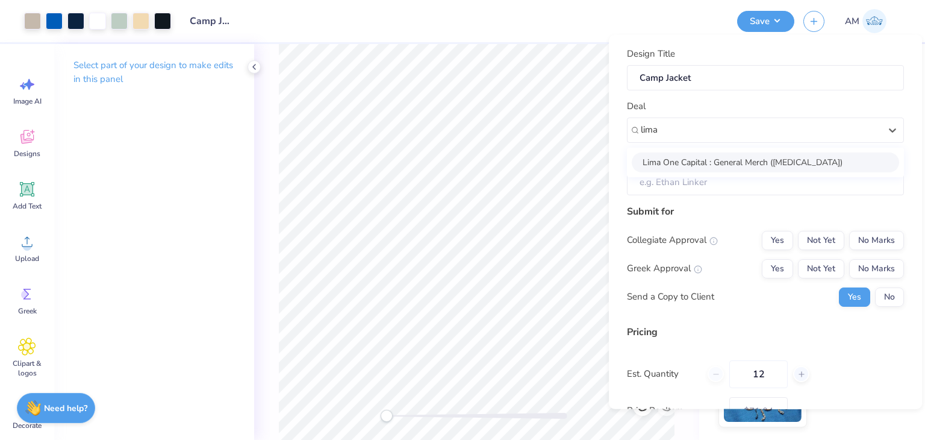
click at [739, 154] on div "Lima One Capital : General Merch ([MEDICAL_DATA])" at bounding box center [765, 162] width 267 height 20
type input "lima"
type input "[PERSON_NAME]"
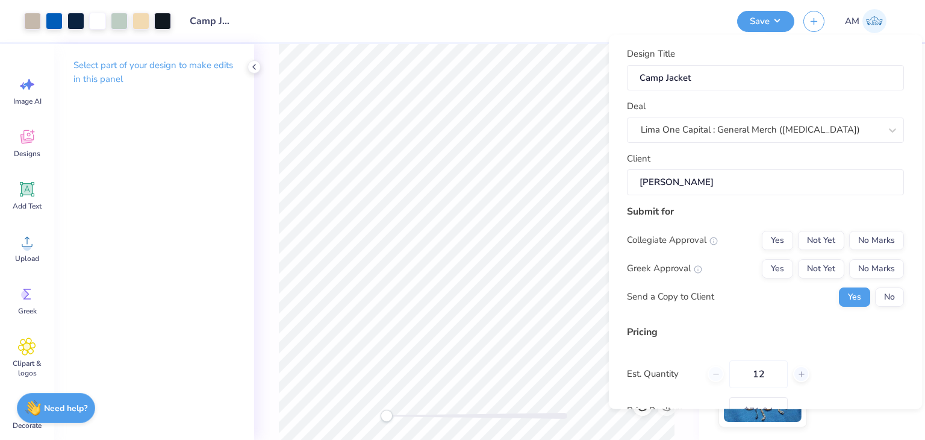
click at [745, 177] on input "[PERSON_NAME]" at bounding box center [765, 182] width 277 height 26
drag, startPoint x: 839, startPoint y: 231, endPoint x: 845, endPoint y: 234, distance: 7.1
click at [841, 232] on div "Yes Not Yet No Marks" at bounding box center [833, 239] width 142 height 19
click at [855, 237] on button "No Marks" at bounding box center [876, 239] width 55 height 19
click at [862, 261] on button "No Marks" at bounding box center [876, 267] width 55 height 19
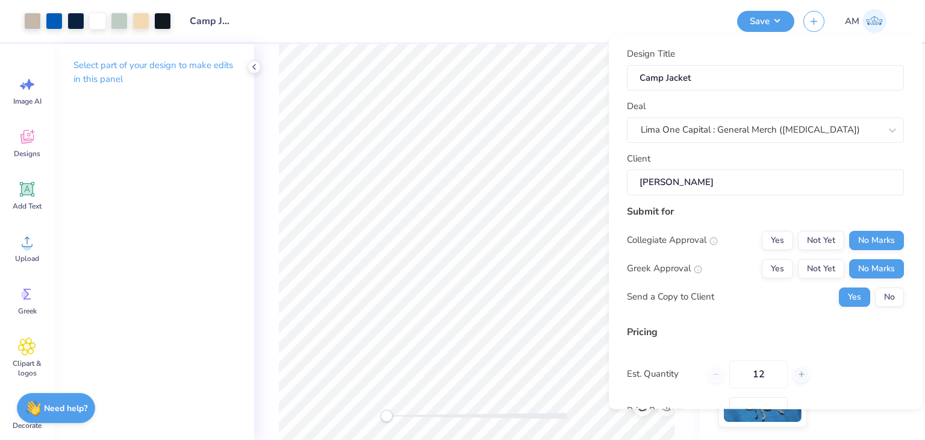
click at [875, 287] on button "No" at bounding box center [889, 296] width 29 height 19
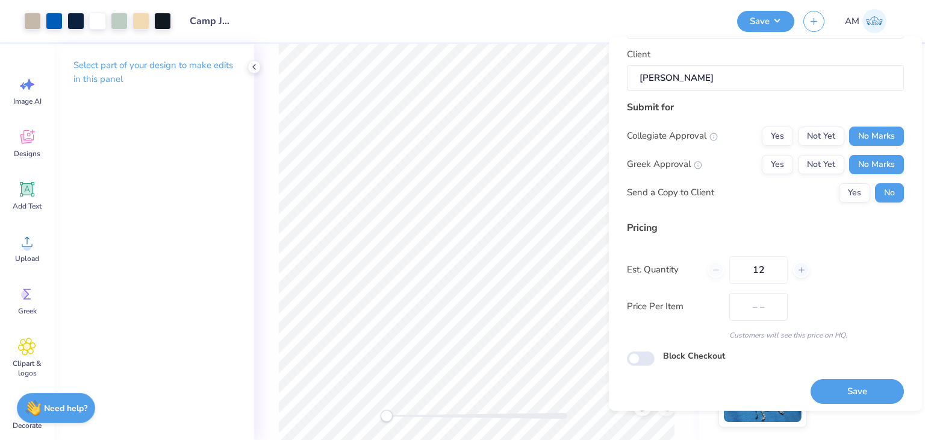
scroll to position [110, 0]
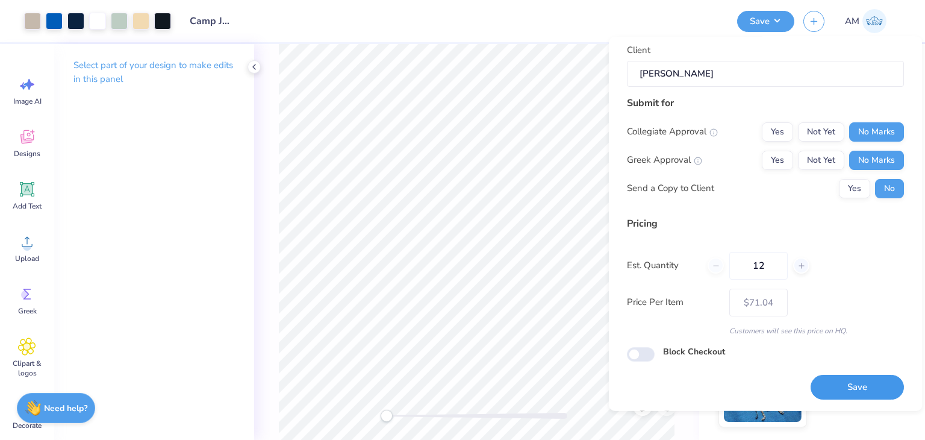
click at [855, 377] on button "Save" at bounding box center [857, 387] width 93 height 25
type input "$71.04"
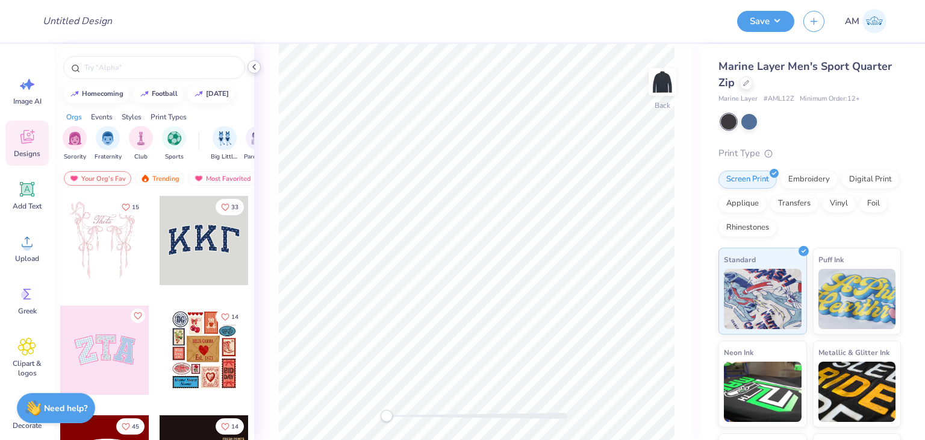
click at [252, 69] on icon at bounding box center [254, 67] width 10 height 10
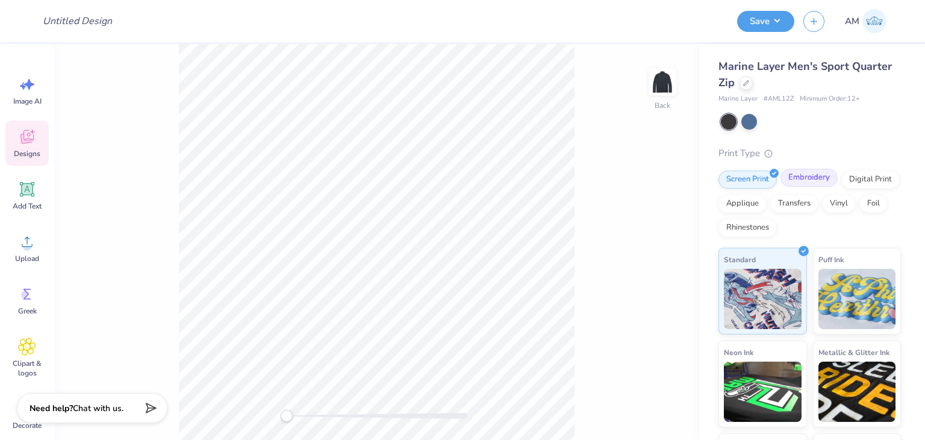
click at [790, 174] on div "Embroidery" at bounding box center [809, 178] width 57 height 18
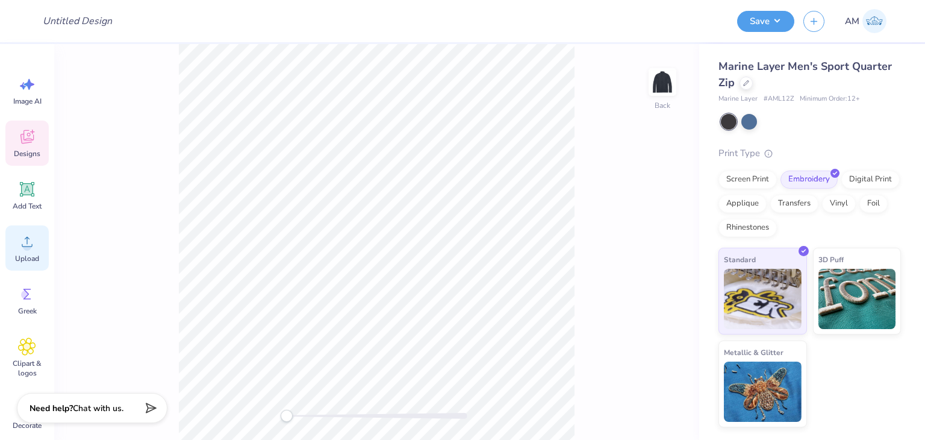
click at [7, 258] on div "Upload" at bounding box center [26, 247] width 43 height 45
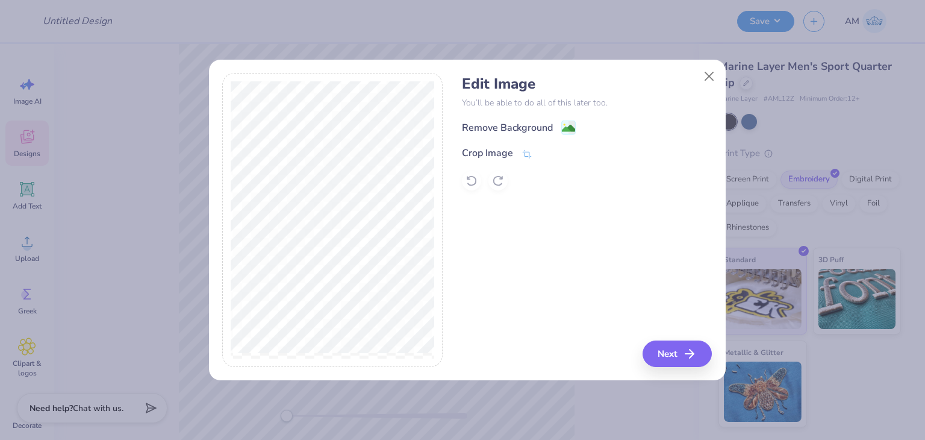
click at [548, 127] on div "Remove Background" at bounding box center [507, 127] width 91 height 14
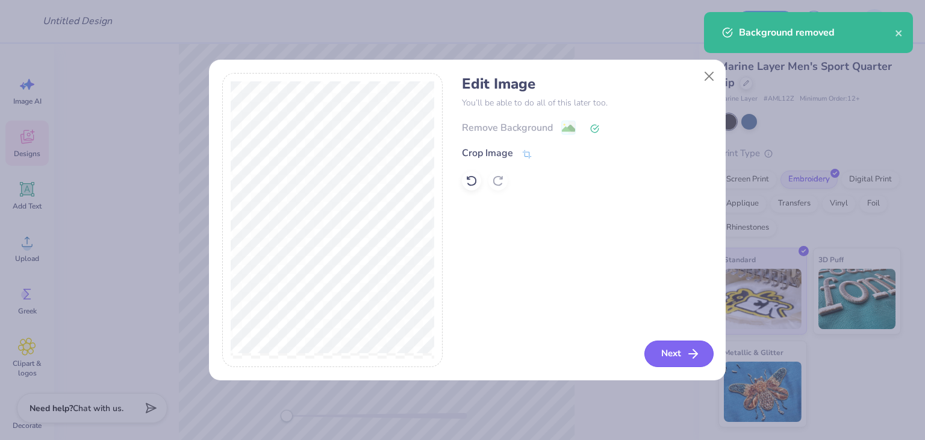
click at [660, 357] on button "Next" at bounding box center [679, 353] width 69 height 27
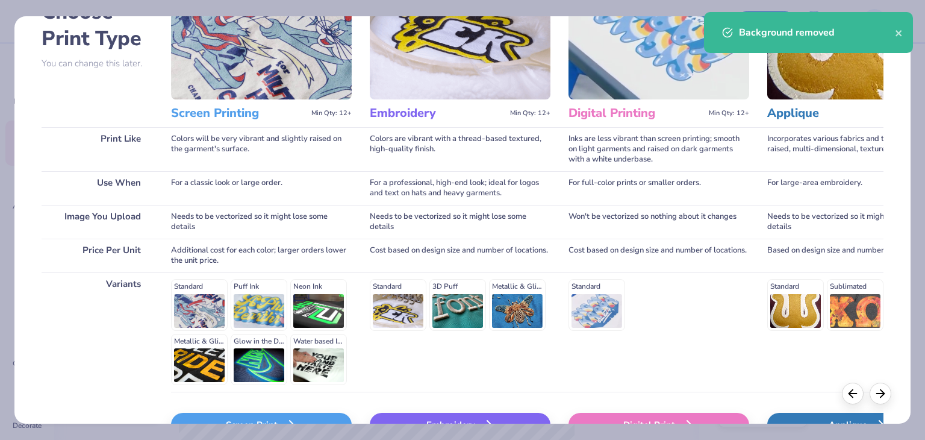
scroll to position [161, 0]
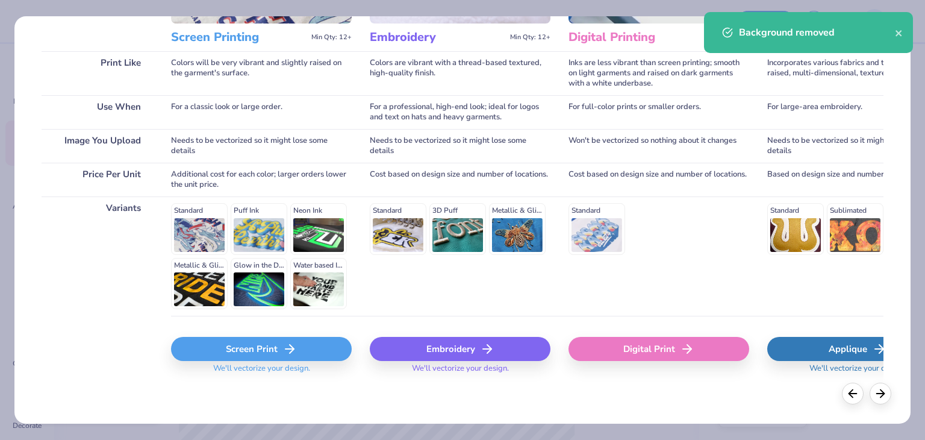
click at [446, 337] on div "Embroidery" at bounding box center [460, 349] width 181 height 24
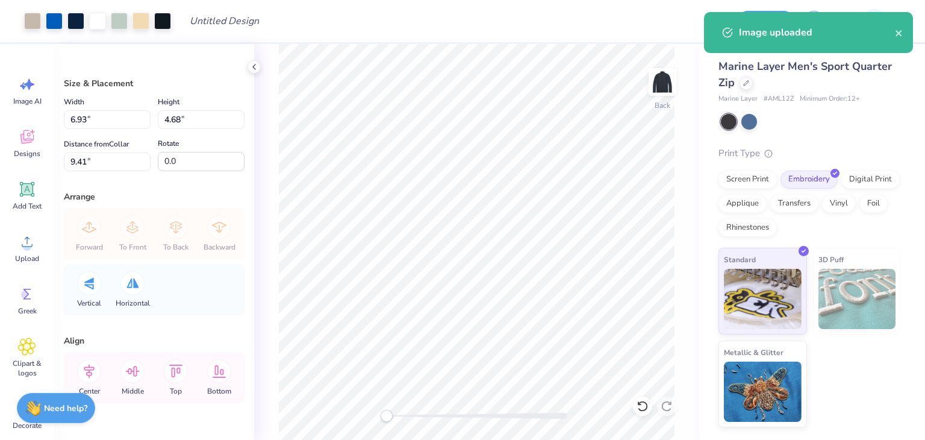
type input "4.23"
type input "2.86"
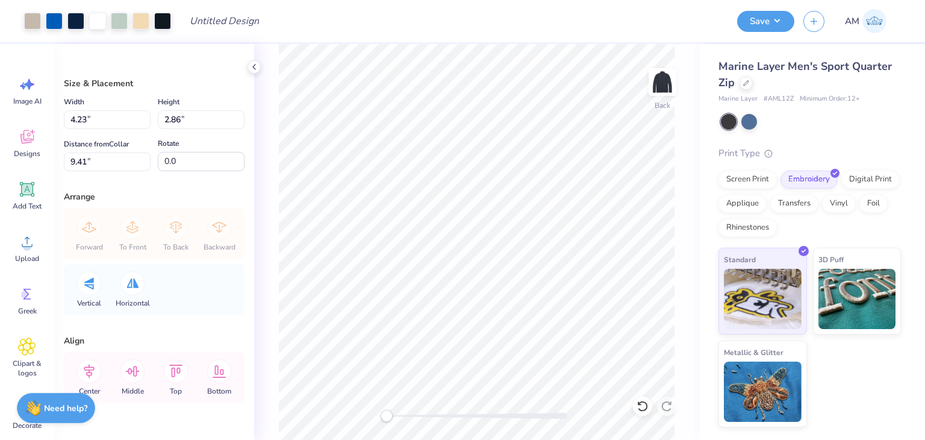
type input "3.64"
type input "2.46"
click at [255, 69] on polyline at bounding box center [254, 66] width 2 height 5
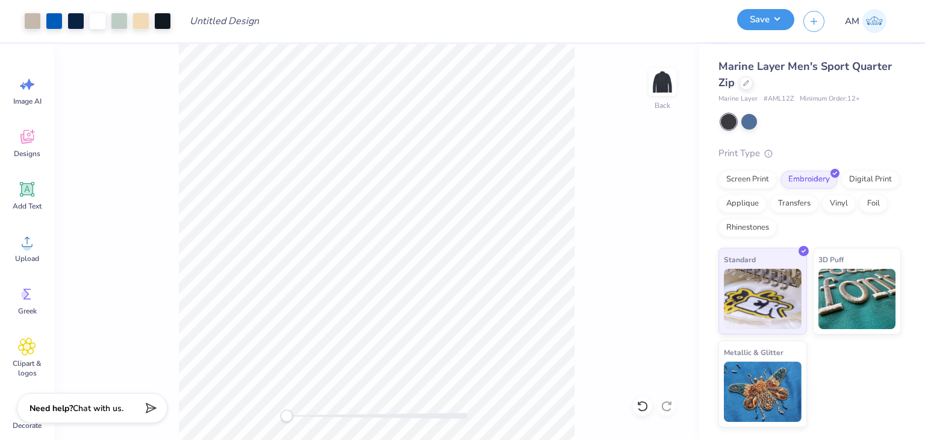
click at [780, 23] on button "Save" at bounding box center [765, 19] width 57 height 21
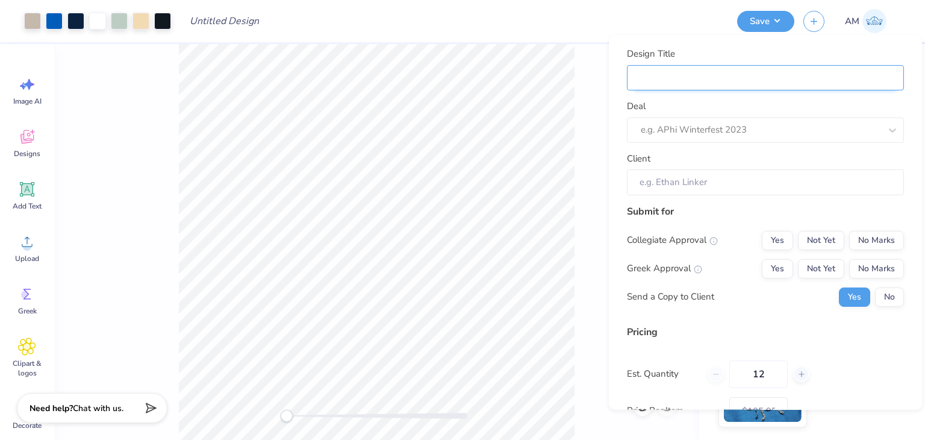
click at [754, 84] on input "Design Title" at bounding box center [765, 77] width 277 height 25
type input "Camp Jacket"
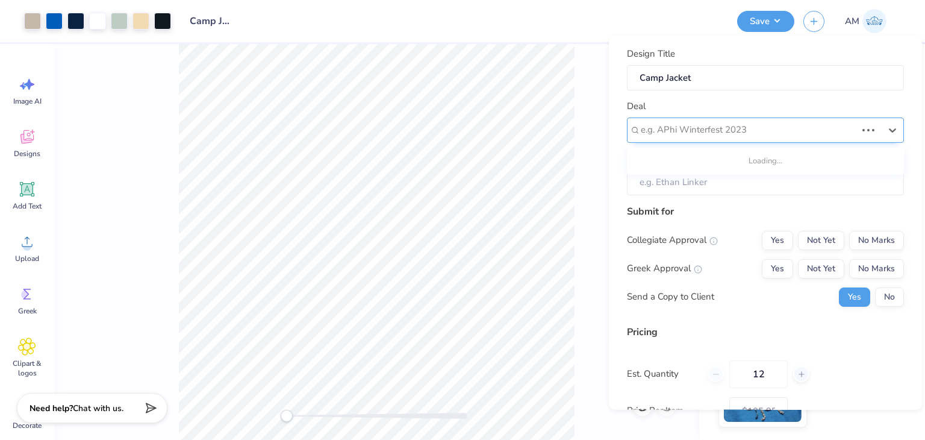
click at [754, 129] on div at bounding box center [749, 130] width 216 height 16
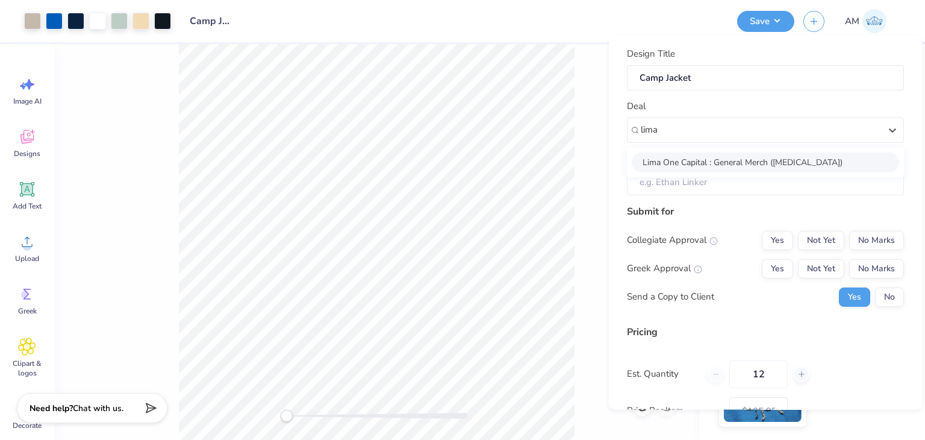
click at [754, 157] on div "Lima One Capital : General Merch ([MEDICAL_DATA])" at bounding box center [765, 162] width 267 height 20
type input "lima"
type input "[PERSON_NAME]"
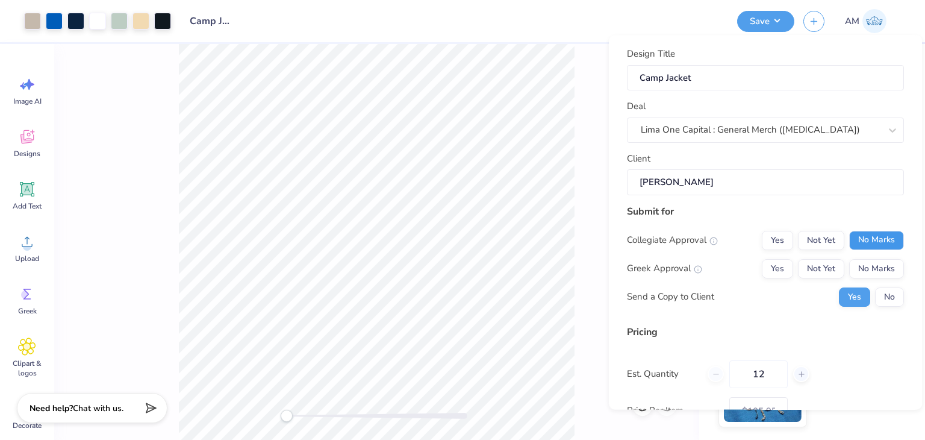
click at [857, 237] on button "No Marks" at bounding box center [876, 240] width 55 height 19
click at [865, 259] on button "No Marks" at bounding box center [876, 268] width 55 height 19
click at [875, 289] on button "No" at bounding box center [889, 296] width 29 height 19
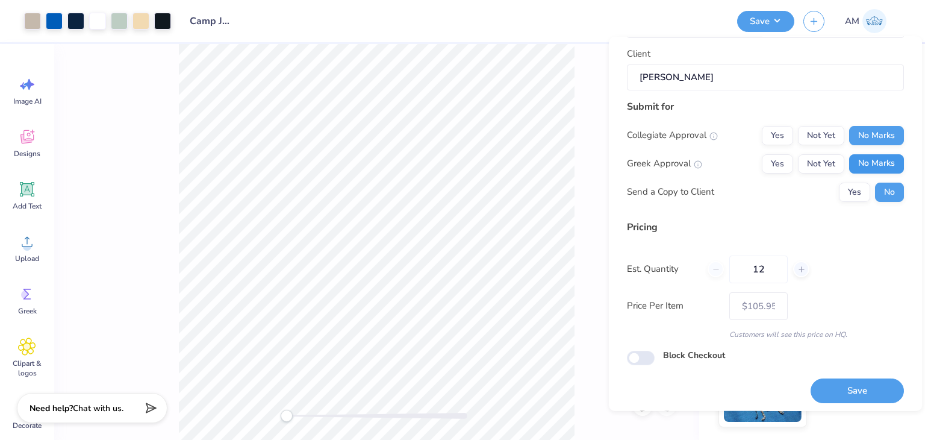
scroll to position [110, 0]
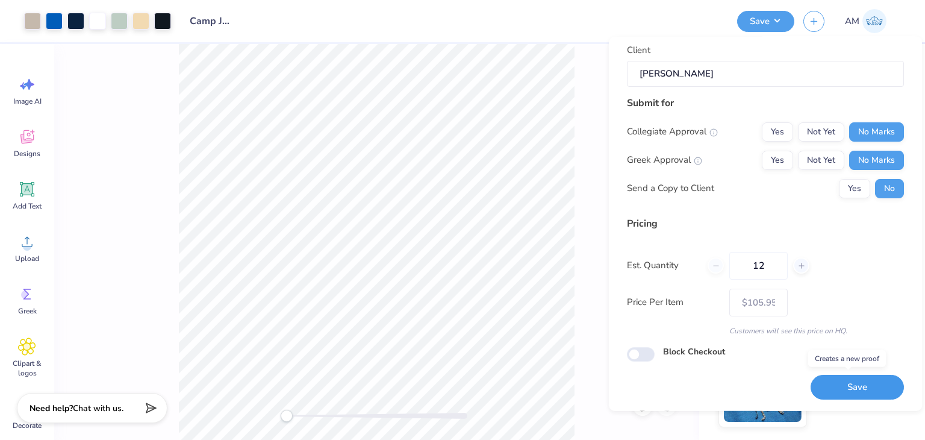
click at [852, 379] on button "Save" at bounding box center [857, 387] width 93 height 25
type input "$105.95"
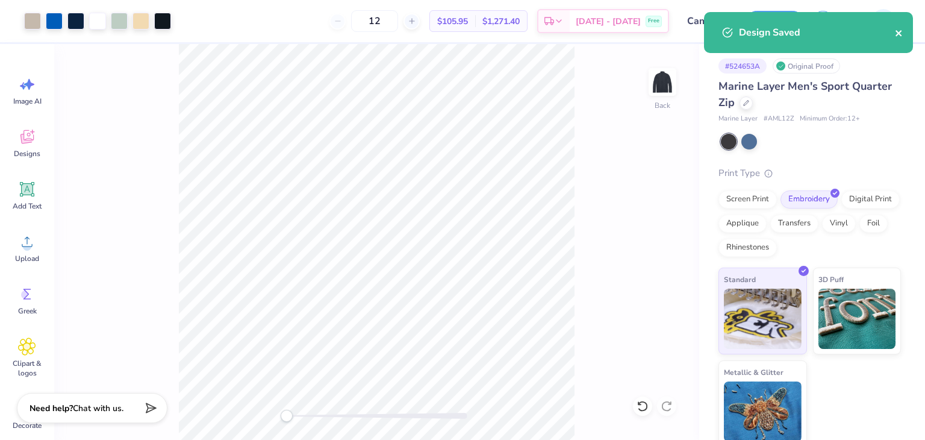
click at [896, 34] on icon "close" at bounding box center [899, 33] width 8 height 10
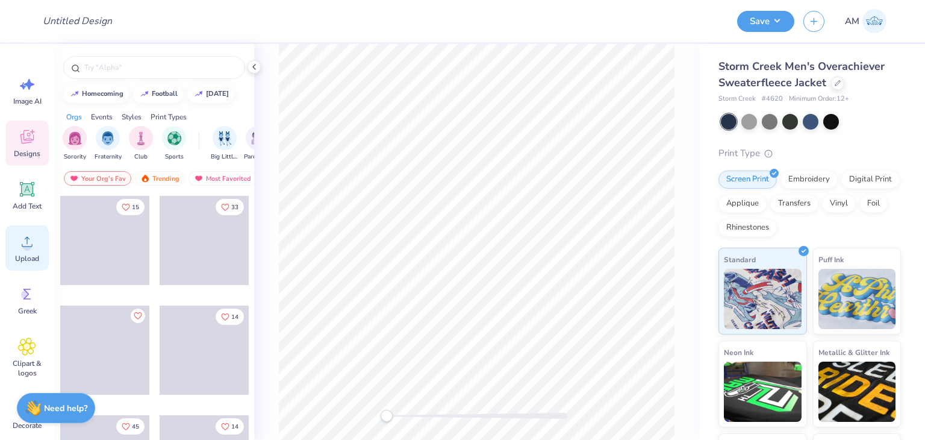
click at [39, 254] on span "Upload" at bounding box center [27, 259] width 24 height 10
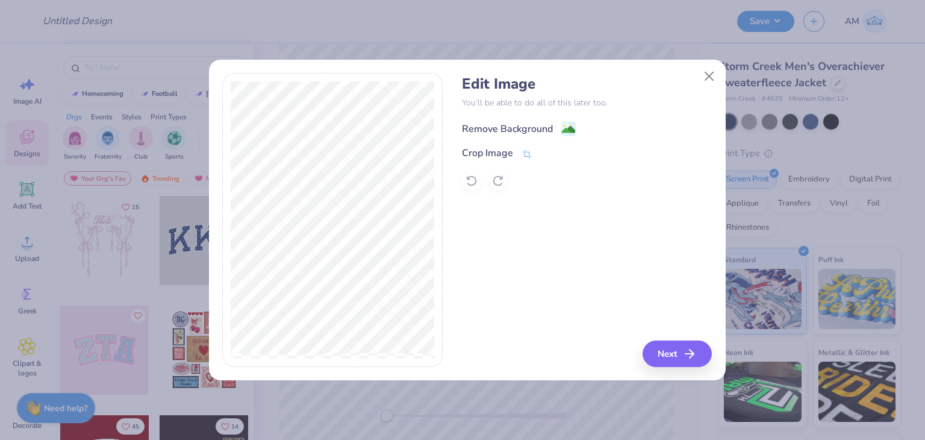
click at [505, 127] on div "Remove Background" at bounding box center [507, 129] width 91 height 14
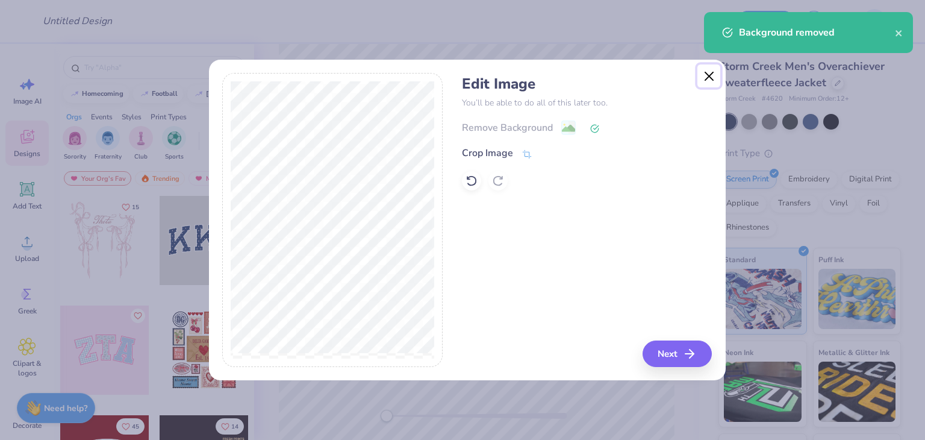
click at [706, 83] on button "Close" at bounding box center [709, 75] width 23 height 23
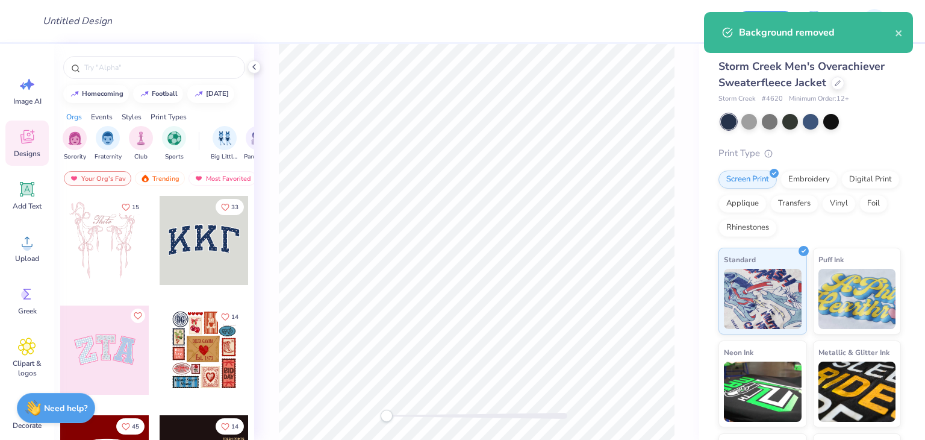
click at [815, 169] on div "Print Type Screen Print Embroidery Digital Print Applique Transfers Vinyl Foil …" at bounding box center [810, 333] width 183 height 374
click at [815, 172] on div "Embroidery" at bounding box center [809, 178] width 57 height 18
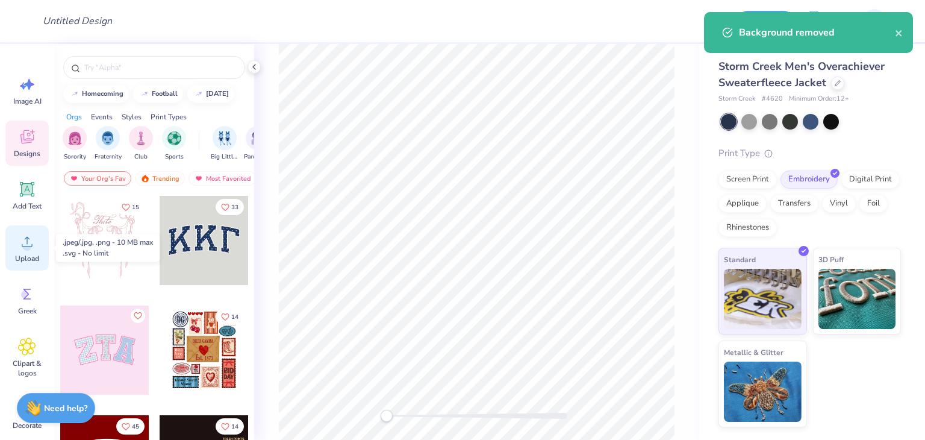
click at [24, 251] on div "Upload" at bounding box center [26, 247] width 43 height 45
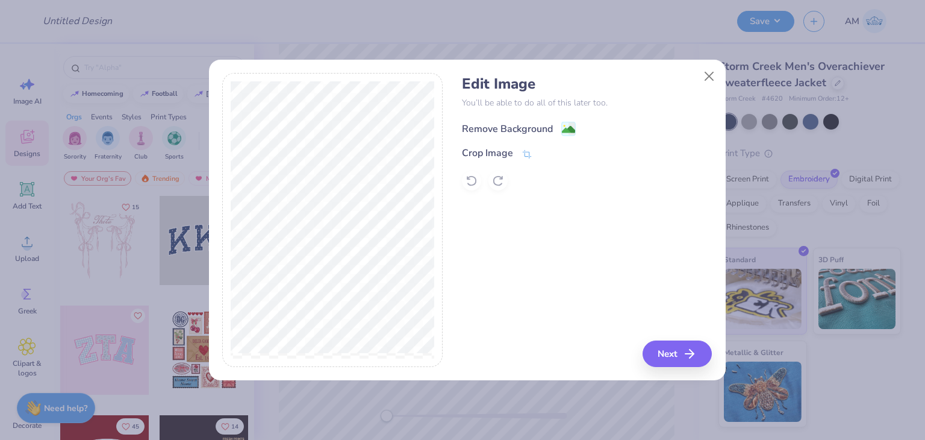
drag, startPoint x: 535, startPoint y: 140, endPoint x: 535, endPoint y: 132, distance: 8.4
click at [535, 138] on div "Remove Background Crop Image" at bounding box center [587, 155] width 250 height 70
click at [534, 128] on div "Remove Background" at bounding box center [507, 129] width 91 height 14
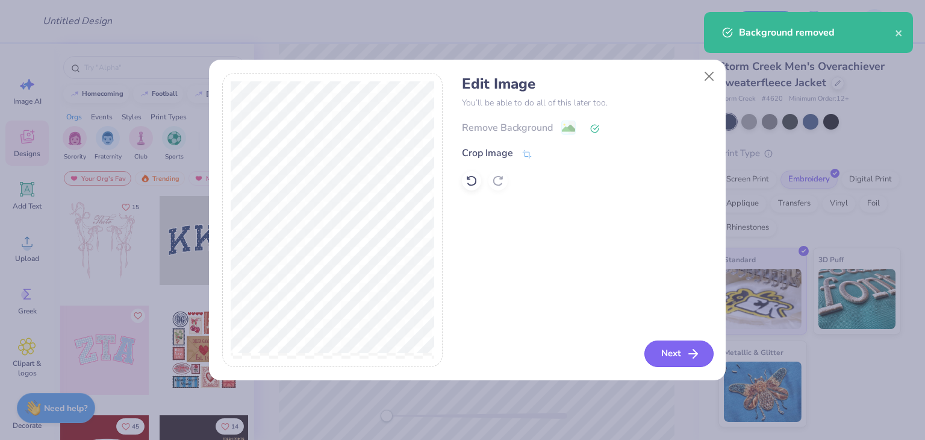
click at [672, 357] on button "Next" at bounding box center [679, 353] width 69 height 27
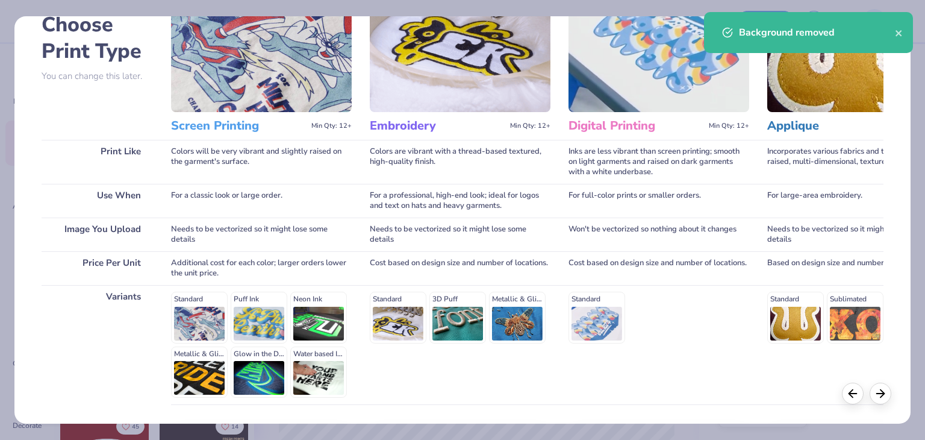
scroll to position [161, 0]
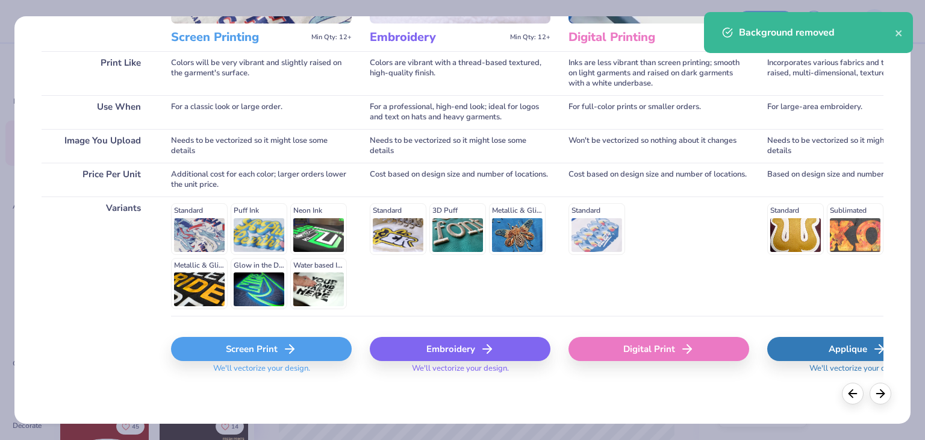
click at [523, 355] on div "Embroidery" at bounding box center [460, 349] width 181 height 24
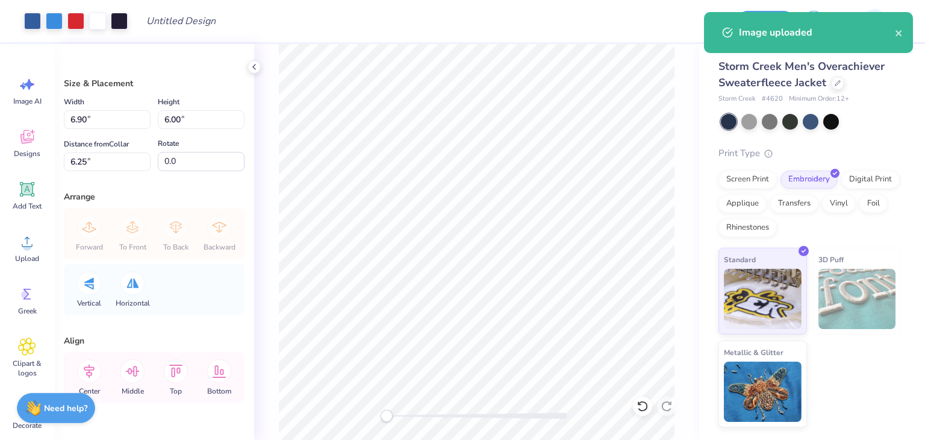
type input "3.74"
type input "3.25"
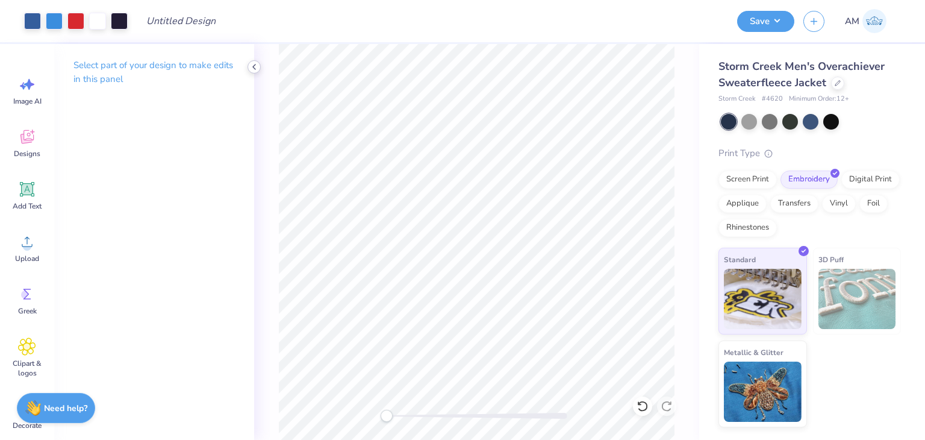
click at [251, 68] on icon at bounding box center [254, 67] width 10 height 10
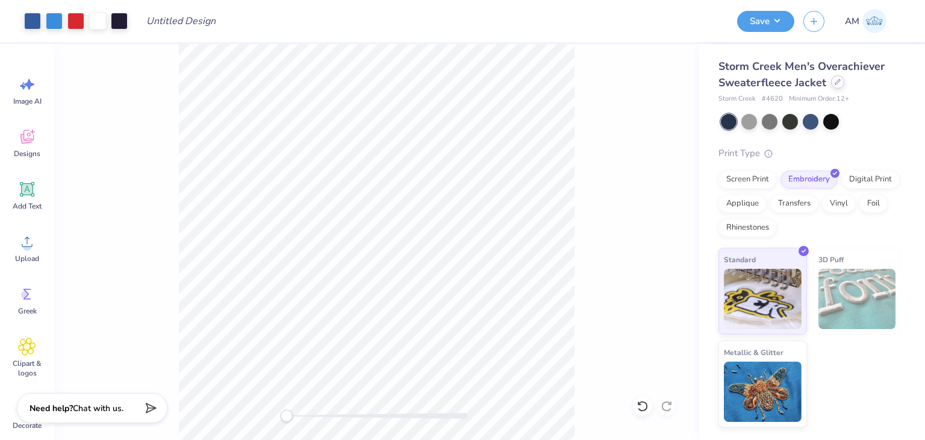
click at [834, 85] on div at bounding box center [837, 81] width 13 height 13
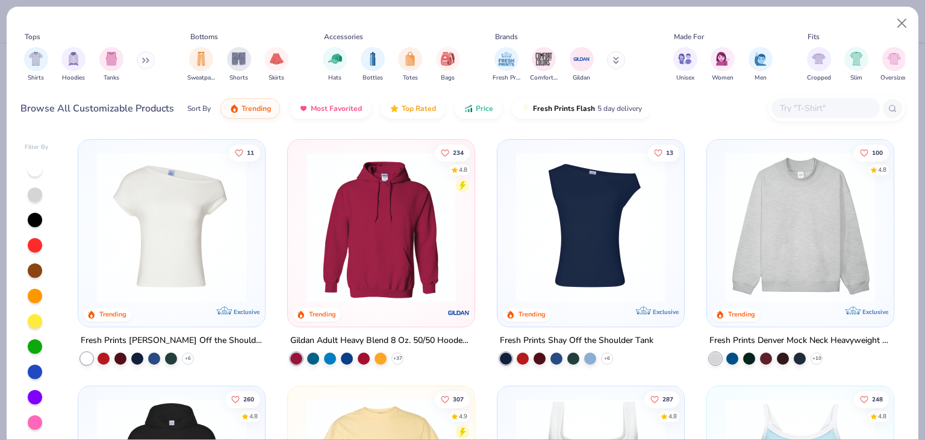
click at [826, 101] on input "text" at bounding box center [825, 108] width 93 height 14
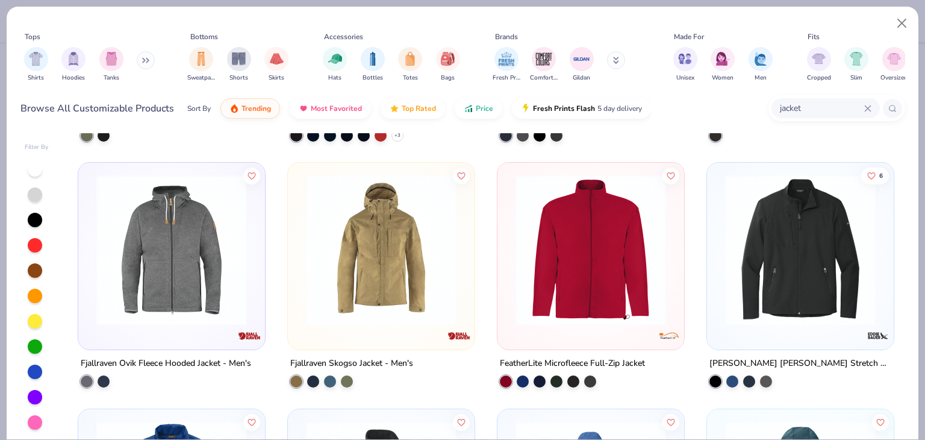
scroll to position [3675, 0]
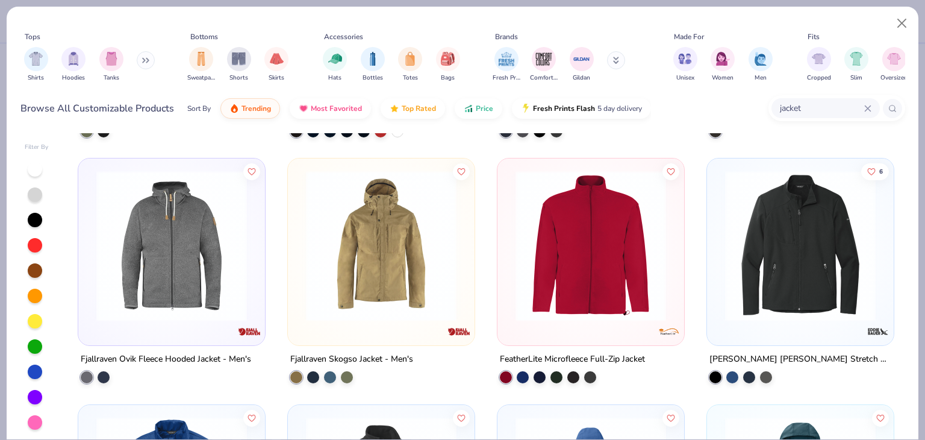
click at [771, 210] on img at bounding box center [800, 245] width 163 height 151
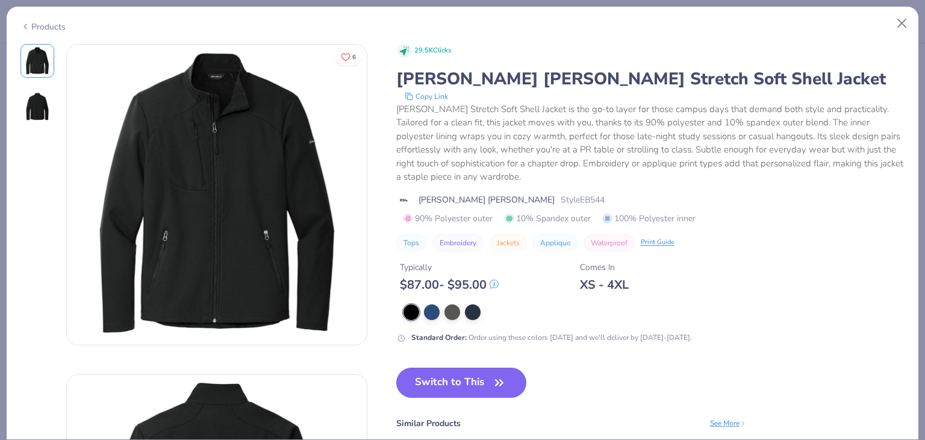
click at [67, 25] on div "Products" at bounding box center [463, 22] width 912 height 31
click at [36, 24] on div "Products" at bounding box center [42, 26] width 45 height 13
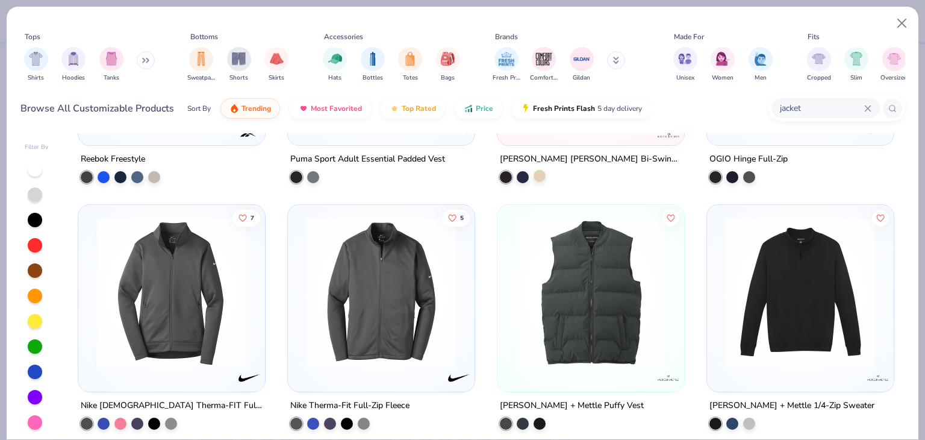
scroll to position [6856, 0]
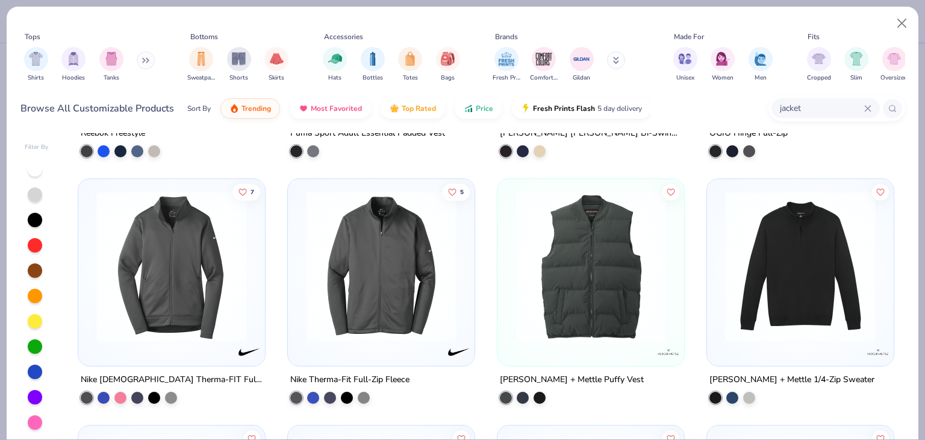
click at [419, 267] on img at bounding box center [381, 266] width 163 height 151
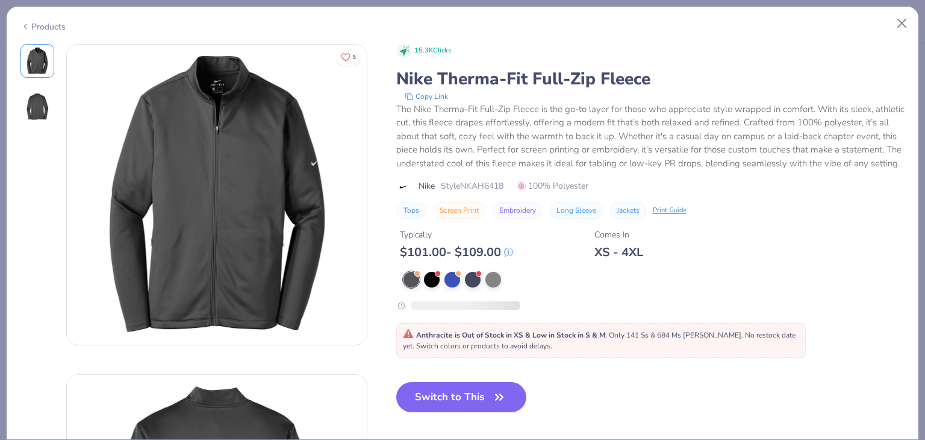
click at [57, 27] on div "Products" at bounding box center [42, 26] width 45 height 13
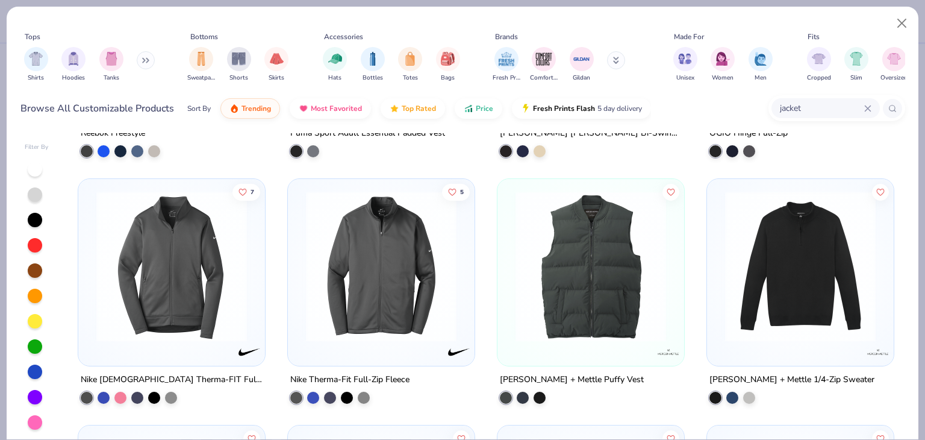
drag, startPoint x: 808, startPoint y: 99, endPoint x: 752, endPoint y: 113, distance: 57.6
click at [752, 113] on div "Browse All Customizable Products Sort By Trending Most Favorited Top Rated Pric…" at bounding box center [462, 109] width 885 height 34
click at [781, 105] on input "jacket" at bounding box center [822, 108] width 86 height 14
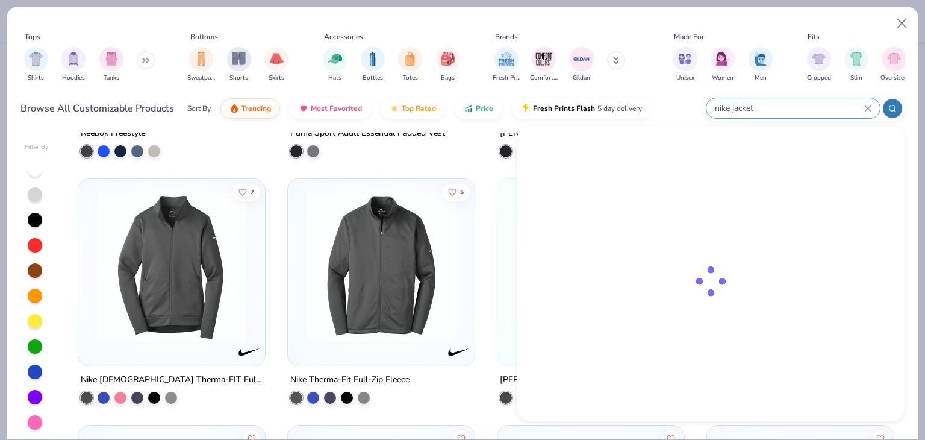
type input "nike jacket"
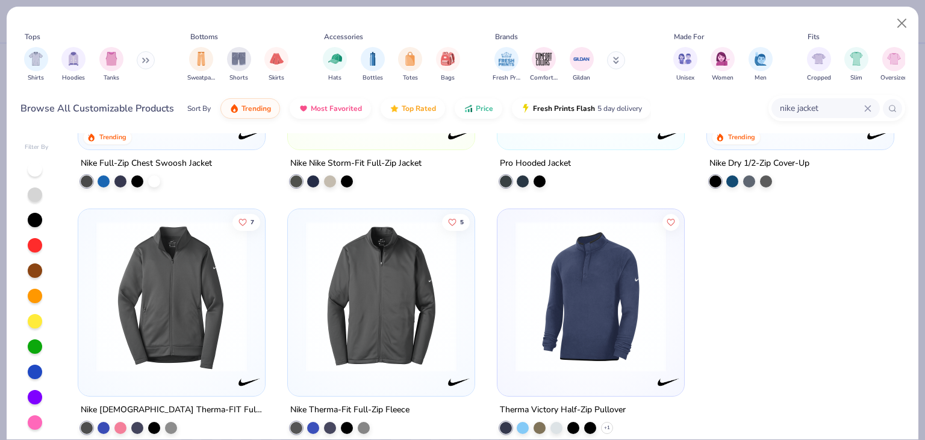
scroll to position [181, 0]
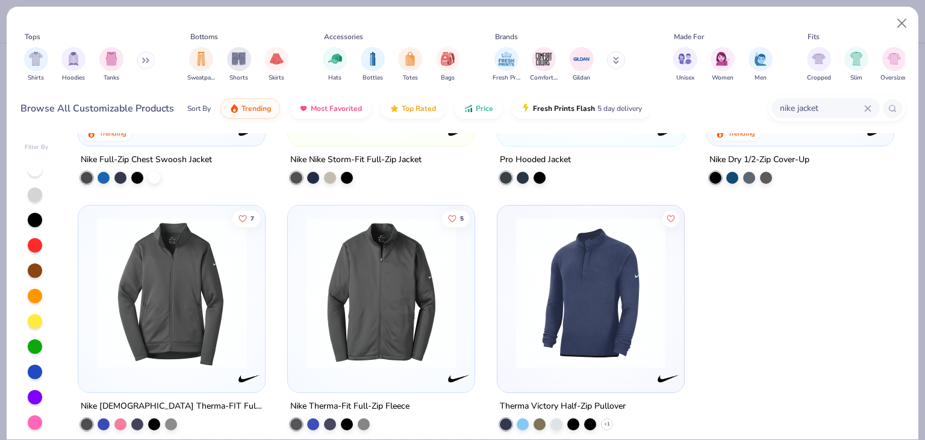
click at [430, 267] on img at bounding box center [381, 292] width 163 height 151
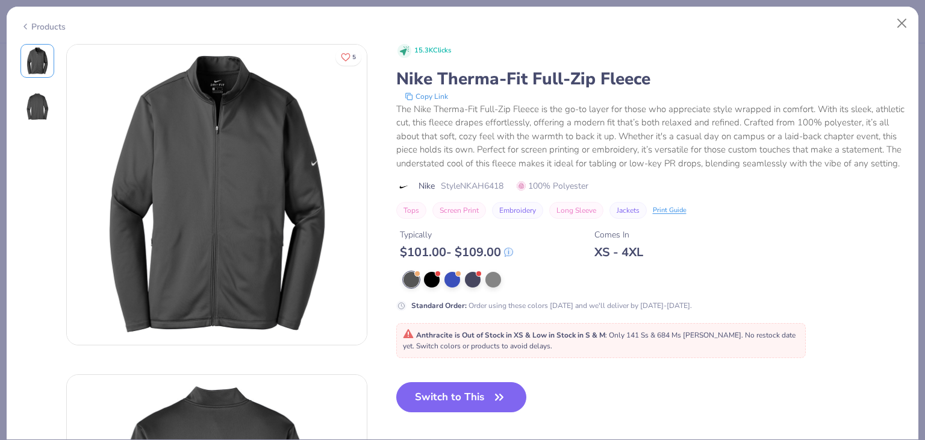
click at [29, 23] on icon at bounding box center [25, 26] width 10 height 14
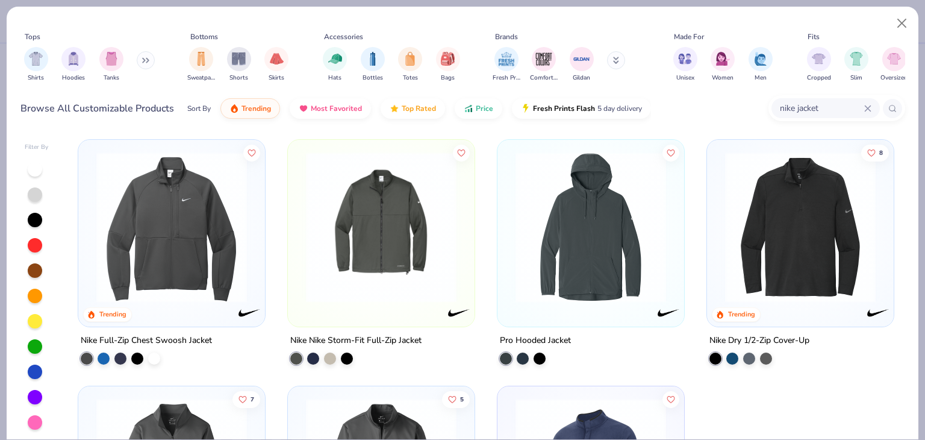
click at [441, 275] on img at bounding box center [381, 227] width 163 height 151
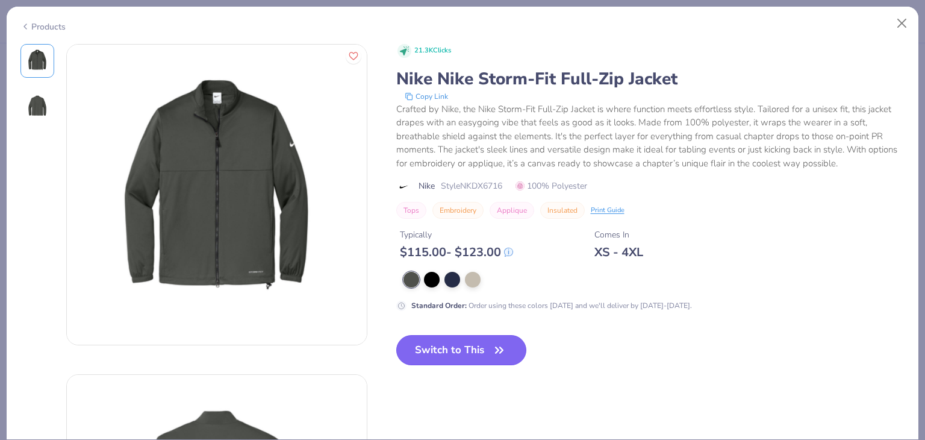
click at [471, 355] on button "Switch to This" at bounding box center [461, 350] width 131 height 30
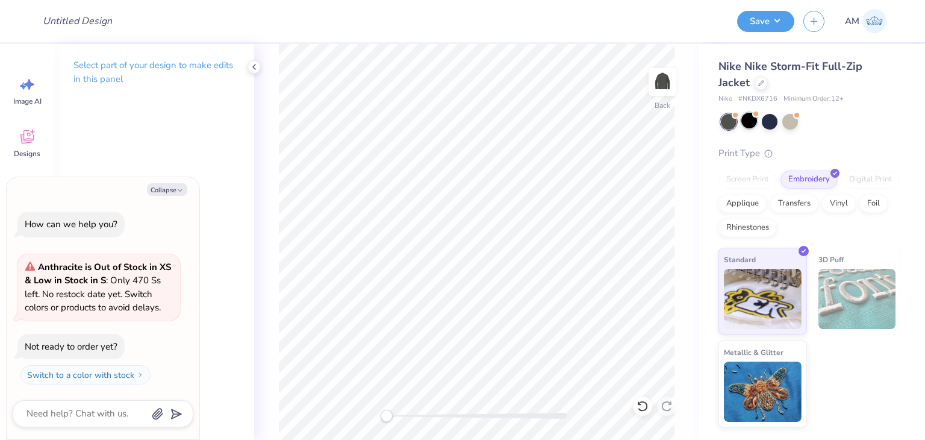
click at [752, 116] on div at bounding box center [750, 121] width 16 height 16
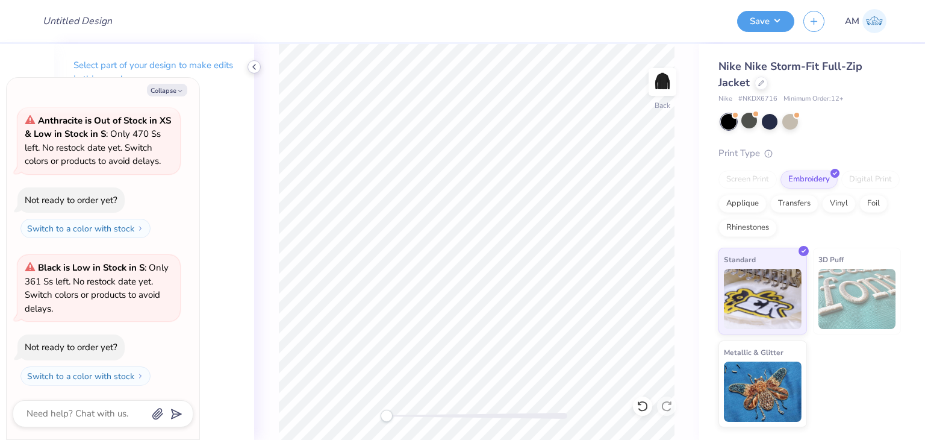
click at [251, 69] on icon at bounding box center [254, 67] width 10 height 10
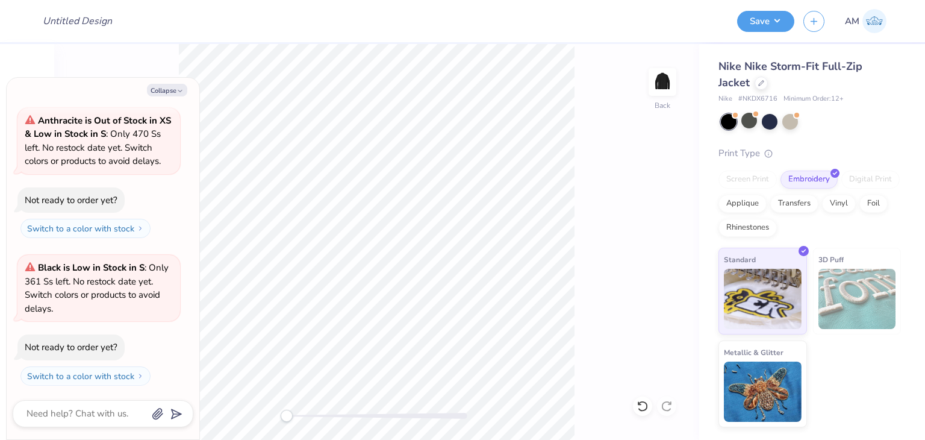
click at [166, 98] on div "Collapse How can we help you? Anthracite is Out of Stock in XS & Low in Stock i…" at bounding box center [103, 258] width 193 height 361
click at [167, 92] on button "Collapse" at bounding box center [167, 90] width 40 height 13
type textarea "x"
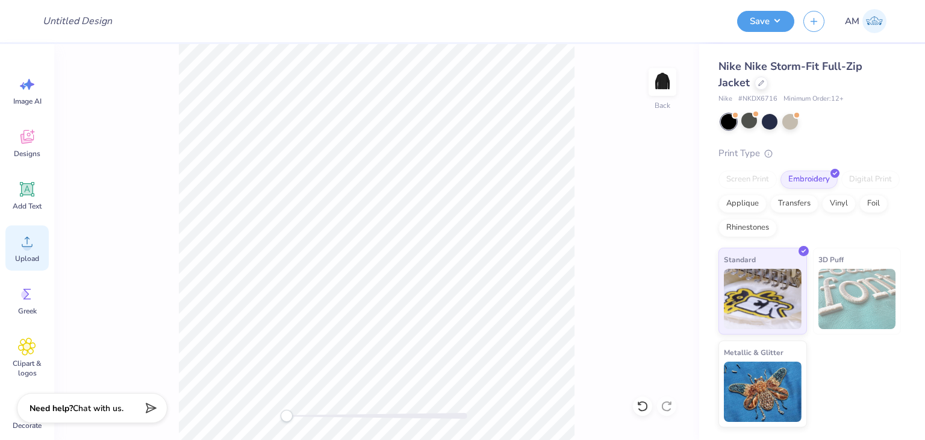
click at [10, 238] on div "Upload" at bounding box center [26, 247] width 43 height 45
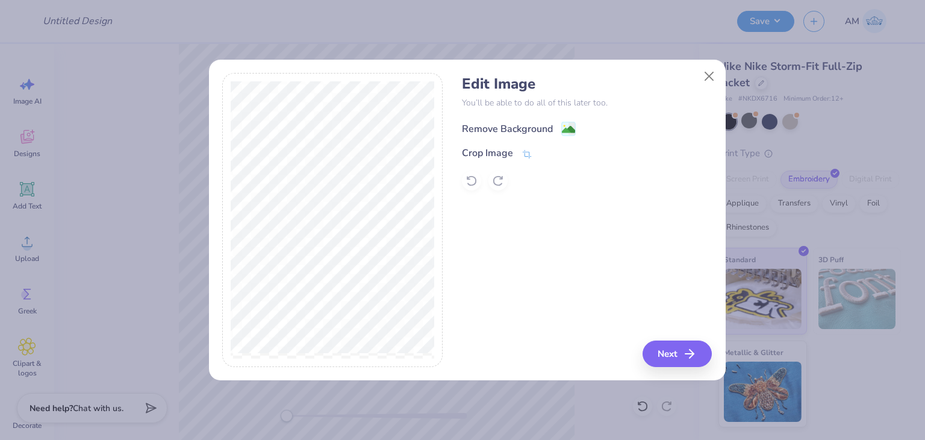
click at [487, 124] on div "Remove Background" at bounding box center [507, 129] width 91 height 14
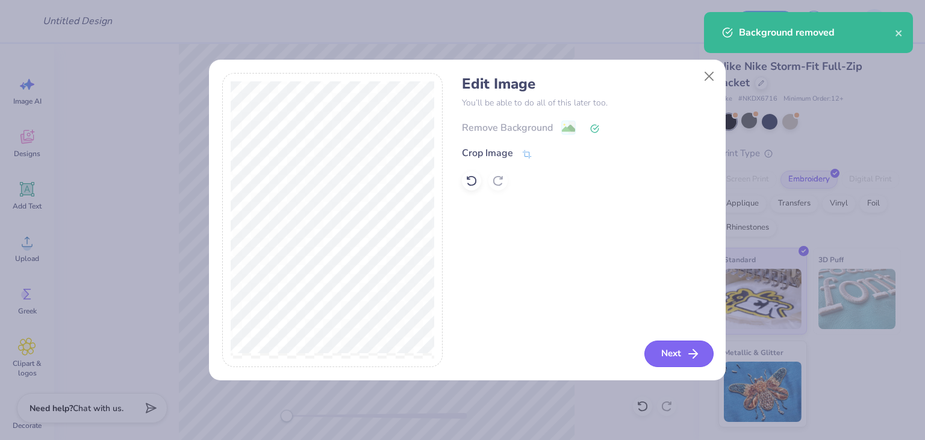
click at [675, 348] on div "Edit Image You’ll be able to do all of this later too. Remove Background Crop I…" at bounding box center [587, 220] width 250 height 294
click at [675, 348] on button "Next" at bounding box center [679, 353] width 69 height 27
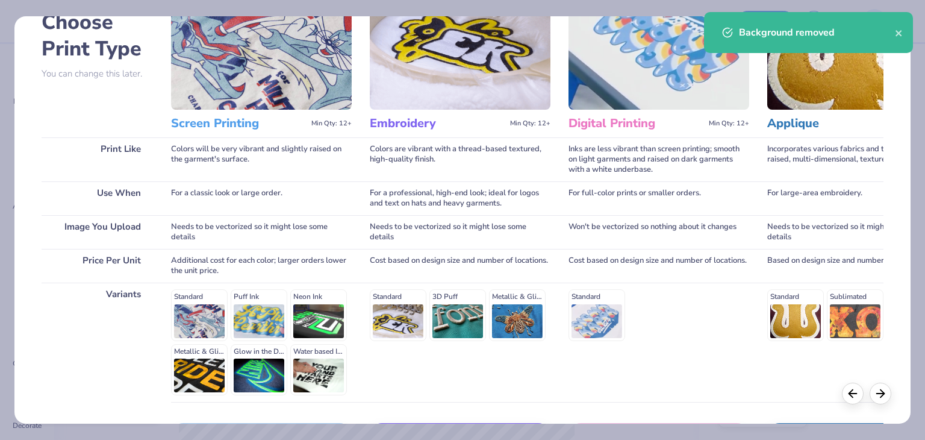
scroll to position [161, 0]
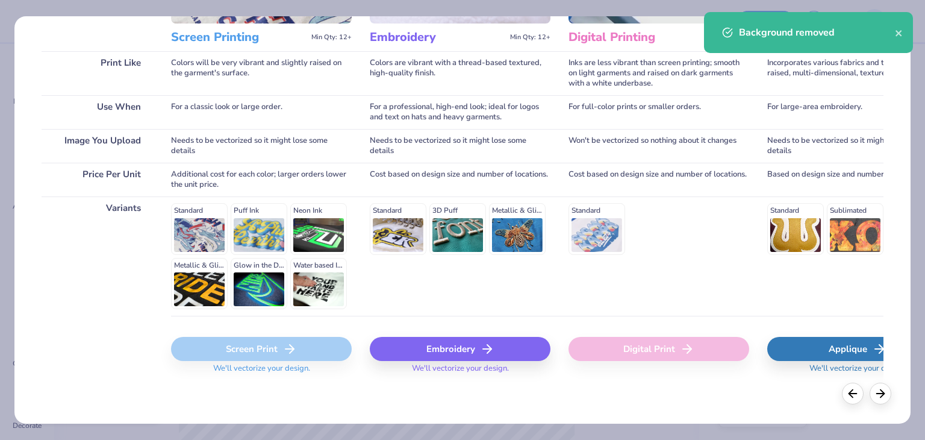
click at [465, 330] on div "Embroidery We'll vectorize your design." at bounding box center [460, 352] width 181 height 72
click at [469, 345] on div "Embroidery" at bounding box center [460, 349] width 181 height 24
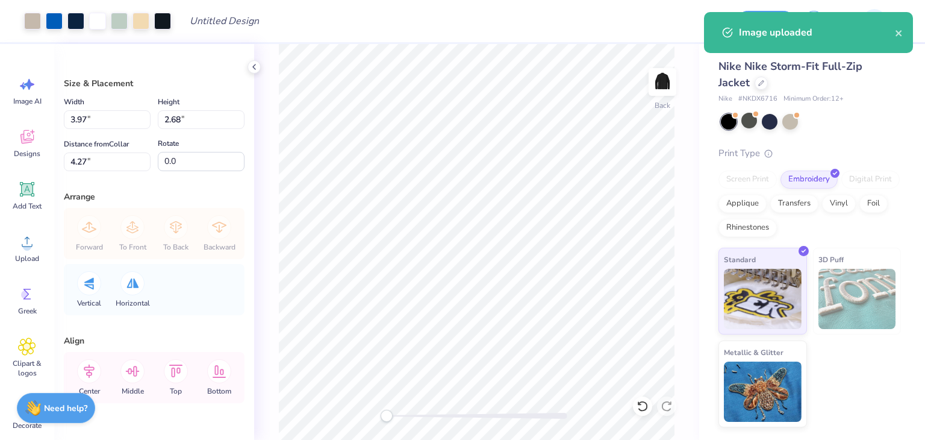
type input "3.97"
type input "2.68"
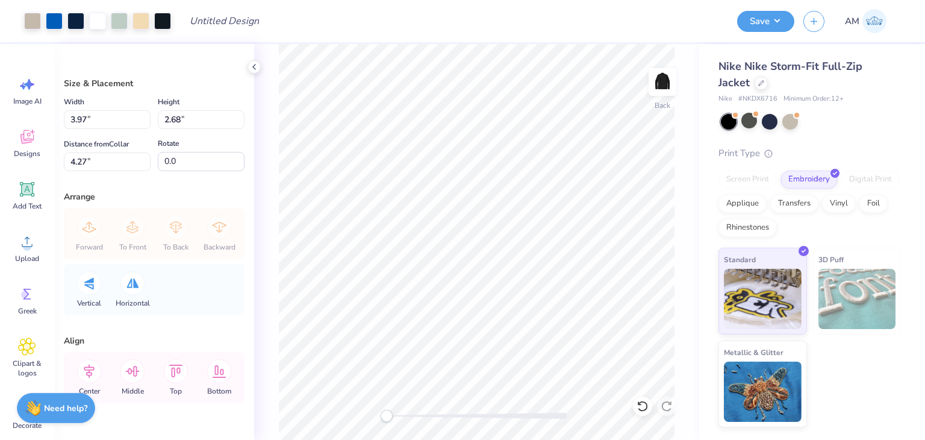
type input "2.97"
type input "2.01"
type input "4.04"
type input "2.64"
type input "1.79"
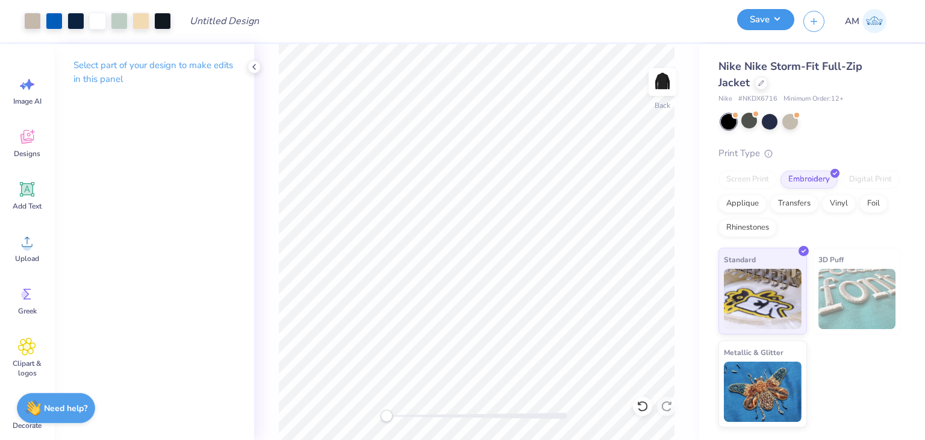
click at [768, 14] on button "Save" at bounding box center [765, 19] width 57 height 21
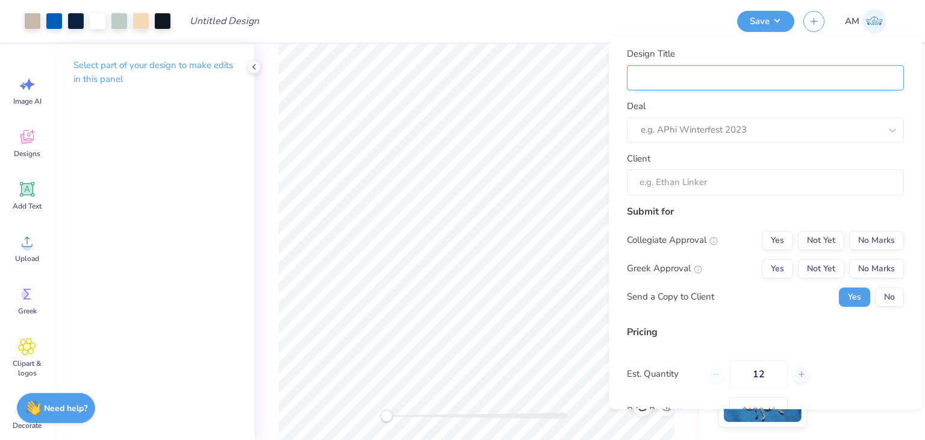
click at [807, 76] on input "Design Title" at bounding box center [765, 77] width 277 height 26
type input "Camp Jacket"
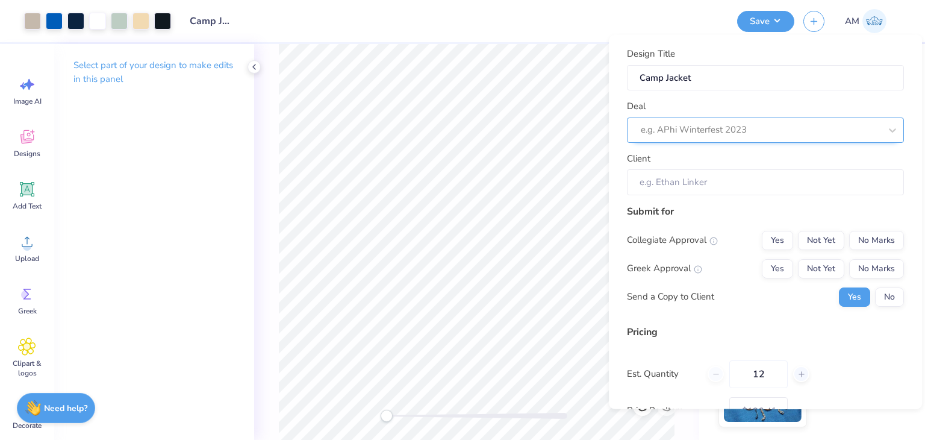
click at [735, 123] on div at bounding box center [761, 130] width 240 height 16
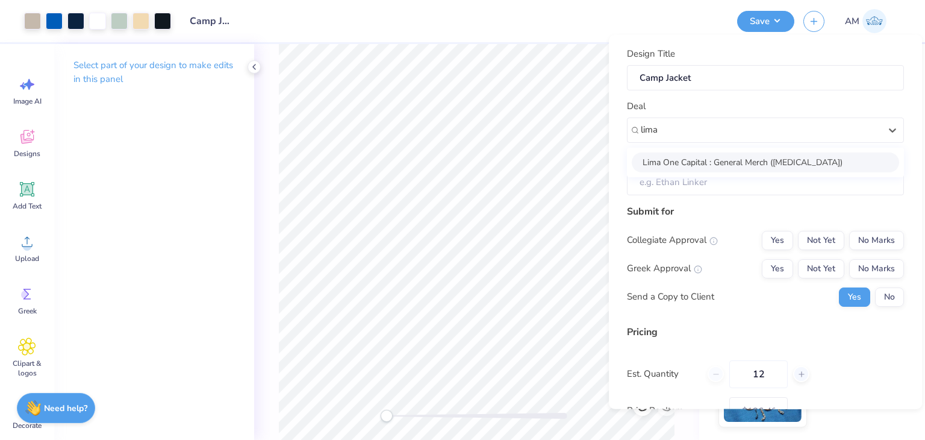
click at [742, 166] on div "Lima One Capital : General Merch ([MEDICAL_DATA])" at bounding box center [765, 162] width 267 height 20
type input "lima"
type input "[PERSON_NAME]"
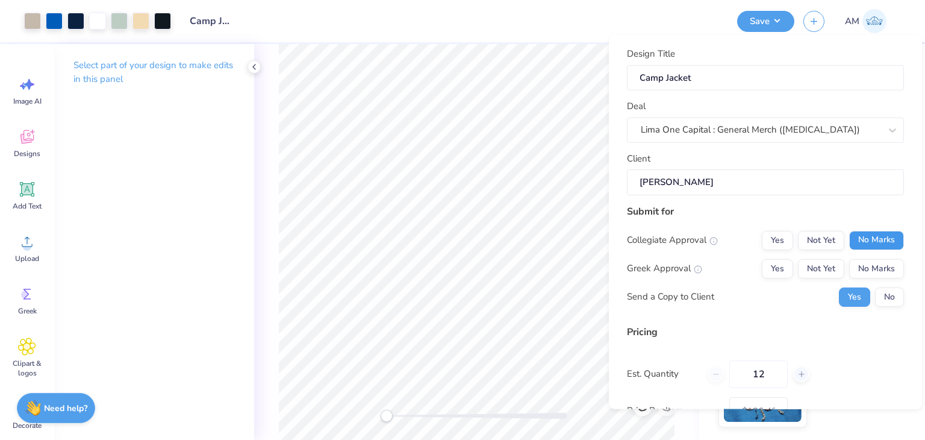
click at [850, 239] on button "No Marks" at bounding box center [876, 239] width 55 height 19
click at [868, 262] on button "No Marks" at bounding box center [876, 267] width 55 height 19
click at [877, 296] on button "No" at bounding box center [889, 296] width 29 height 19
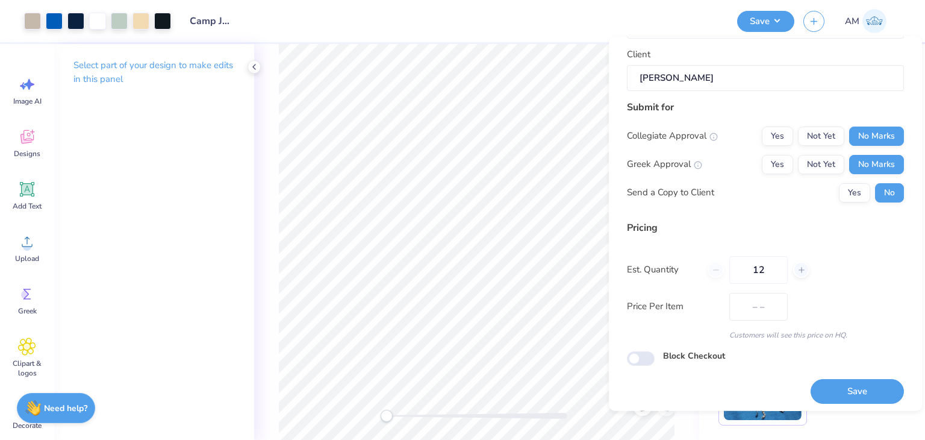
scroll to position [110, 0]
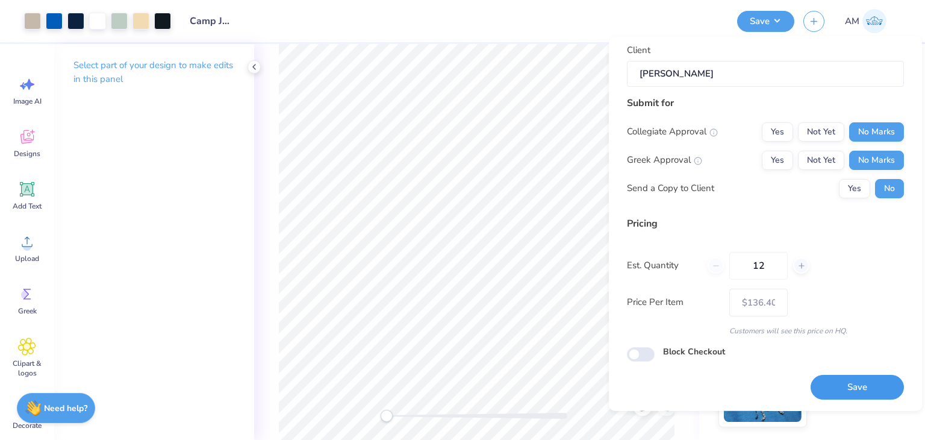
click at [825, 386] on button "Save" at bounding box center [857, 387] width 93 height 25
type input "$136.40"
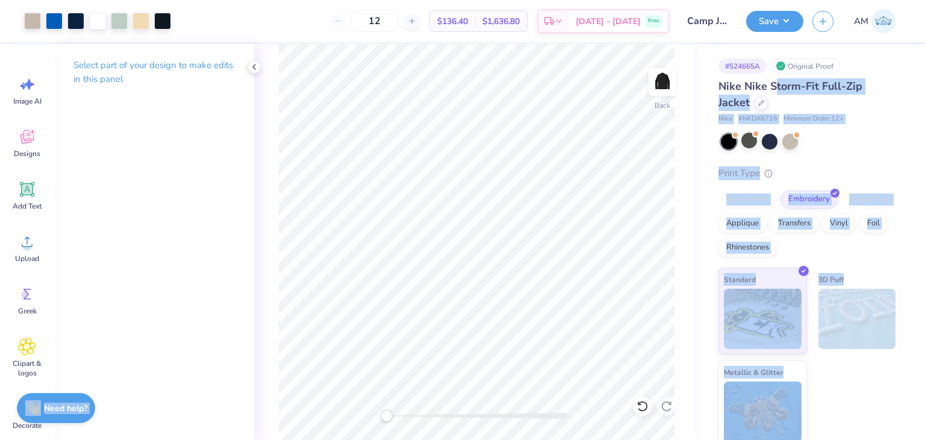
drag, startPoint x: 745, startPoint y: 86, endPoint x: 775, endPoint y: 75, distance: 32.8
drag, startPoint x: 805, startPoint y: 91, endPoint x: 823, endPoint y: 102, distance: 21.1
click at [805, 92] on span "Nike Nike Storm-Fit Full-Zip Jacket" at bounding box center [791, 94] width 144 height 31
click at [830, 106] on div "Nike Nike Storm-Fit Full-Zip Jacket" at bounding box center [810, 94] width 183 height 33
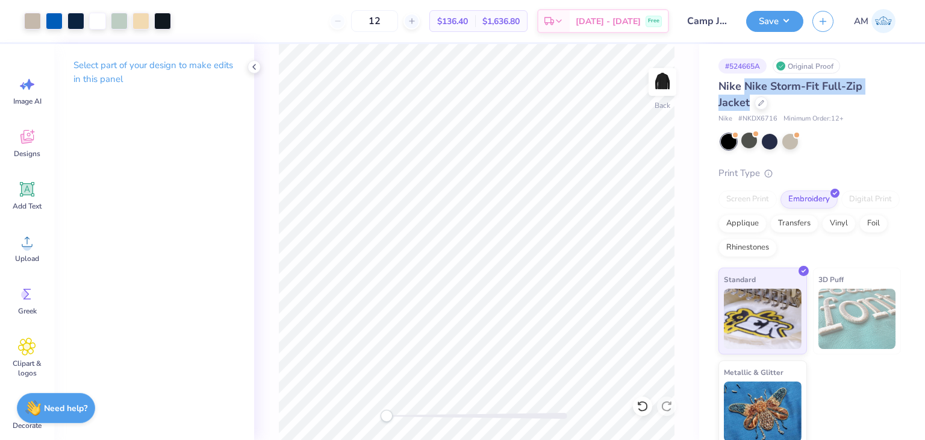
drag, startPoint x: 747, startPoint y: 87, endPoint x: 749, endPoint y: 101, distance: 14.7
click at [749, 101] on div "Nike Nike Storm-Fit Full-Zip Jacket" at bounding box center [810, 94] width 183 height 33
copy span "Nike Storm-Fit Full-Zip Jacket"
click at [763, 105] on div at bounding box center [761, 101] width 13 height 13
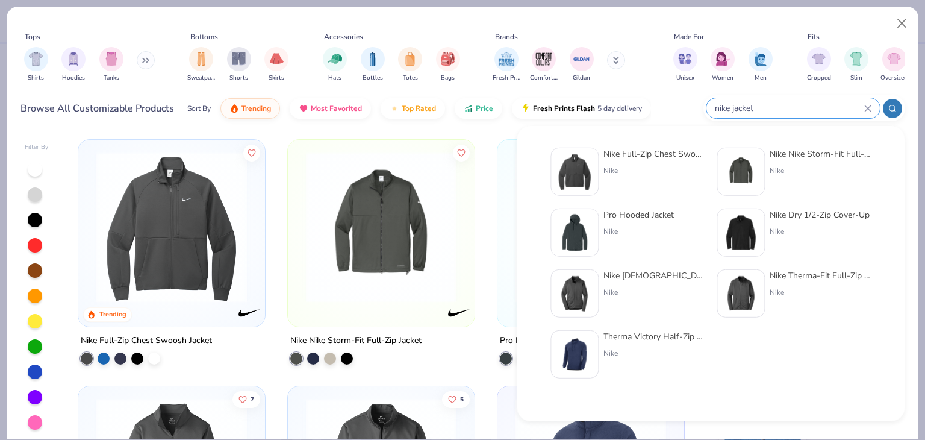
paste input "CT105534"
type input "CT105534"
drag, startPoint x: 828, startPoint y: 106, endPoint x: 708, endPoint y: 104, distance: 119.3
click at [708, 104] on div "CT105534" at bounding box center [794, 108] width 174 height 20
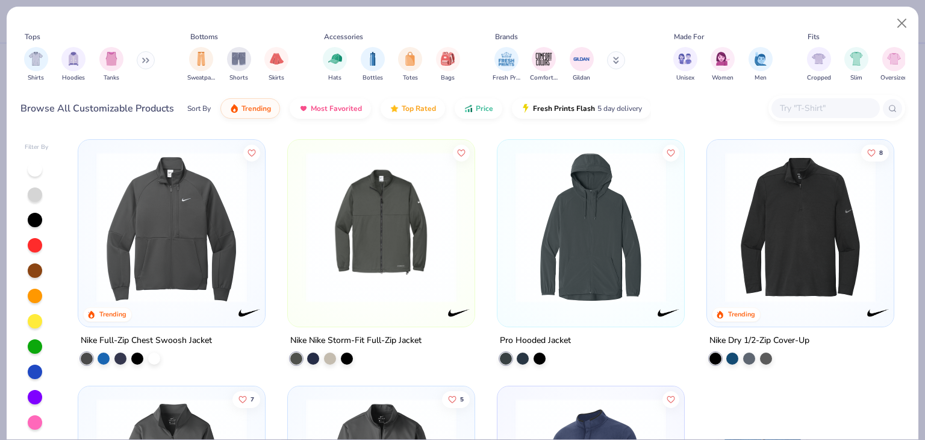
click at [795, 113] on input "text" at bounding box center [825, 108] width 93 height 14
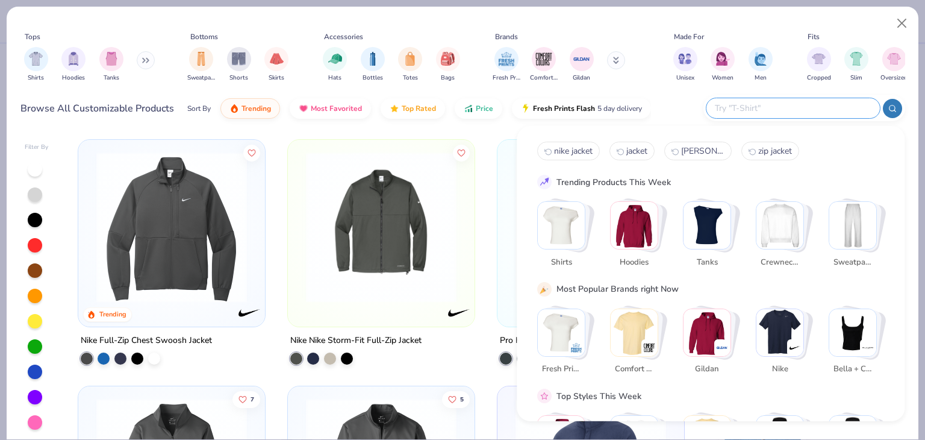
paste input "CT105534"
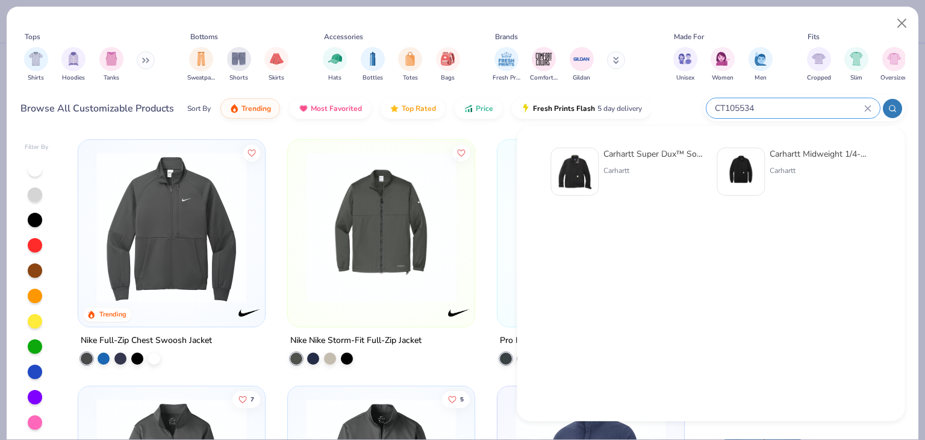
type input "CT105534"
click at [667, 148] on div "Carhartt Super Dux™ Soft Shell Jacket" at bounding box center [654, 154] width 101 height 13
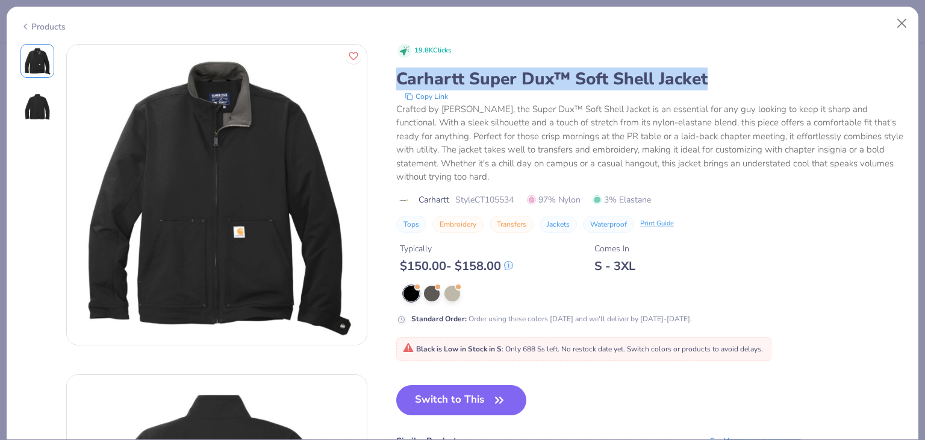
drag, startPoint x: 398, startPoint y: 81, endPoint x: 710, endPoint y: 79, distance: 312.7
click at [710, 79] on div "Carhartt Super Dux™ Soft Shell Jacket" at bounding box center [650, 78] width 509 height 23
copy div "Carhartt Super Dux™ Soft Shell Jacket"
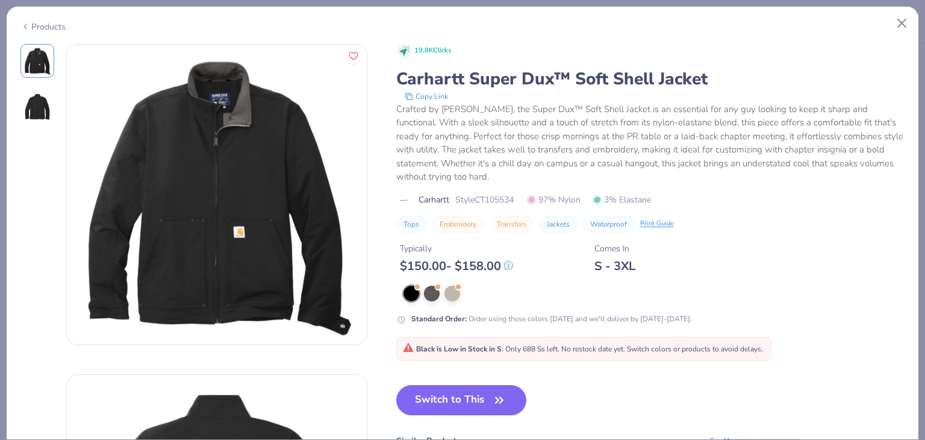
click at [648, 148] on div "Crafted by [PERSON_NAME], the Super Dux™ Soft Shell Jacket is an essential for …" at bounding box center [650, 142] width 509 height 81
drag, startPoint x: 521, startPoint y: 201, endPoint x: 480, endPoint y: 197, distance: 41.2
click at [480, 197] on div "Carhartt Style CT105534 97% Nylon 3% Elastane" at bounding box center [650, 199] width 509 height 13
copy span "CT105534"
click at [51, 30] on div "Products" at bounding box center [42, 26] width 45 height 13
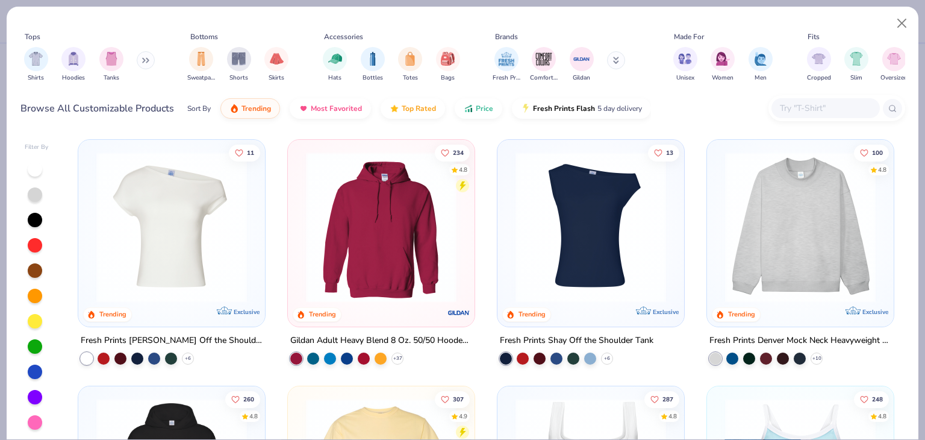
click at [812, 109] on input "text" at bounding box center [825, 108] width 93 height 14
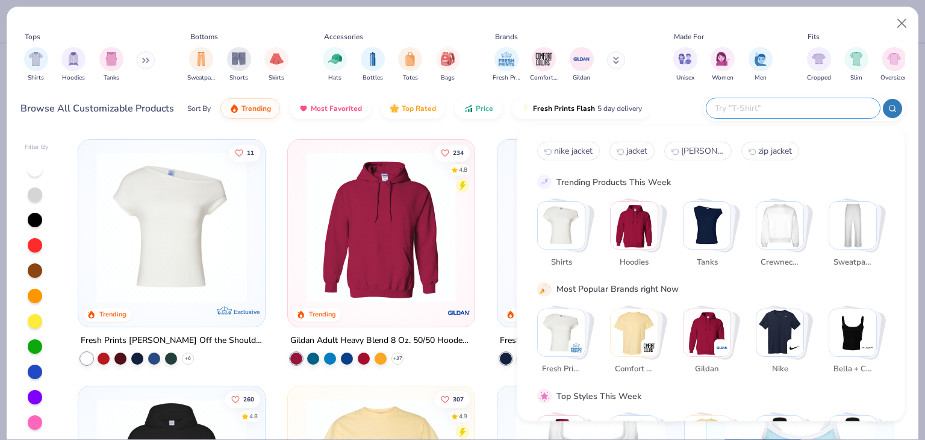
paste input "A714"
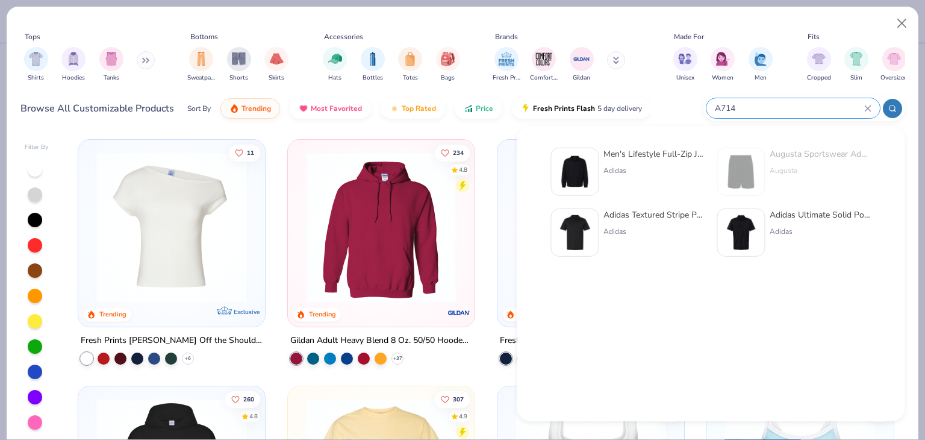
type input "A714"
click at [683, 150] on div "Men's Lifestyle Full-Zip Jacket" at bounding box center [654, 154] width 101 height 13
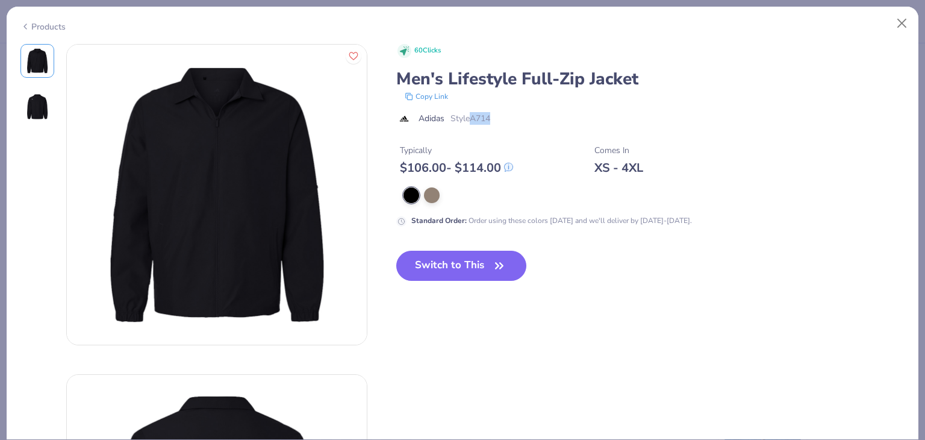
drag, startPoint x: 499, startPoint y: 122, endPoint x: 472, endPoint y: 123, distance: 26.5
click at [472, 123] on div "Adidas Style A714" at bounding box center [650, 118] width 509 height 13
copy span "A714"
click at [904, 25] on button "Close" at bounding box center [902, 23] width 23 height 23
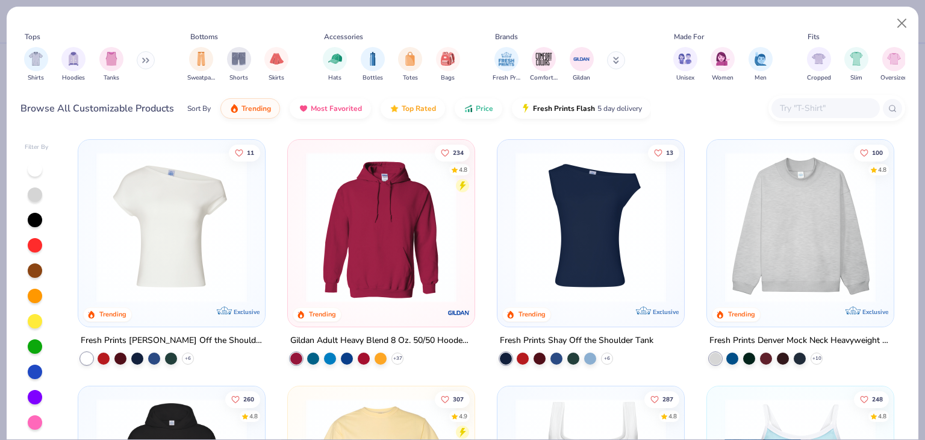
click at [858, 107] on input "text" at bounding box center [825, 108] width 93 height 14
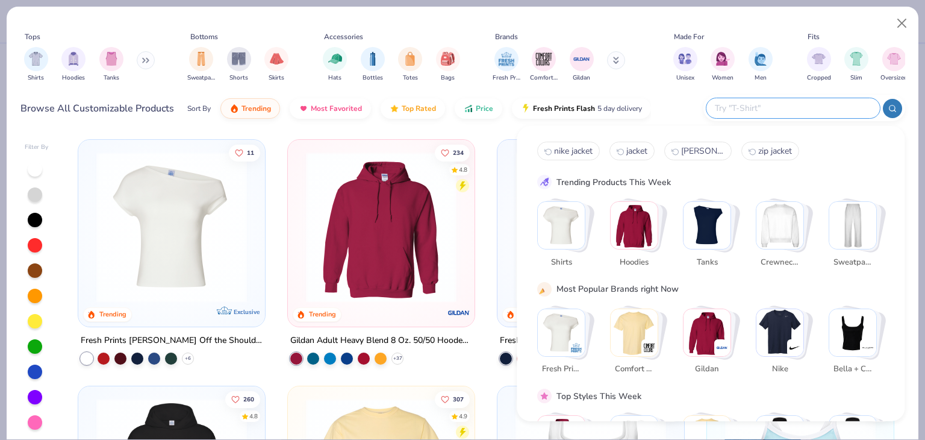
paste input "A401"
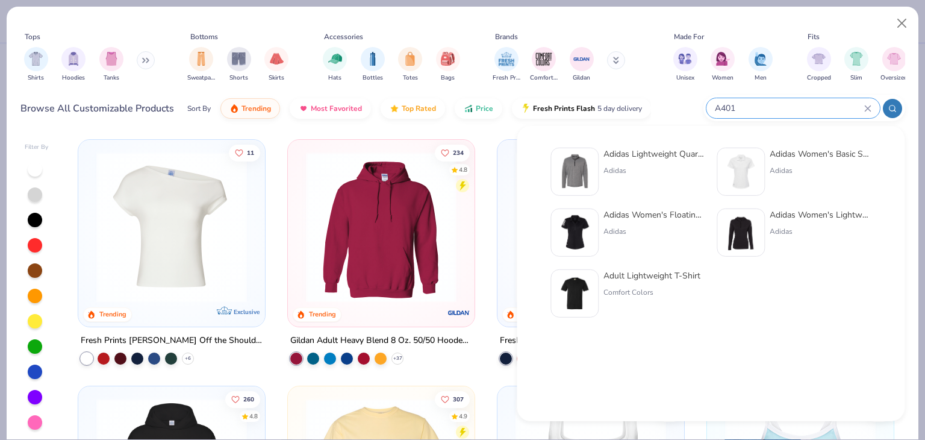
type input "A401"
click at [666, 152] on div "Adidas Lightweight Quarter-Zip Pullover" at bounding box center [654, 154] width 101 height 13
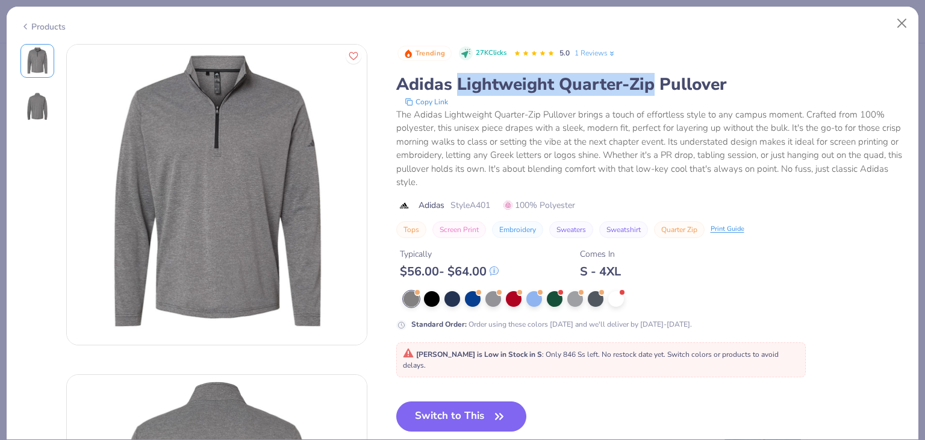
drag, startPoint x: 465, startPoint y: 83, endPoint x: 654, endPoint y: 77, distance: 188.6
click at [654, 77] on div "Adidas Lightweight Quarter-Zip Pullover" at bounding box center [650, 84] width 509 height 23
copy div "Lightweight Quarter-Zip"
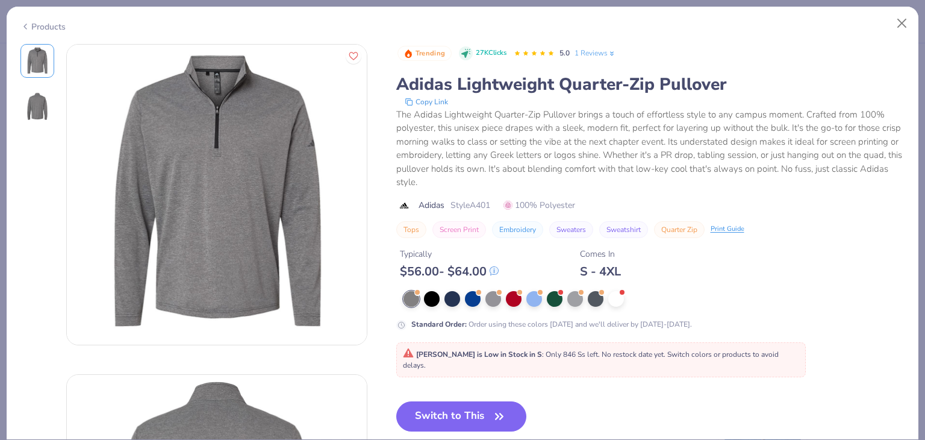
click at [554, 131] on div "The Adidas Lightweight Quarter-Zip Pullover brings a touch of effortless style …" at bounding box center [650, 148] width 509 height 81
click at [58, 28] on div "Products" at bounding box center [42, 26] width 45 height 13
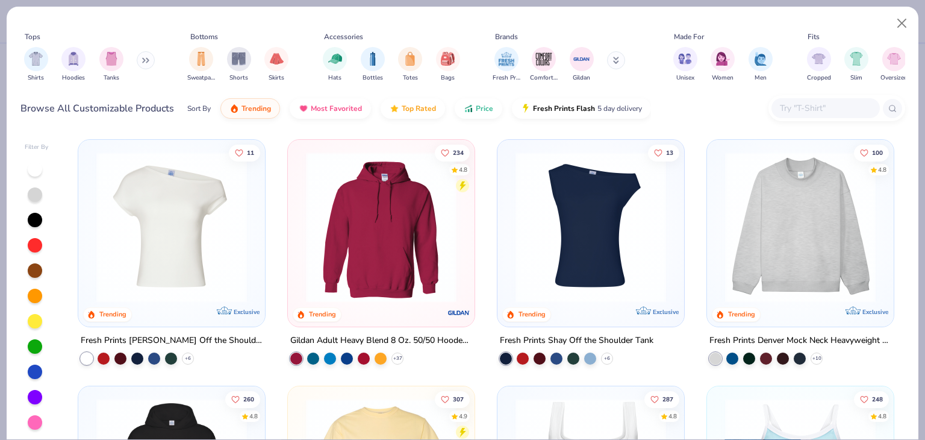
click at [786, 108] on input "text" at bounding box center [825, 108] width 93 height 14
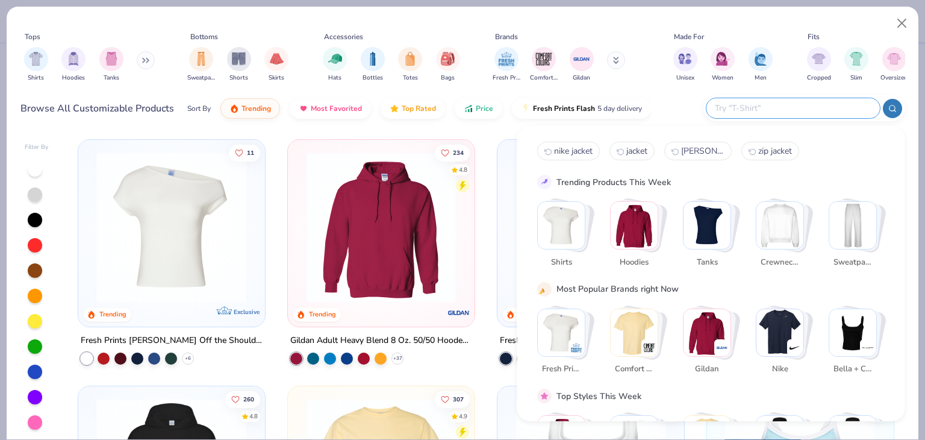
paste input "AML12Z"
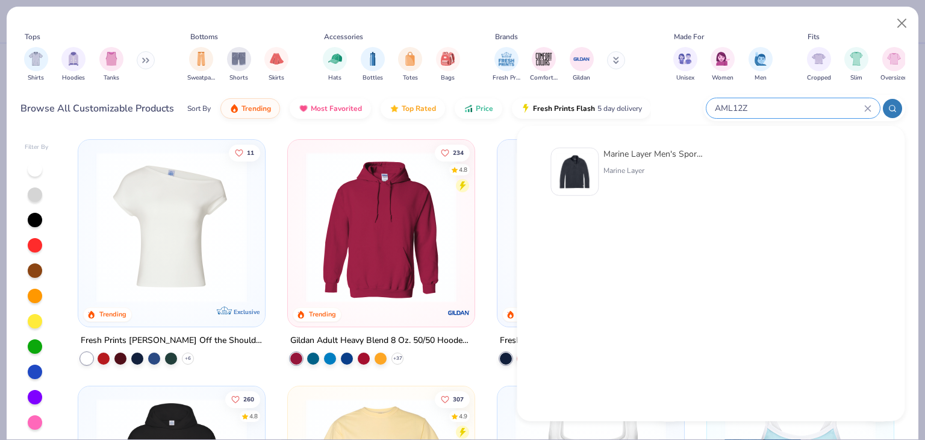
type input "AML12Z"
click at [674, 160] on div "Marine Layer Men's Sport Quarter Zip" at bounding box center [654, 154] width 101 height 13
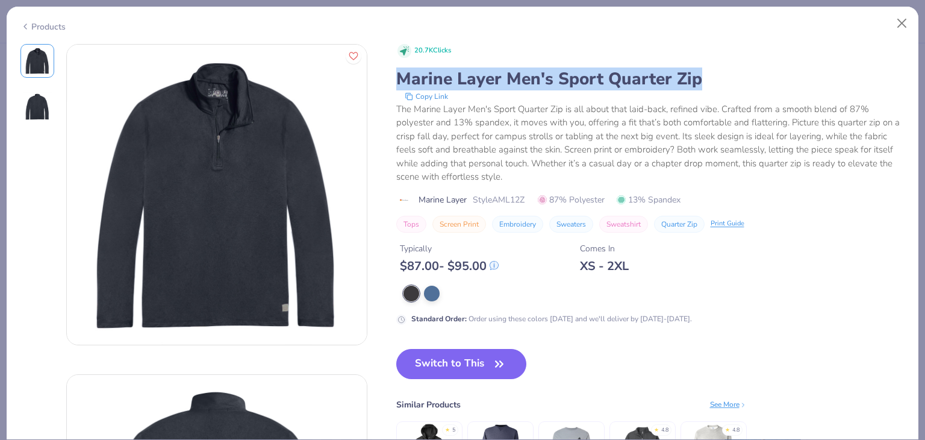
drag, startPoint x: 399, startPoint y: 77, endPoint x: 704, endPoint y: 74, distance: 304.3
click at [704, 74] on div "Marine Layer Men's Sport Quarter Zip" at bounding box center [650, 78] width 509 height 23
copy div "Marine Layer Men's Sport Quarter Zip"
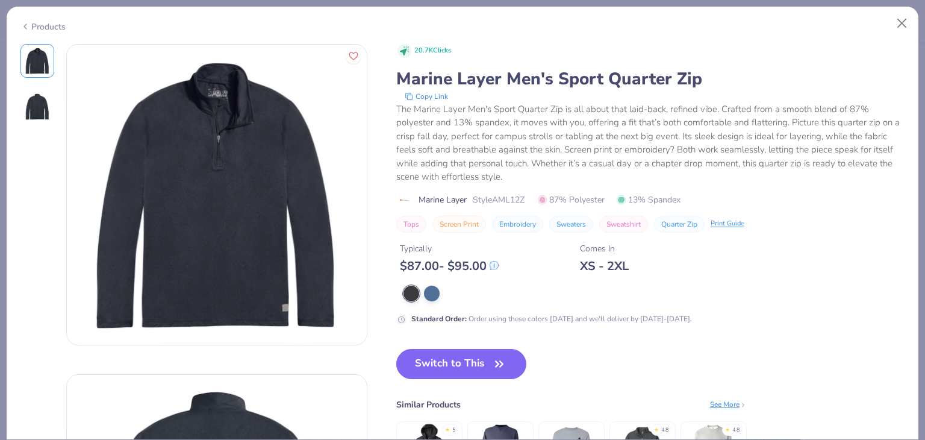
click at [52, 23] on div "Products" at bounding box center [42, 26] width 45 height 13
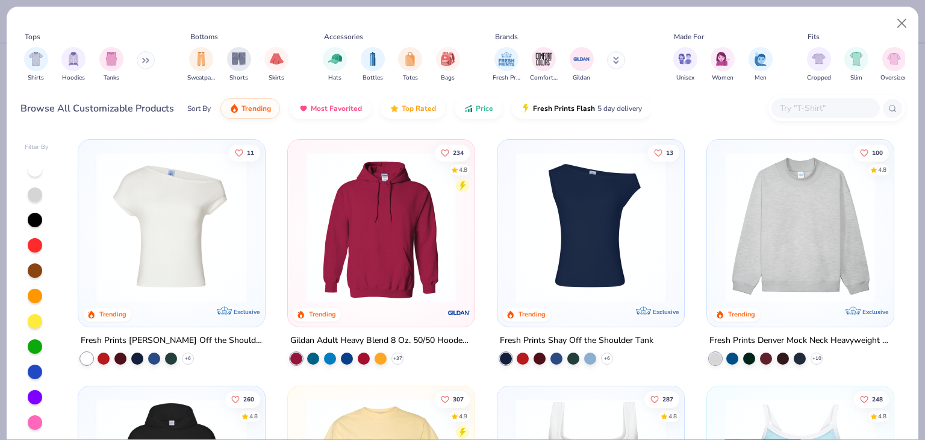
click at [809, 102] on input "text" at bounding box center [825, 108] width 93 height 14
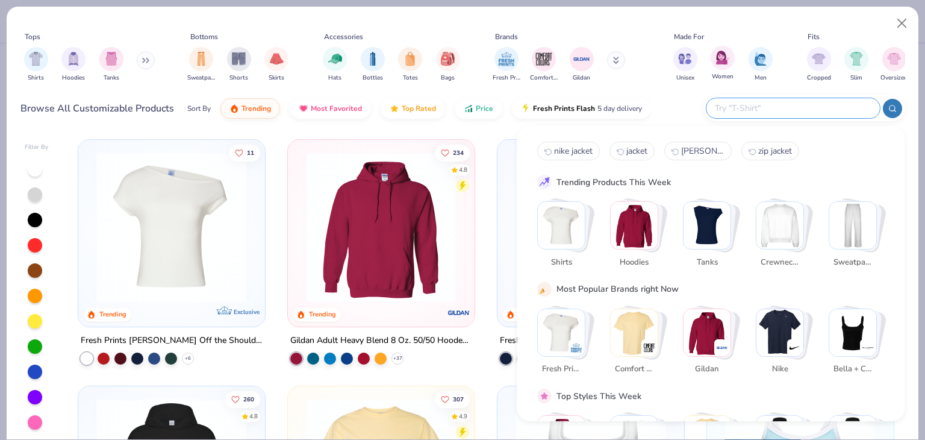
paste input "1K002103"
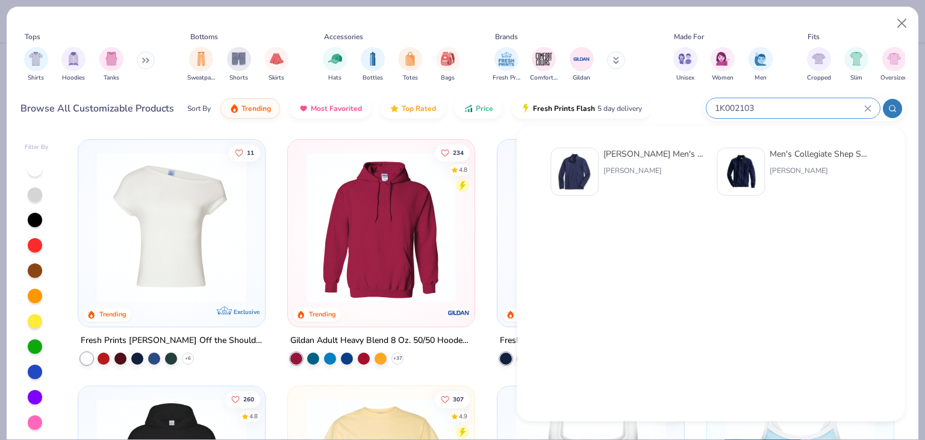
type input "1K002103"
click at [675, 155] on div "[PERSON_NAME] Men's Blank Saltwater Quarter-Zip" at bounding box center [654, 154] width 101 height 13
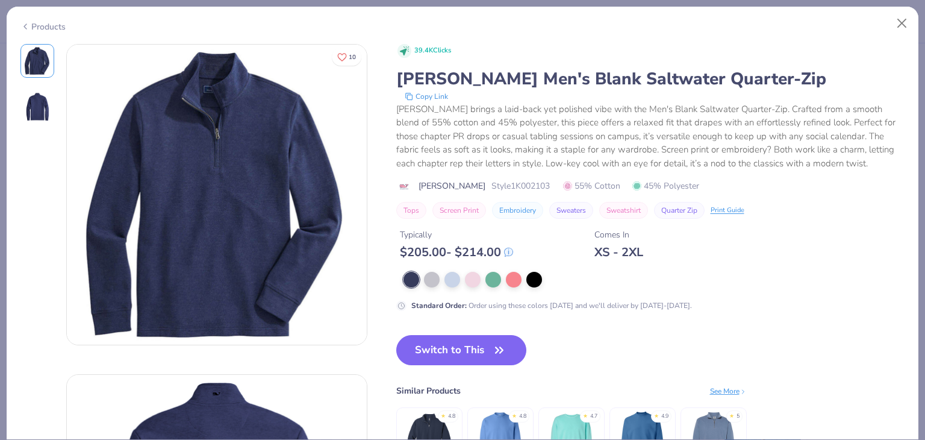
drag, startPoint x: 402, startPoint y: 79, endPoint x: 798, endPoint y: 74, distance: 396.4
click at [798, 74] on div "[PERSON_NAME] Men's Blank Saltwater Quarter-Zip" at bounding box center [650, 78] width 509 height 23
copy div "[PERSON_NAME] Men's Blank Saltwater Quarter-Zip"
click at [53, 27] on div "Products" at bounding box center [42, 26] width 45 height 13
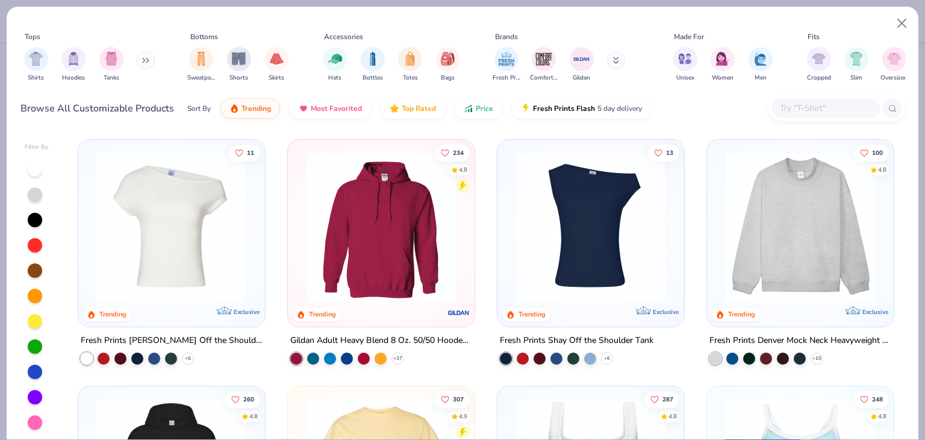
drag, startPoint x: 781, startPoint y: 94, endPoint x: 798, endPoint y: 104, distance: 20.3
click at [790, 99] on div "Browse All Customizable Products Sort By Trending Most Favorited Top Rated Pric…" at bounding box center [462, 109] width 885 height 34
click at [798, 104] on input "text" at bounding box center [825, 108] width 93 height 14
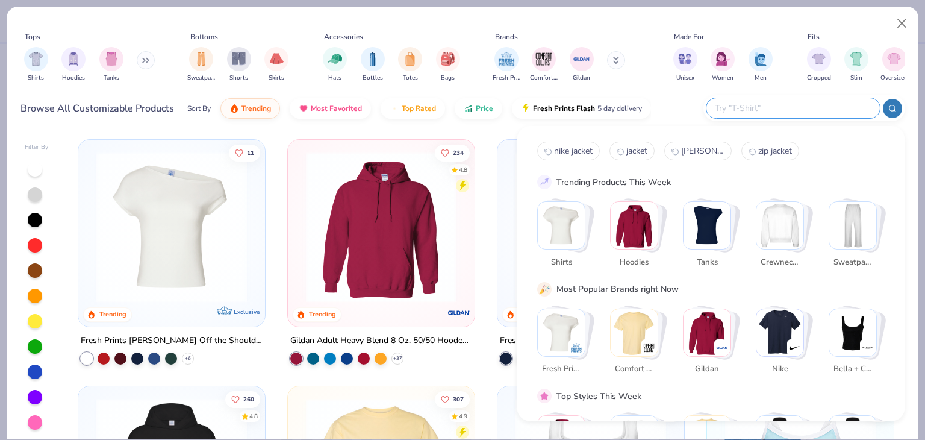
paste input "NF0A4VUA"
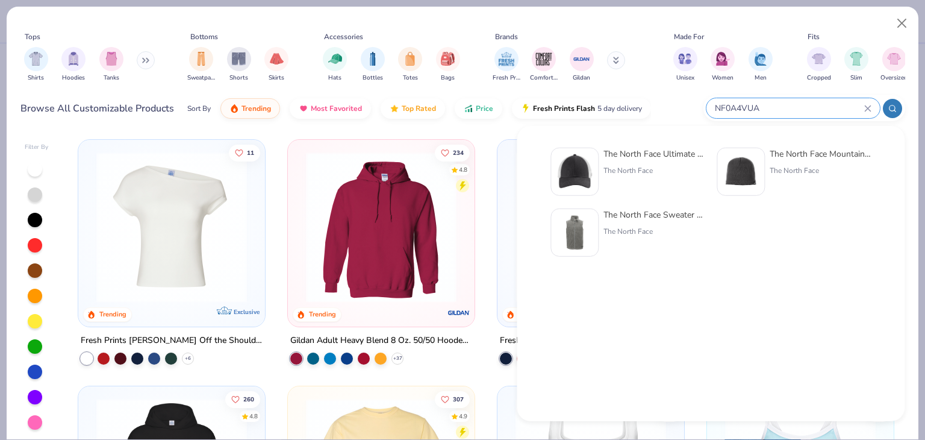
type input "NF0A4VUA"
click at [680, 162] on div "The North Face Ultimate Trucker Cap The North Face" at bounding box center [654, 172] width 101 height 48
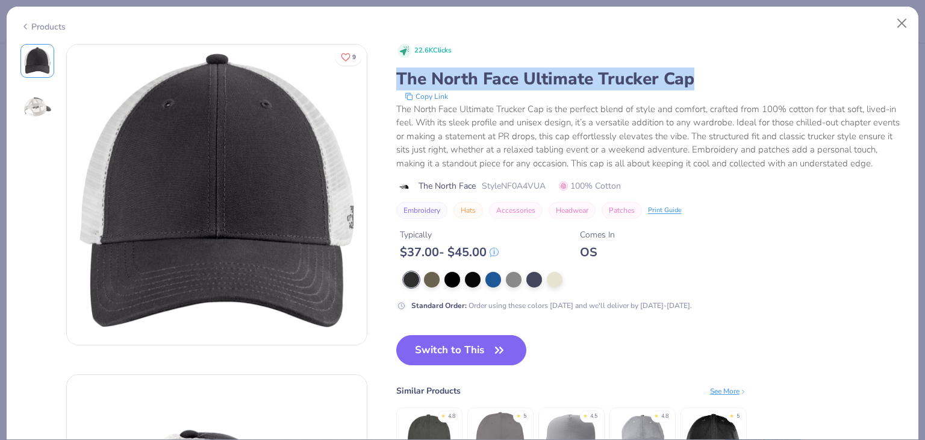
drag, startPoint x: 396, startPoint y: 83, endPoint x: 691, endPoint y: 81, distance: 294.6
click at [691, 81] on div "The North Face Ultimate Trucker Cap" at bounding box center [650, 78] width 509 height 23
copy div "The North Face Ultimate Trucker Cap"
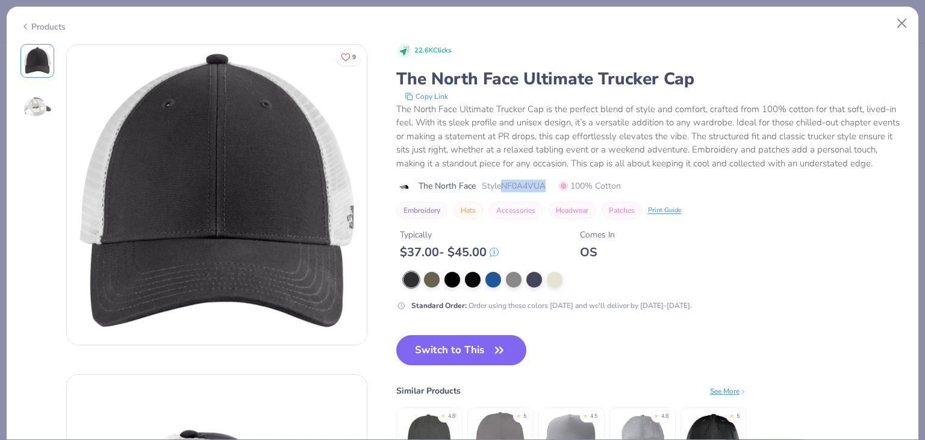
drag, startPoint x: 551, startPoint y: 198, endPoint x: 503, endPoint y: 192, distance: 48.6
click at [503, 192] on div "The North Face Style NF0A4VUA 100% Cotton" at bounding box center [650, 186] width 509 height 13
copy span "NF0A4VUA"
click at [61, 25] on div "Products" at bounding box center [42, 26] width 45 height 13
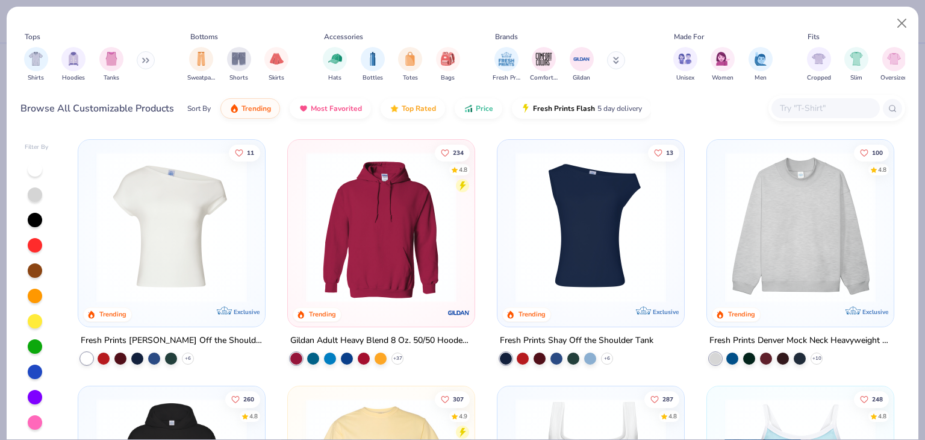
click at [824, 105] on input "text" at bounding box center [825, 108] width 93 height 14
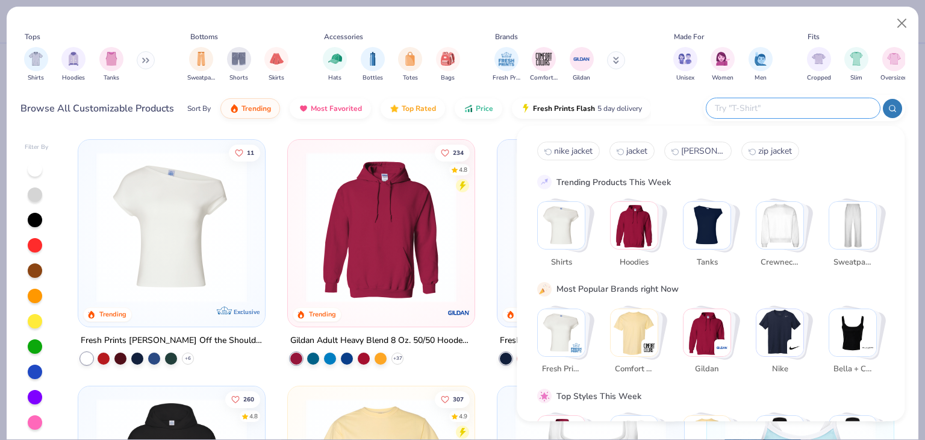
paste input "$41.78"
type input "$41.78"
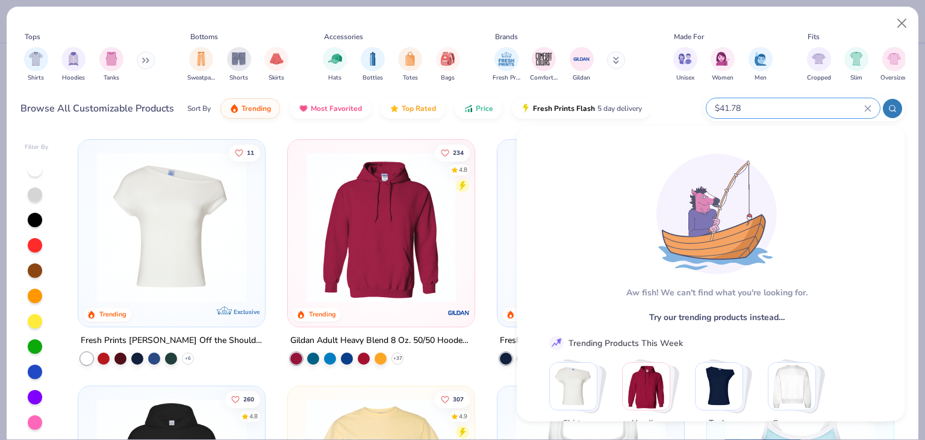
drag, startPoint x: 783, startPoint y: 102, endPoint x: 680, endPoint y: 91, distance: 104.2
click at [680, 91] on div "Tops Shirts Hoodies Tanks Bottoms Sweatpants Shorts Skirts Accessories Hats Bot…" at bounding box center [462, 72] width 885 height 105
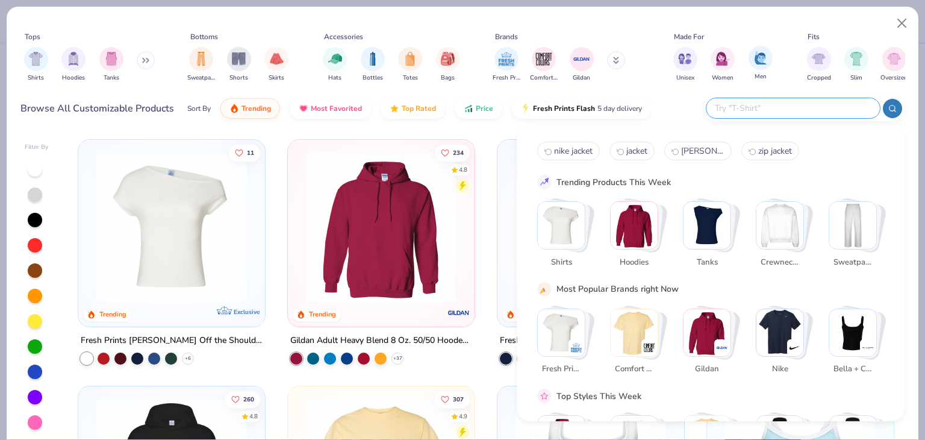
paste input "429467"
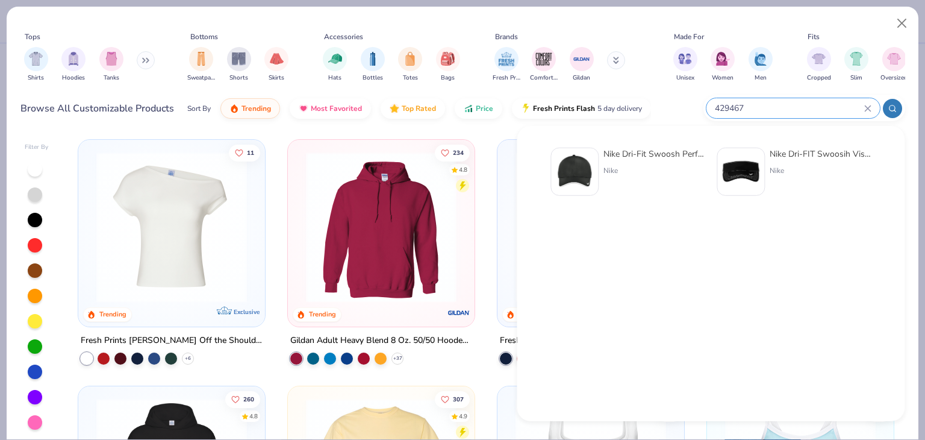
type input "429467"
click at [684, 160] on div "Nike Dri-Fit Swoosh Perforated Cap" at bounding box center [654, 154] width 101 height 13
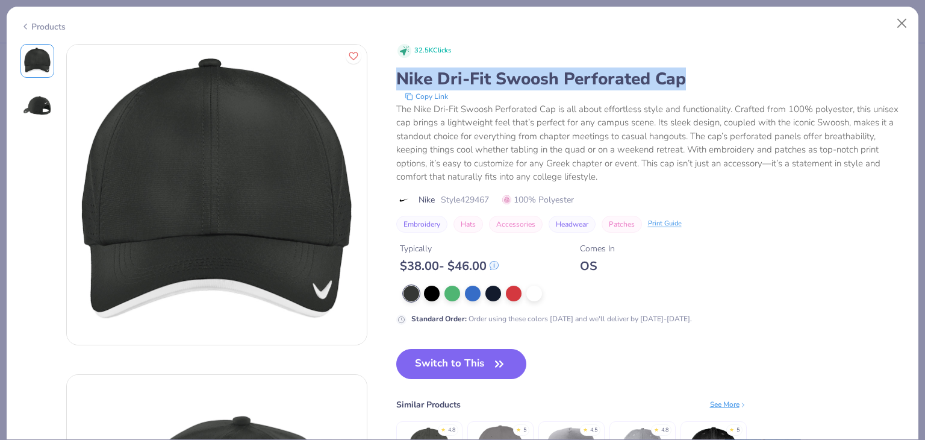
drag, startPoint x: 395, startPoint y: 77, endPoint x: 685, endPoint y: 62, distance: 290.2
click at [685, 62] on div "32.5K Clicks Nike Dri-Fit Swoosh Perforated Cap Copy Link The Nike Dri-Fit Swoo…" at bounding box center [462, 359] width 885 height 631
copy div "Nike Dri-Fit Swoosh Perforated Cap"
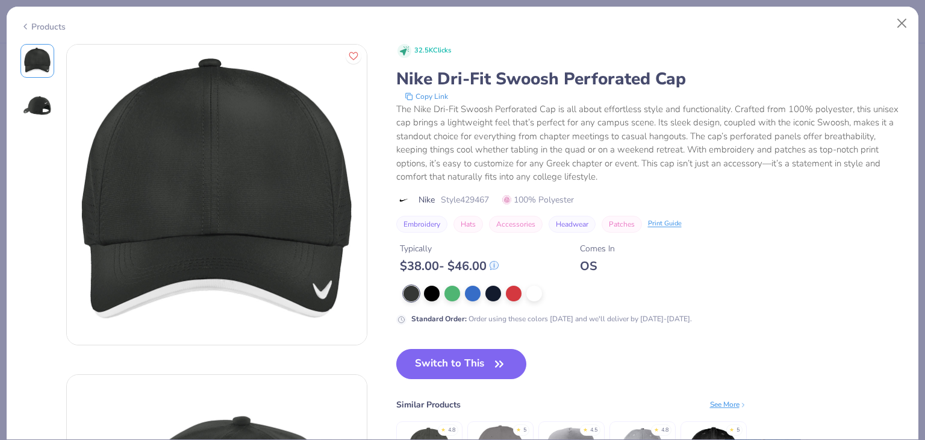
click at [64, 25] on div "Products" at bounding box center [42, 26] width 45 height 13
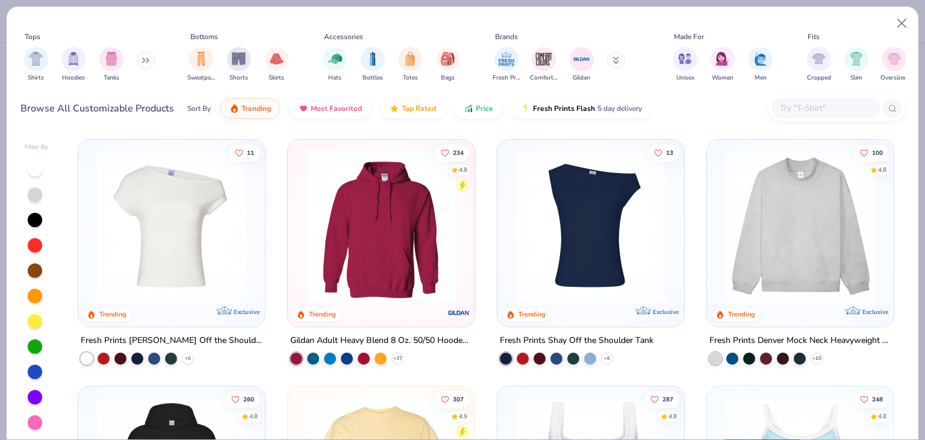
drag, startPoint x: 770, startPoint y: 99, endPoint x: 780, endPoint y: 105, distance: 11.4
click at [780, 105] on div "Browse All Customizable Products Sort By Trending Most Favorited Top Rated Pric…" at bounding box center [462, 109] width 885 height 34
click at [840, 97] on div at bounding box center [837, 108] width 137 height 26
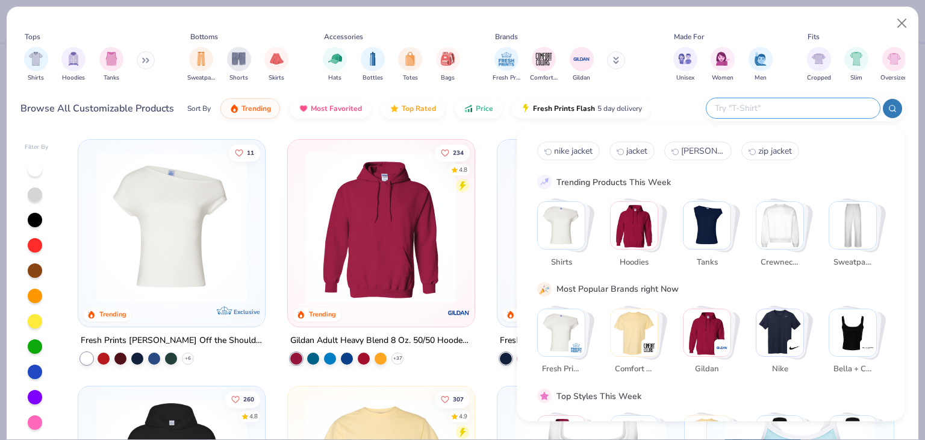
click at [840, 113] on input "text" at bounding box center [793, 108] width 158 height 14
paste input "CT106687"
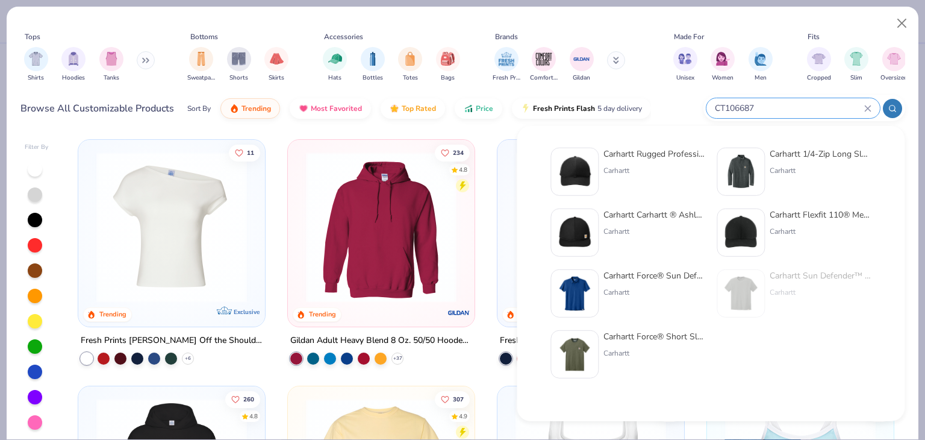
type input "CT106687"
click at [663, 155] on div "Carhartt Rugged Professional™ Series Cap" at bounding box center [654, 154] width 101 height 13
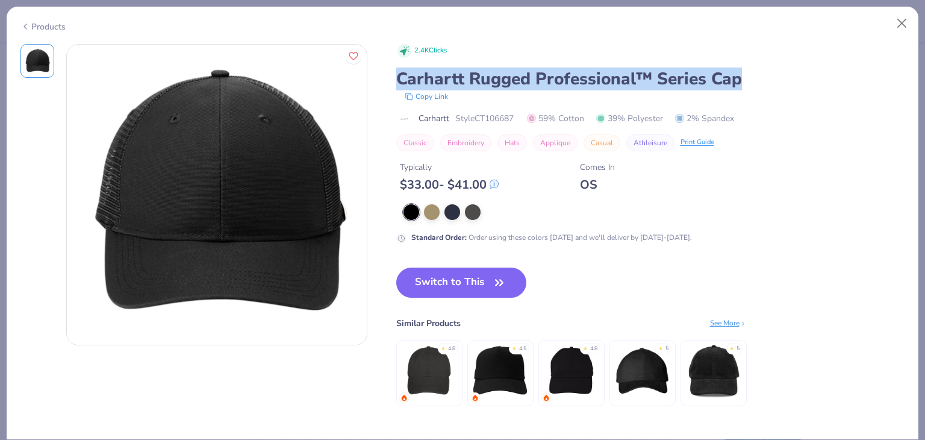
drag, startPoint x: 401, startPoint y: 75, endPoint x: 737, endPoint y: 88, distance: 336.4
click at [737, 88] on div "Carhartt Rugged Professional™ Series Cap" at bounding box center [650, 78] width 509 height 23
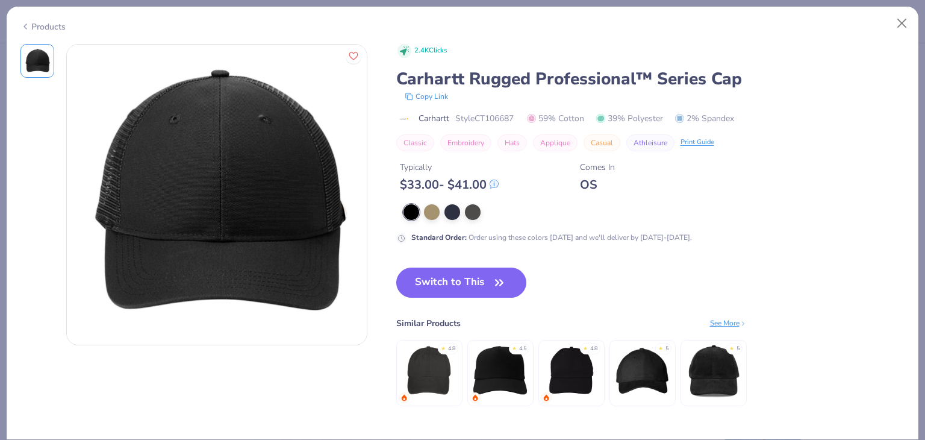
click at [63, 28] on div "Products" at bounding box center [42, 26] width 45 height 13
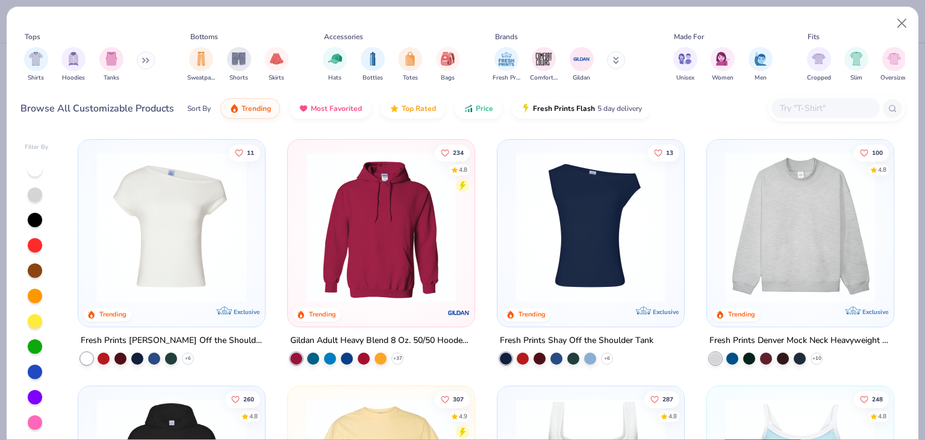
click at [812, 101] on input "text" at bounding box center [825, 108] width 93 height 14
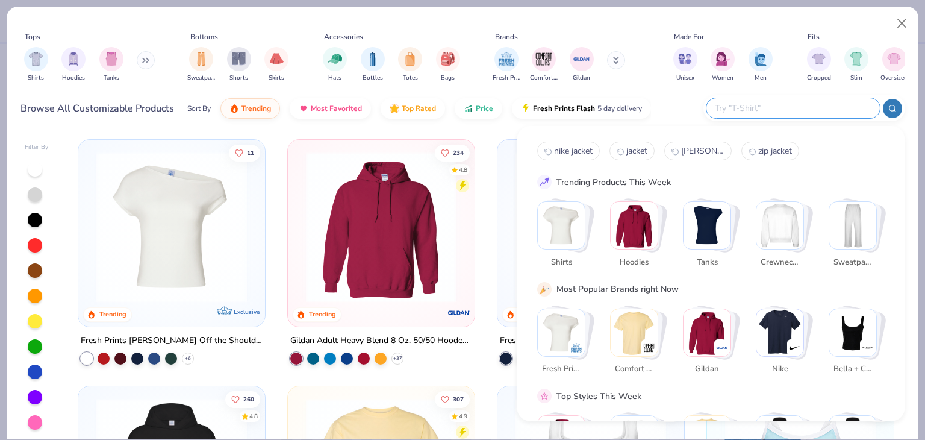
paste input "CK2668"
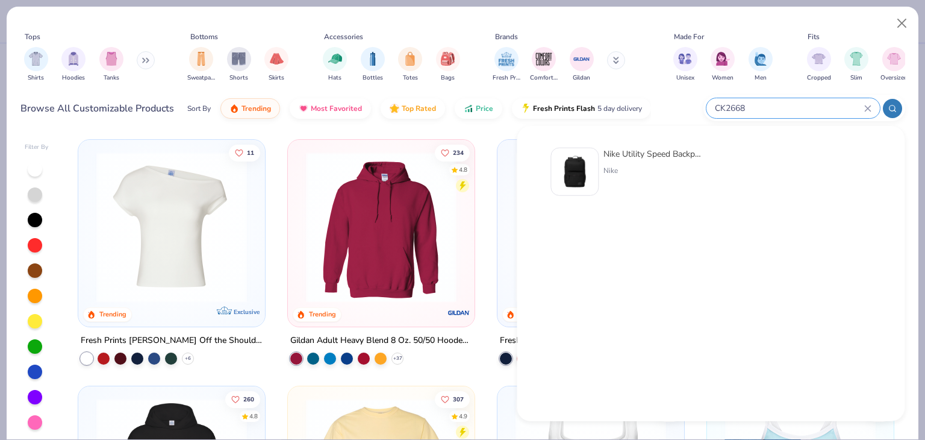
type input "CK2668"
click at [651, 164] on div "Nike Utility Speed Backpack Nike" at bounding box center [654, 172] width 101 height 48
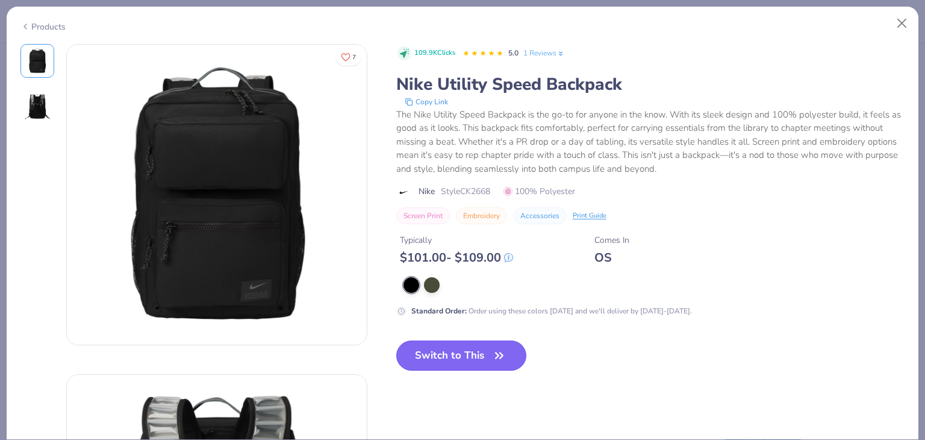
click at [499, 340] on button "Switch to This" at bounding box center [461, 355] width 131 height 30
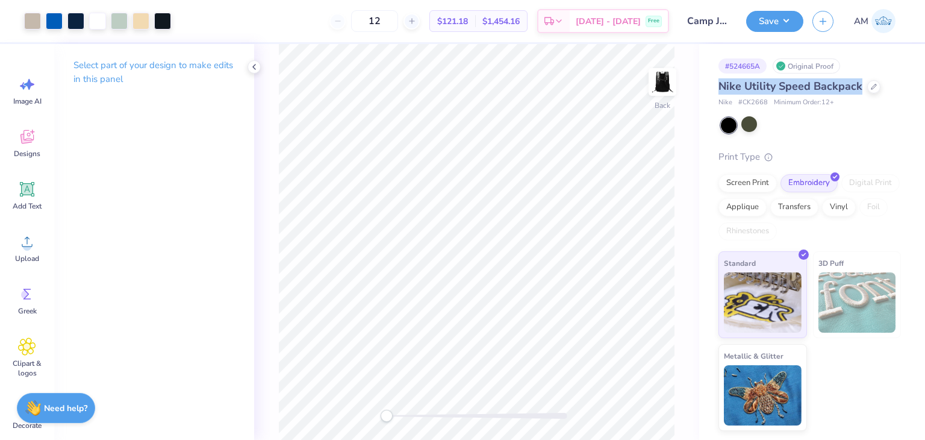
drag, startPoint x: 721, startPoint y: 87, endPoint x: 860, endPoint y: 89, distance: 139.2
click at [860, 89] on span "Nike Utility Speed Backpack" at bounding box center [791, 86] width 144 height 14
click at [871, 84] on icon at bounding box center [874, 86] width 6 height 6
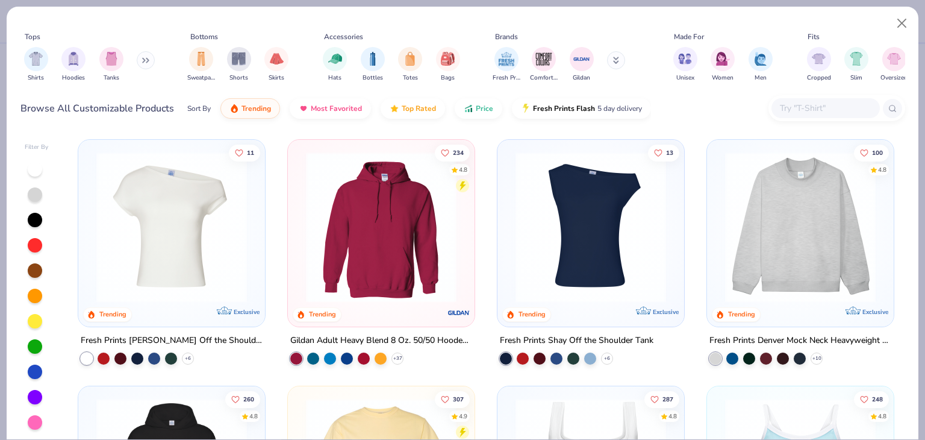
click at [857, 107] on input "text" at bounding box center [825, 108] width 93 height 14
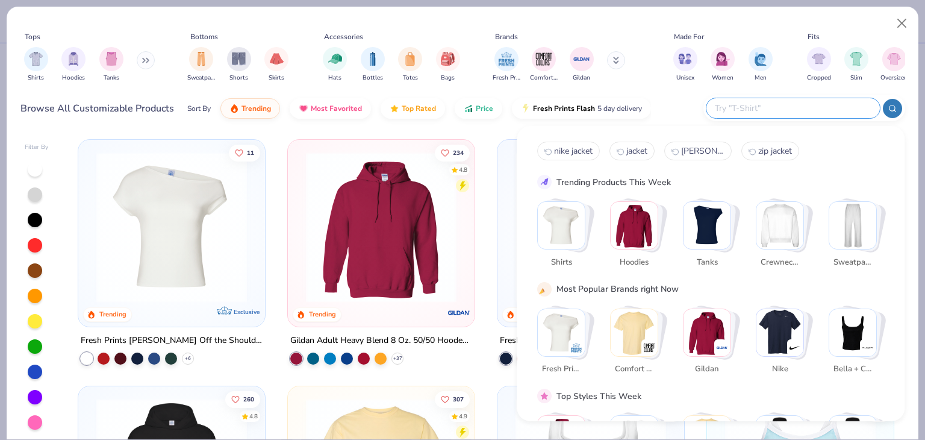
paste input "CT89350303"
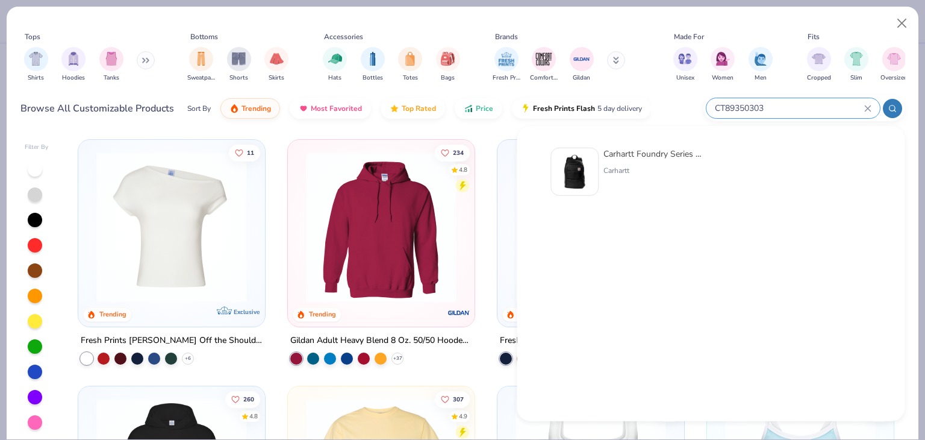
type input "CT89350303"
click at [684, 143] on div "Carhartt Foundry Series Backpack Carhartt" at bounding box center [710, 173] width 347 height 63
click at [683, 152] on div "Carhartt Foundry Series Backpack" at bounding box center [654, 154] width 101 height 13
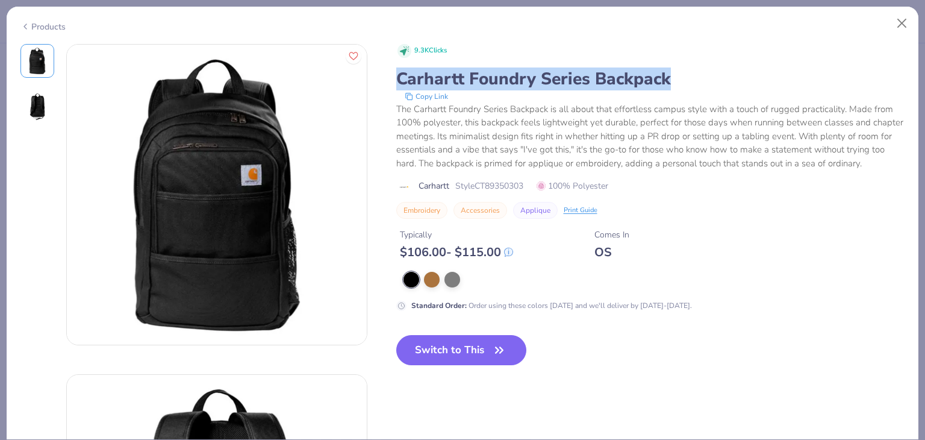
drag, startPoint x: 395, startPoint y: 75, endPoint x: 669, endPoint y: 76, distance: 274.1
click at [669, 76] on div "9.3K Clicks Carhartt Foundry Series Backpack Copy Link The Carhartt Foundry Ser…" at bounding box center [462, 359] width 885 height 631
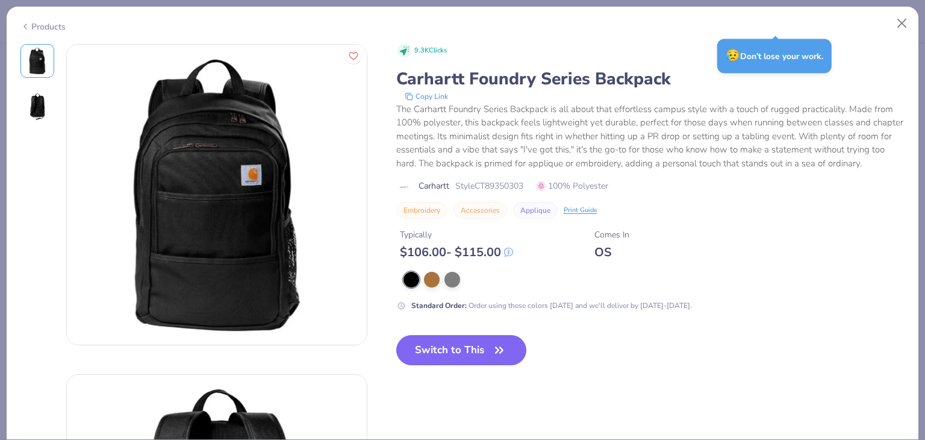
click at [38, 20] on div "Products" at bounding box center [42, 26] width 45 height 13
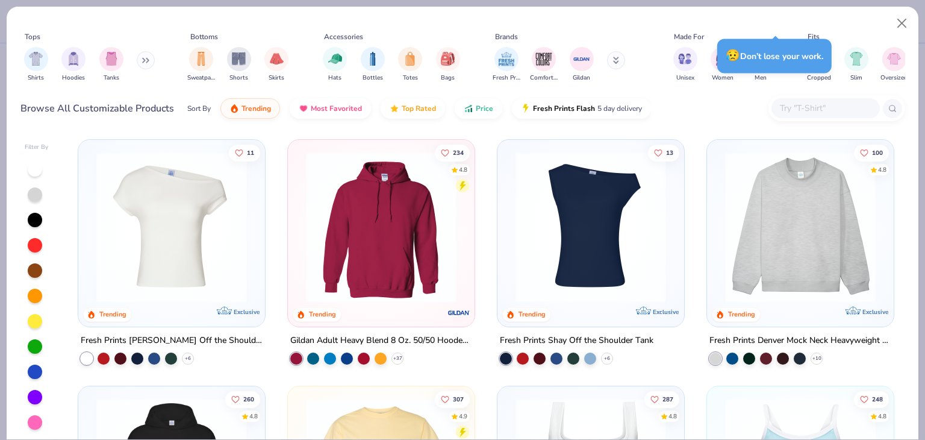
click at [853, 111] on input "text" at bounding box center [825, 108] width 93 height 14
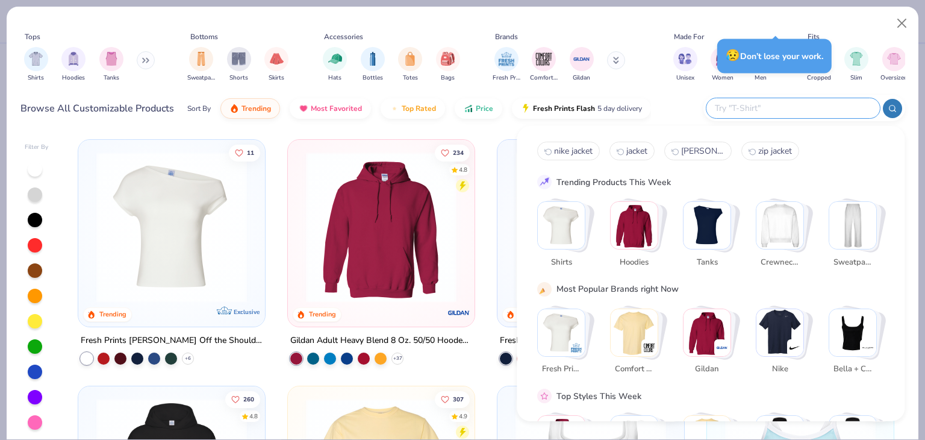
paste input "1364182"
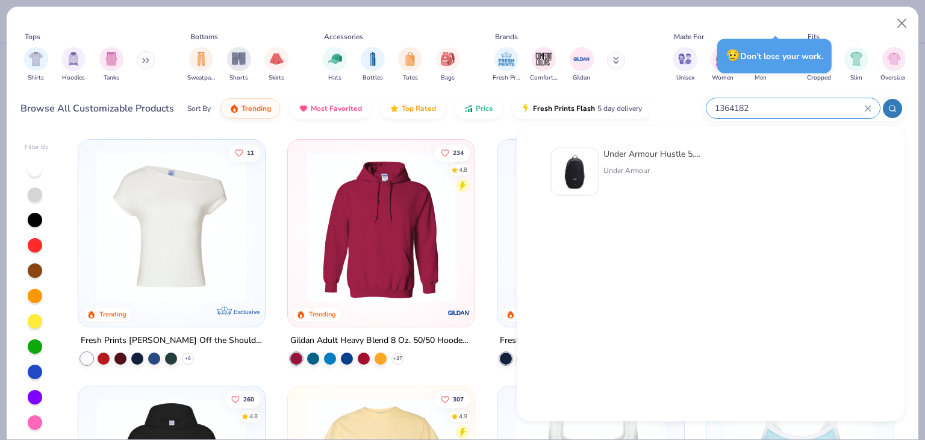
type input "1364182"
click at [662, 160] on div "Under Armour Hustle 5.0 TEAM Backpack" at bounding box center [654, 154] width 101 height 13
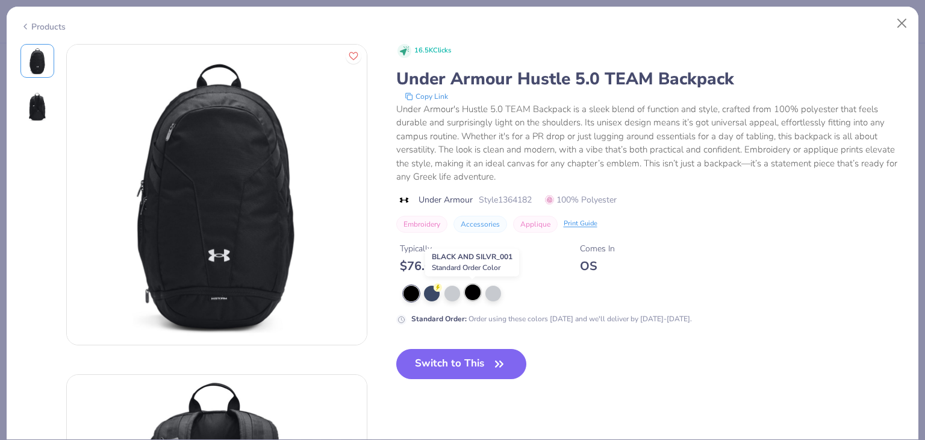
click at [474, 292] on div at bounding box center [473, 292] width 16 height 16
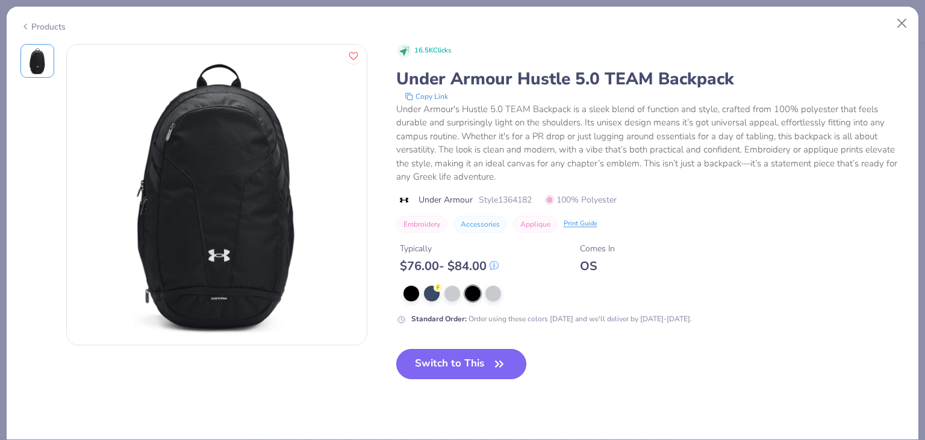
click at [460, 358] on button "Switch to This" at bounding box center [461, 364] width 131 height 30
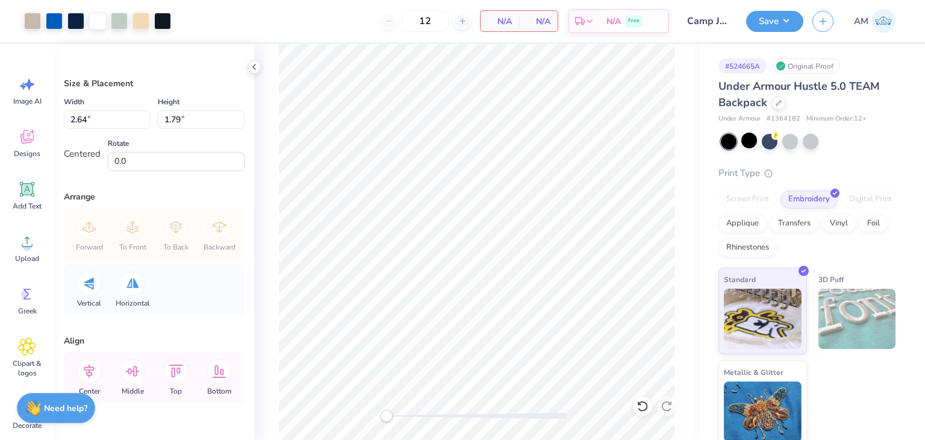
type input "2.93"
type input "1.98"
